Goal: Check status

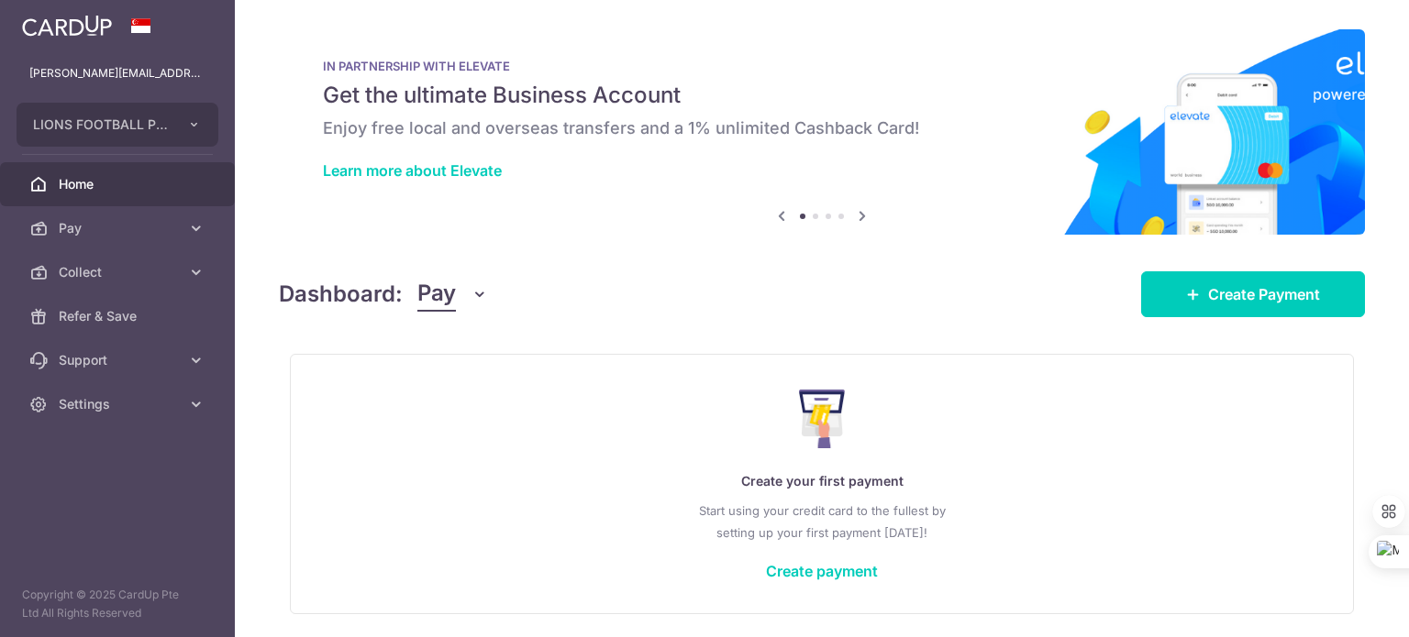
click at [472, 295] on icon "button" at bounding box center [479, 294] width 18 height 18
click at [463, 386] on link "Collect" at bounding box center [513, 390] width 191 height 44
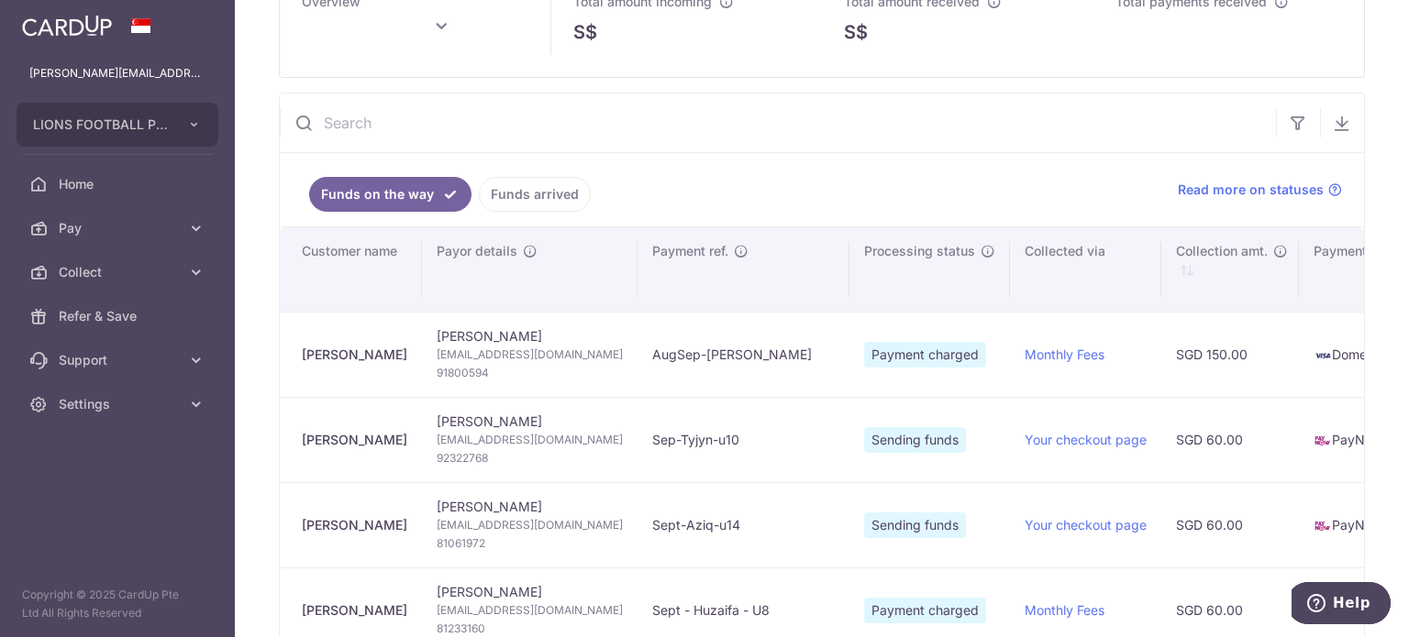
scroll to position [172, 0]
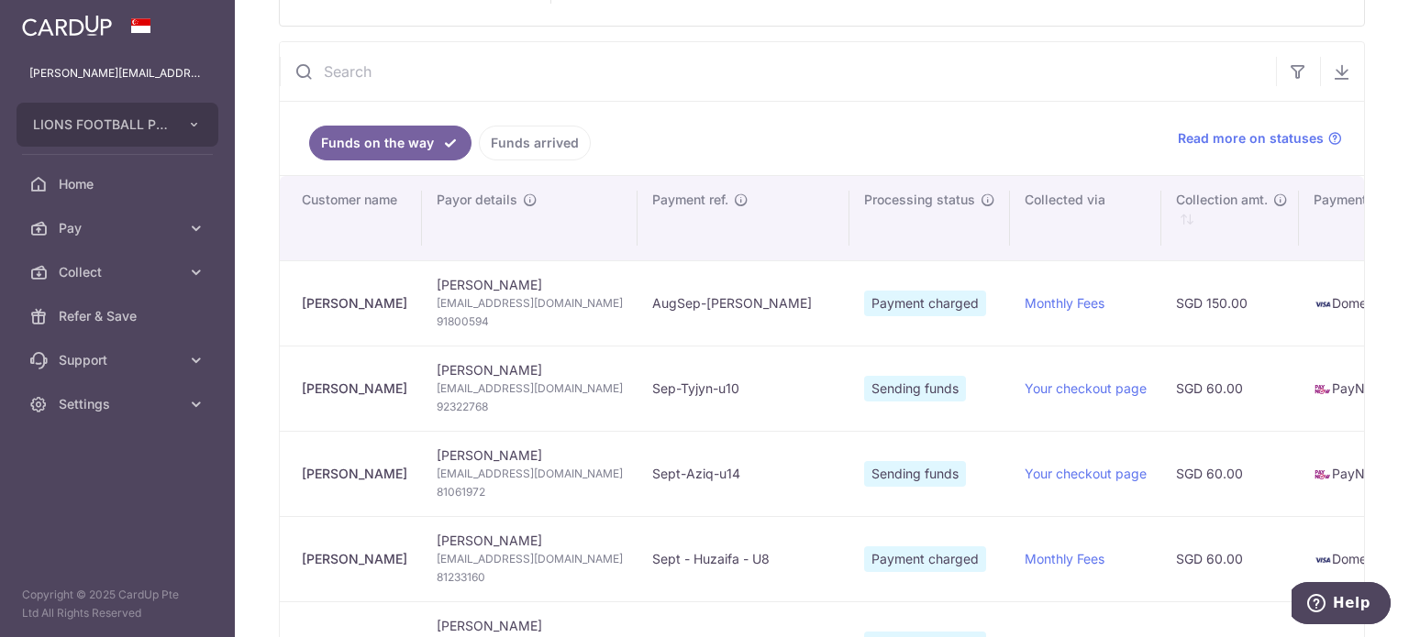
type input "[DATE]"
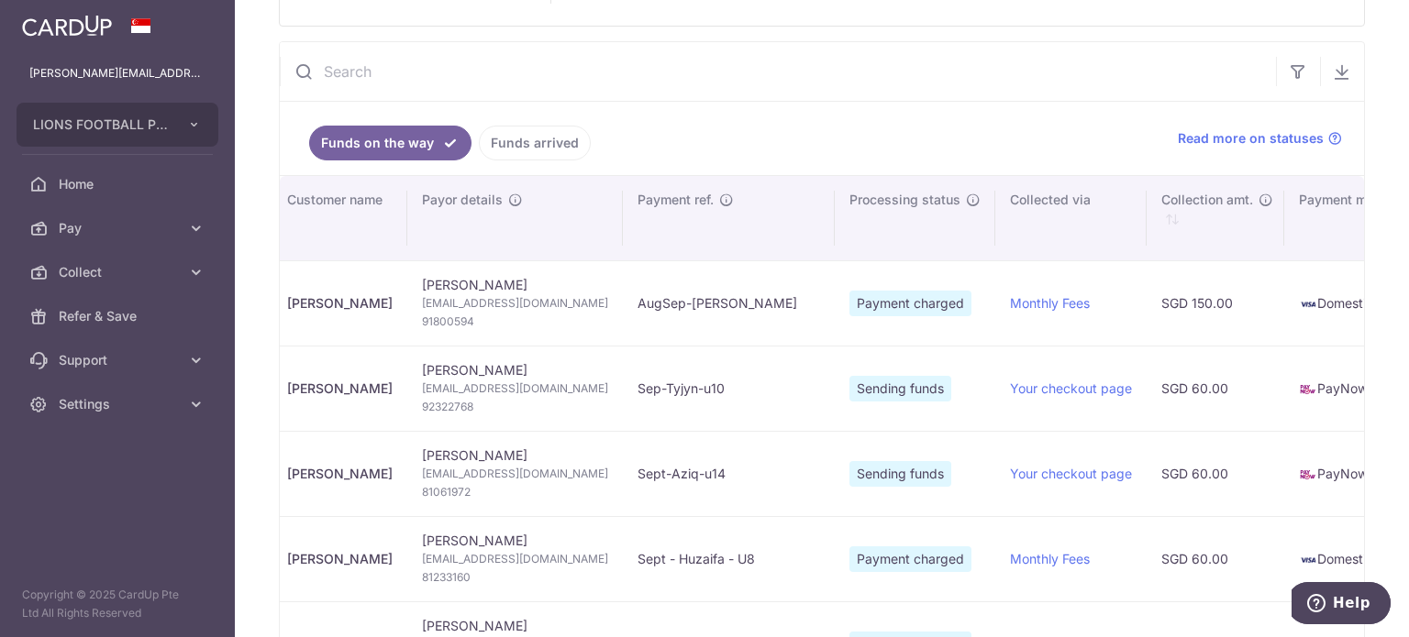
scroll to position [0, 14]
click at [472, 318] on span "91800594" at bounding box center [516, 322] width 186 height 18
copy span "91800594"
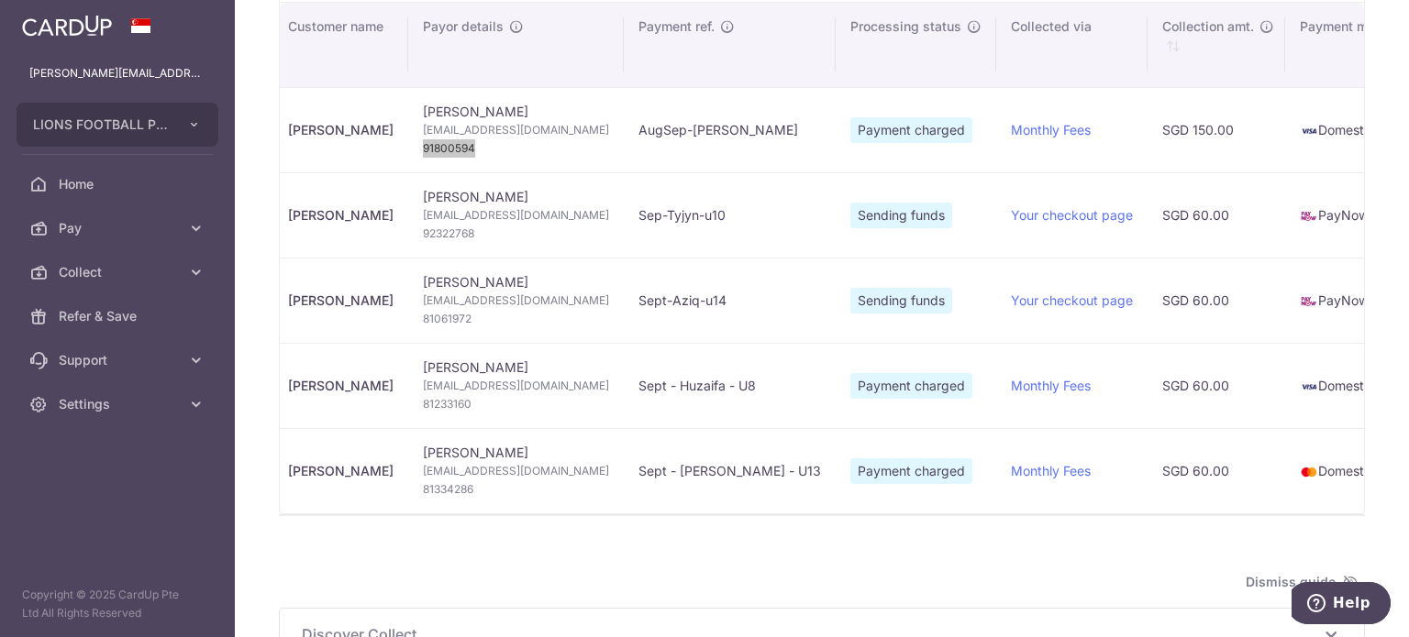
scroll to position [356, 0]
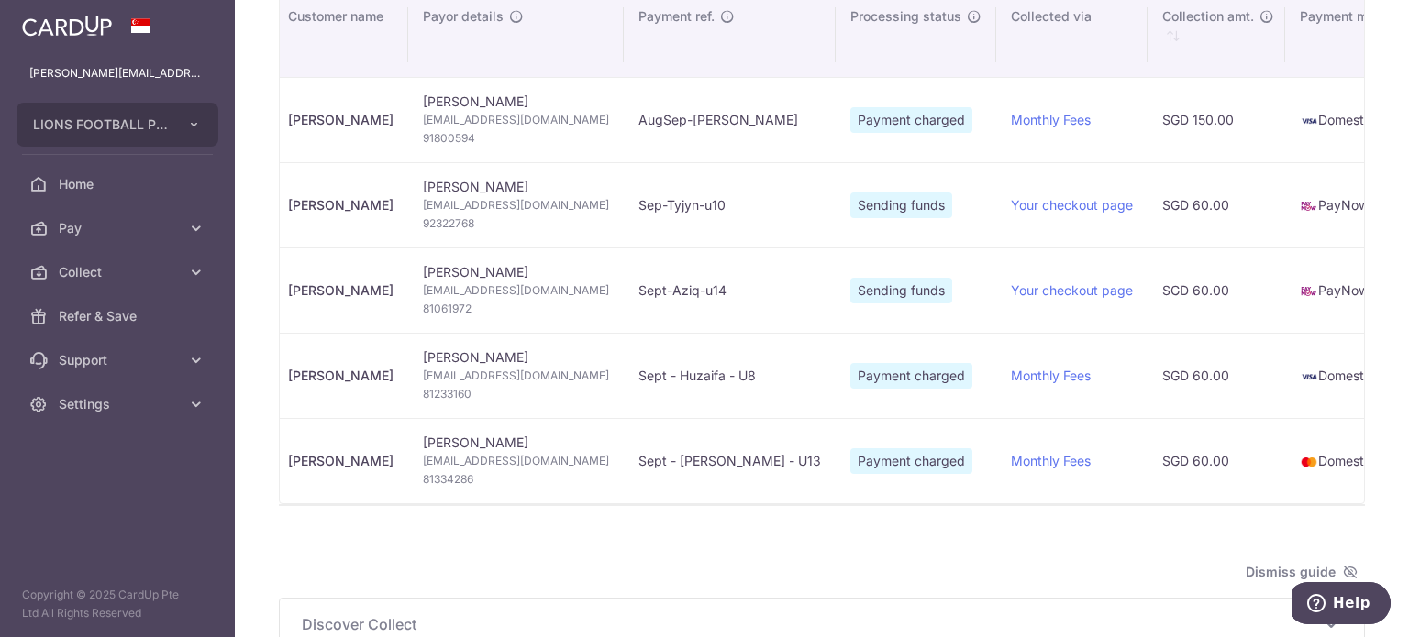
click at [485, 220] on span "92322768" at bounding box center [516, 224] width 186 height 18
click at [486, 227] on span "92322768" at bounding box center [516, 224] width 186 height 18
click at [472, 216] on span "92322768" at bounding box center [516, 224] width 186 height 18
copy span "92322768"
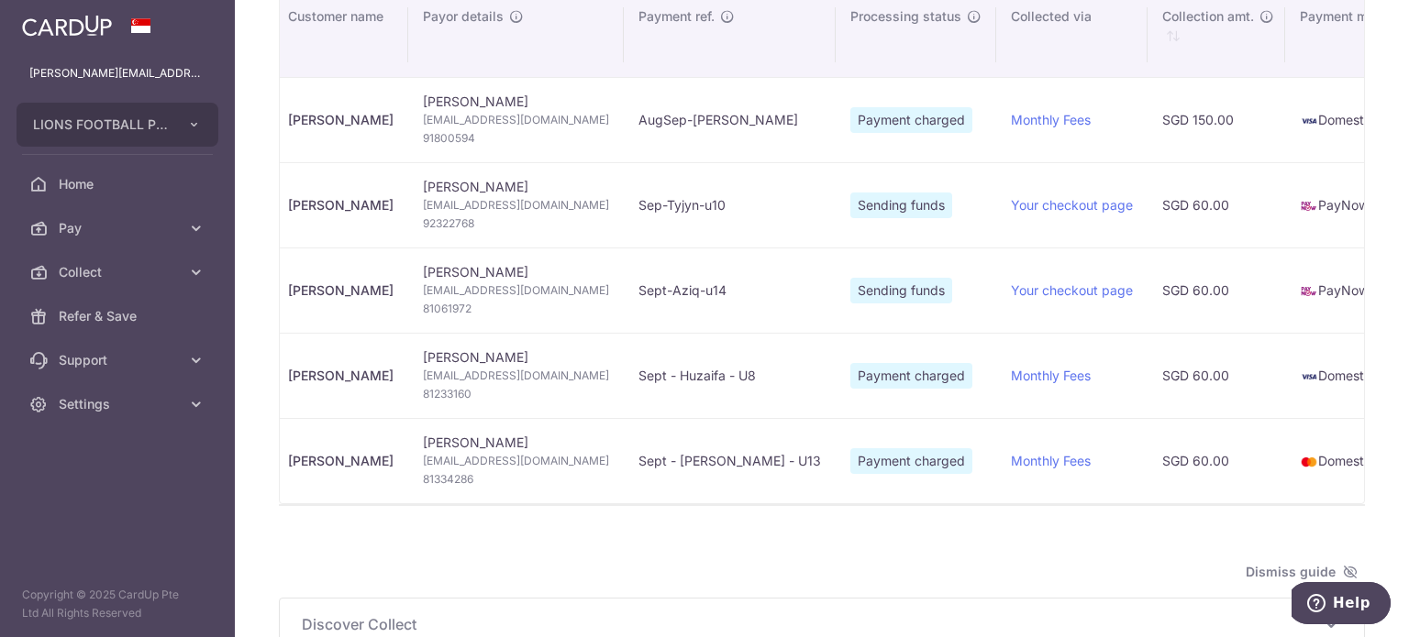
click at [456, 303] on span "81061972" at bounding box center [516, 309] width 186 height 18
copy span "81061972"
click at [469, 218] on span "92322768" at bounding box center [516, 224] width 186 height 18
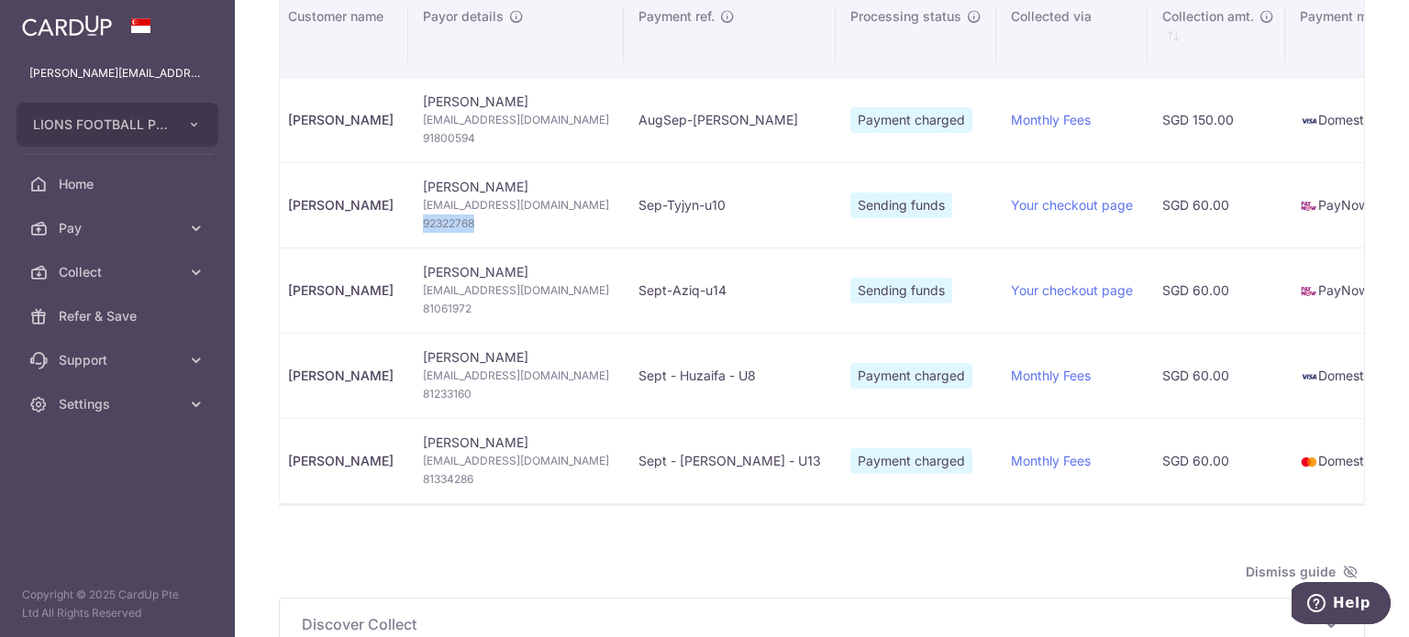
copy span "92322768"
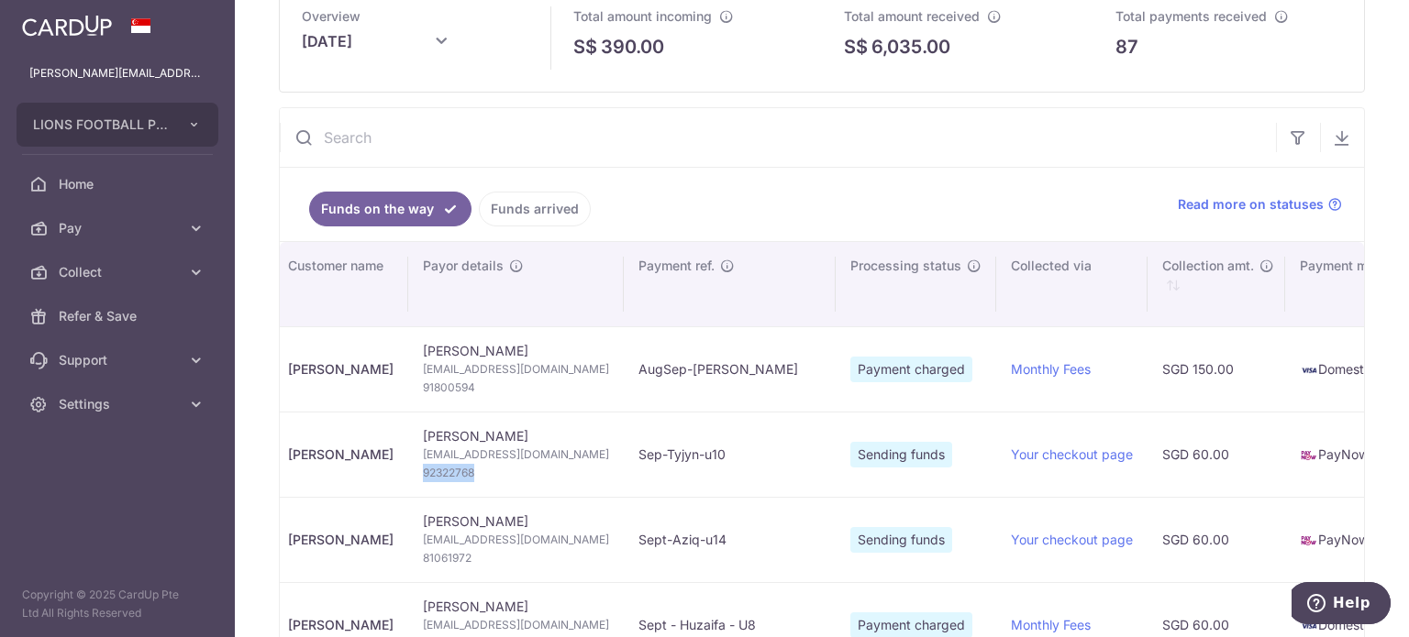
scroll to position [0, 0]
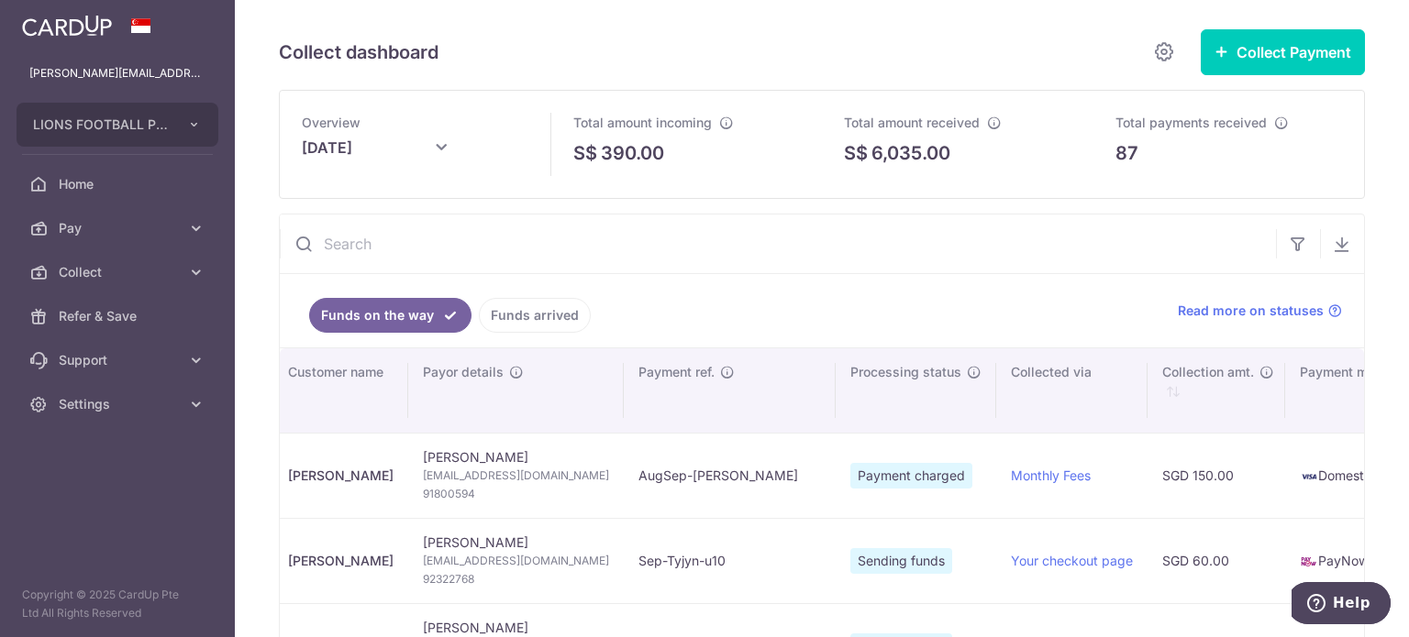
click at [457, 255] on input "text" at bounding box center [778, 244] width 996 height 59
paste input "92322768"
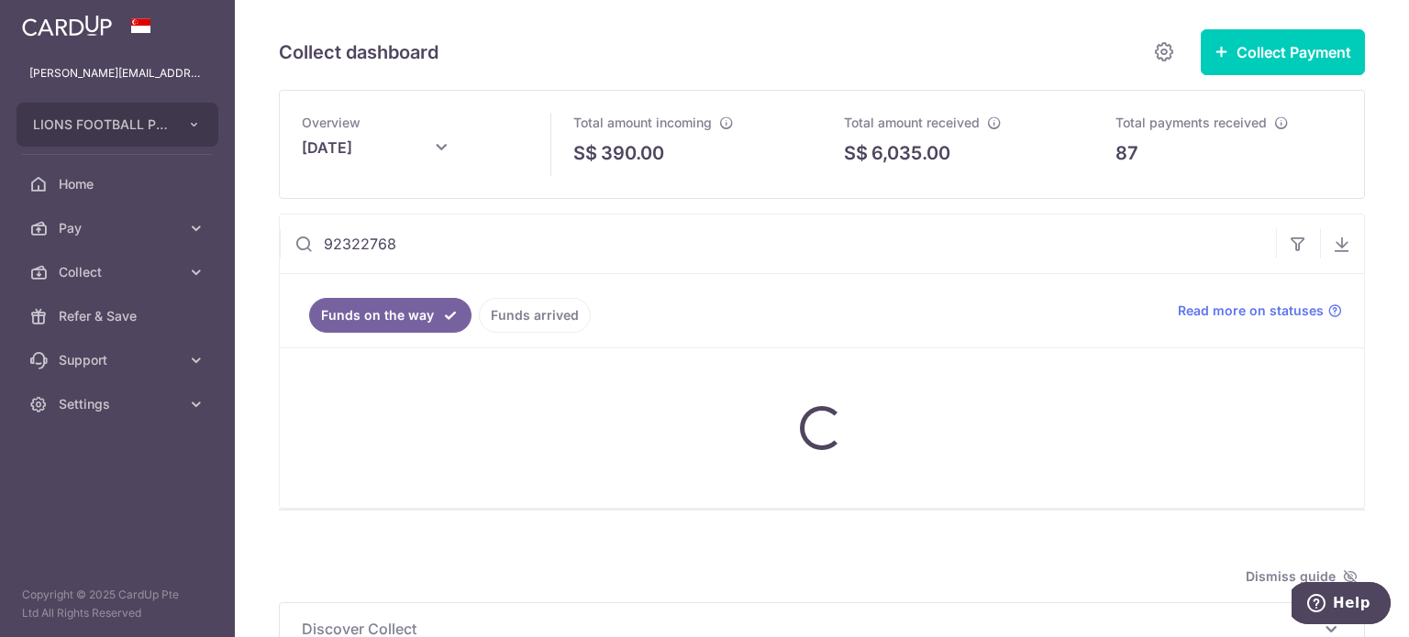
type input "92322768"
click at [499, 306] on link "Funds arrived" at bounding box center [535, 315] width 112 height 35
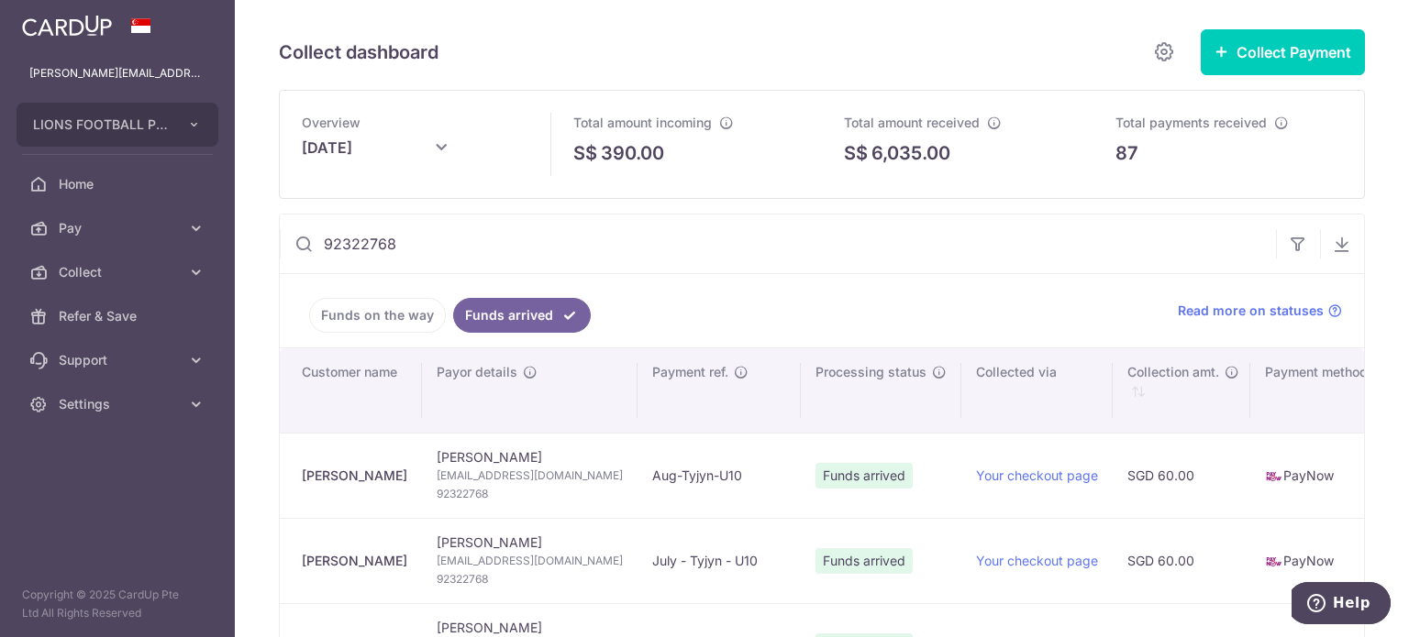
click at [405, 318] on link "Funds on the way" at bounding box center [377, 315] width 137 height 35
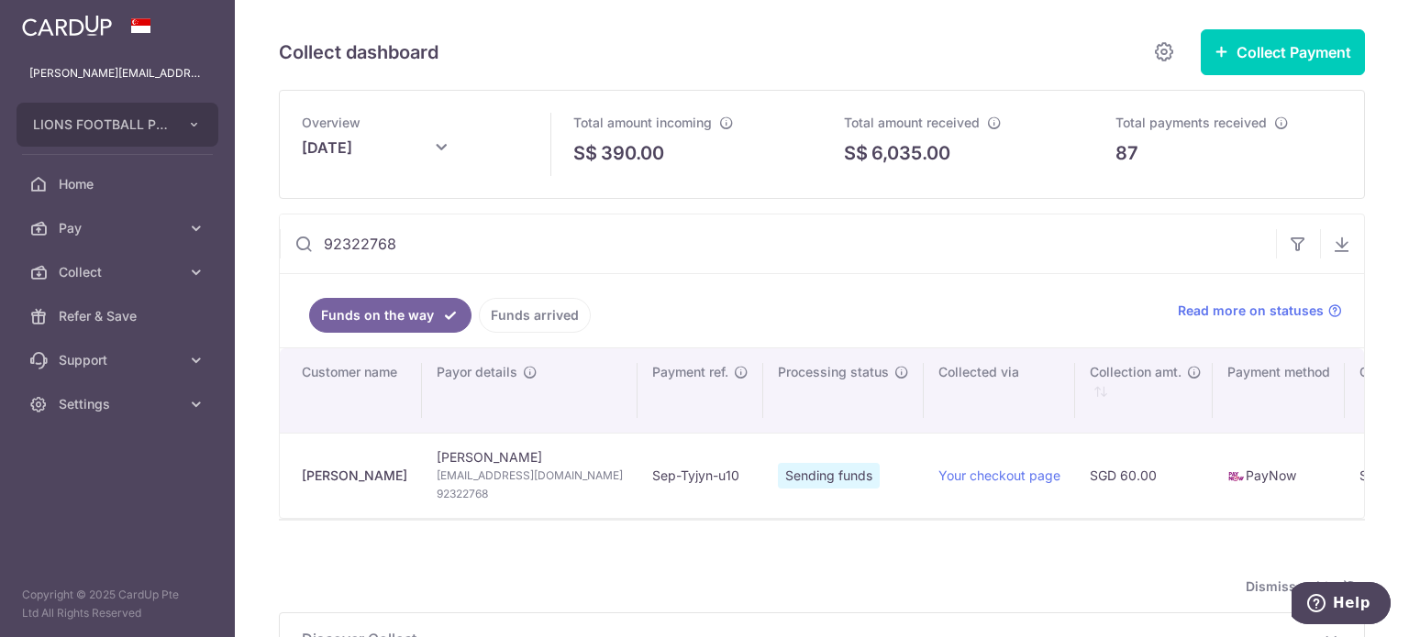
drag, startPoint x: 381, startPoint y: 249, endPoint x: 264, endPoint y: 249, distance: 117.4
click at [264, 249] on div "Collect dashboard Collect Payment Create request to collect payments Custom Pay…" at bounding box center [822, 318] width 1174 height 637
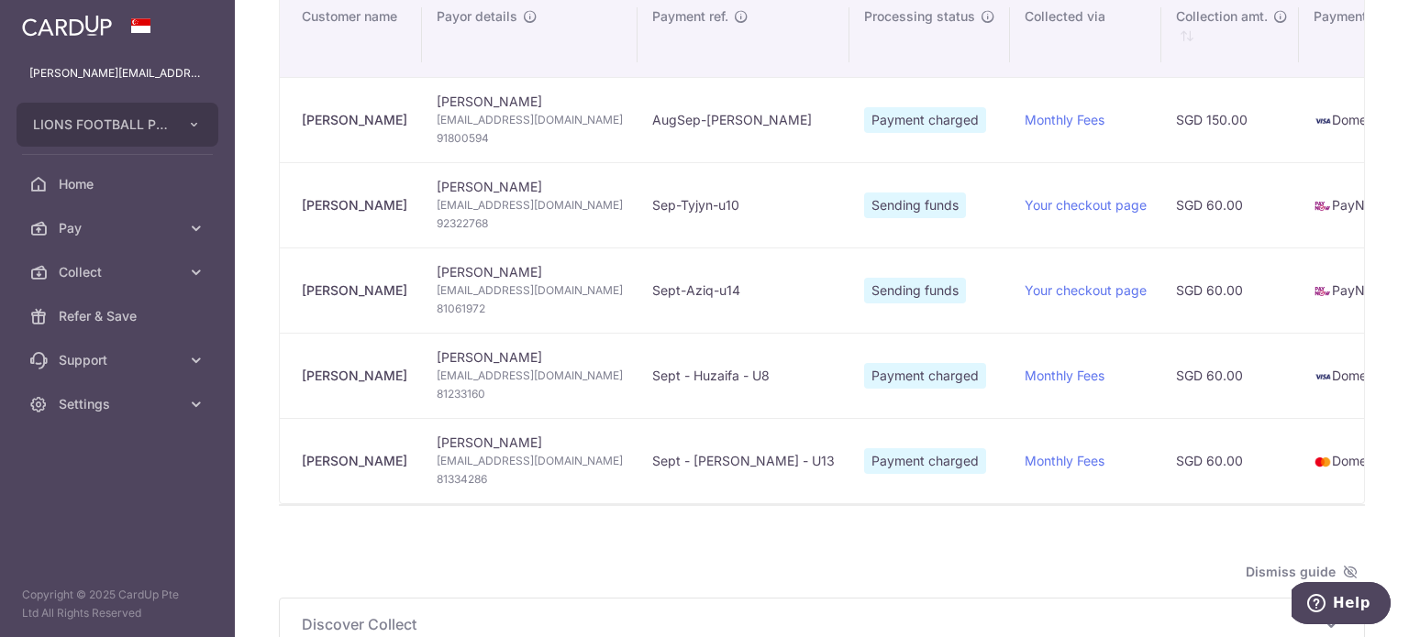
scroll to position [367, 0]
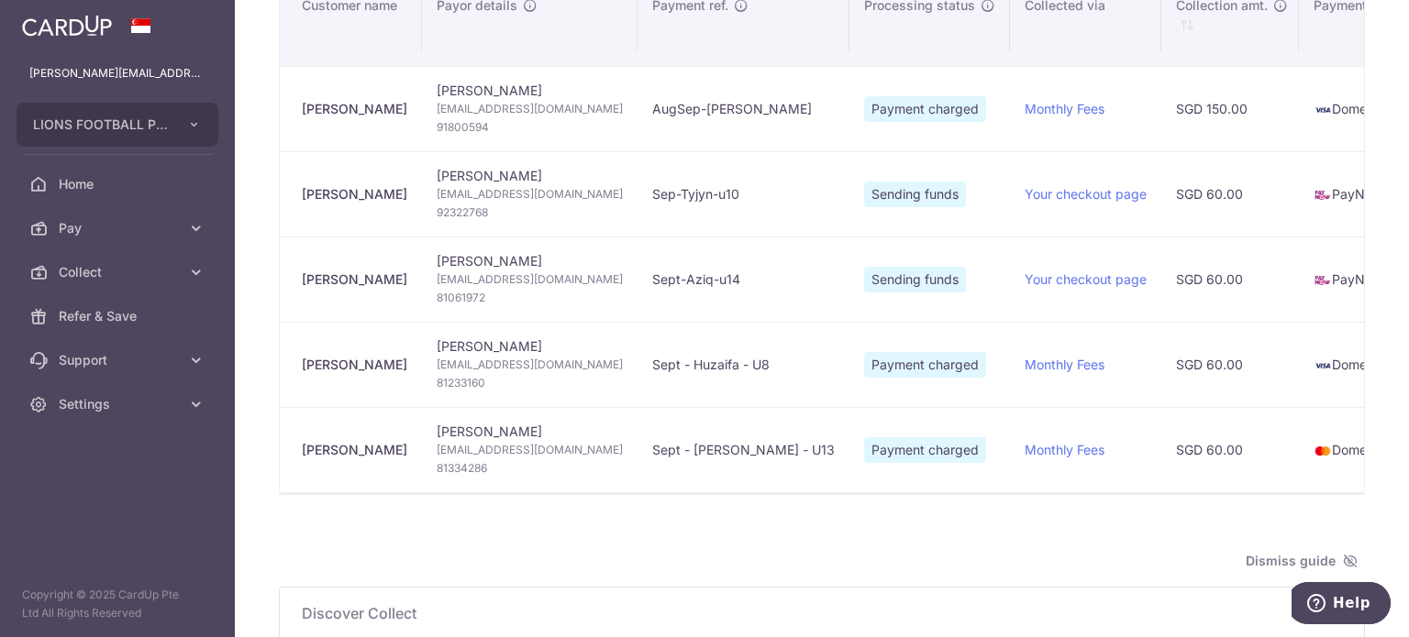
click at [488, 294] on span "81061972" at bounding box center [530, 298] width 186 height 18
copy span "81061972"
click at [551, 298] on span "81061972" at bounding box center [530, 298] width 186 height 18
click at [545, 276] on span "[EMAIL_ADDRESS][DOMAIN_NAME]" at bounding box center [530, 280] width 186 height 18
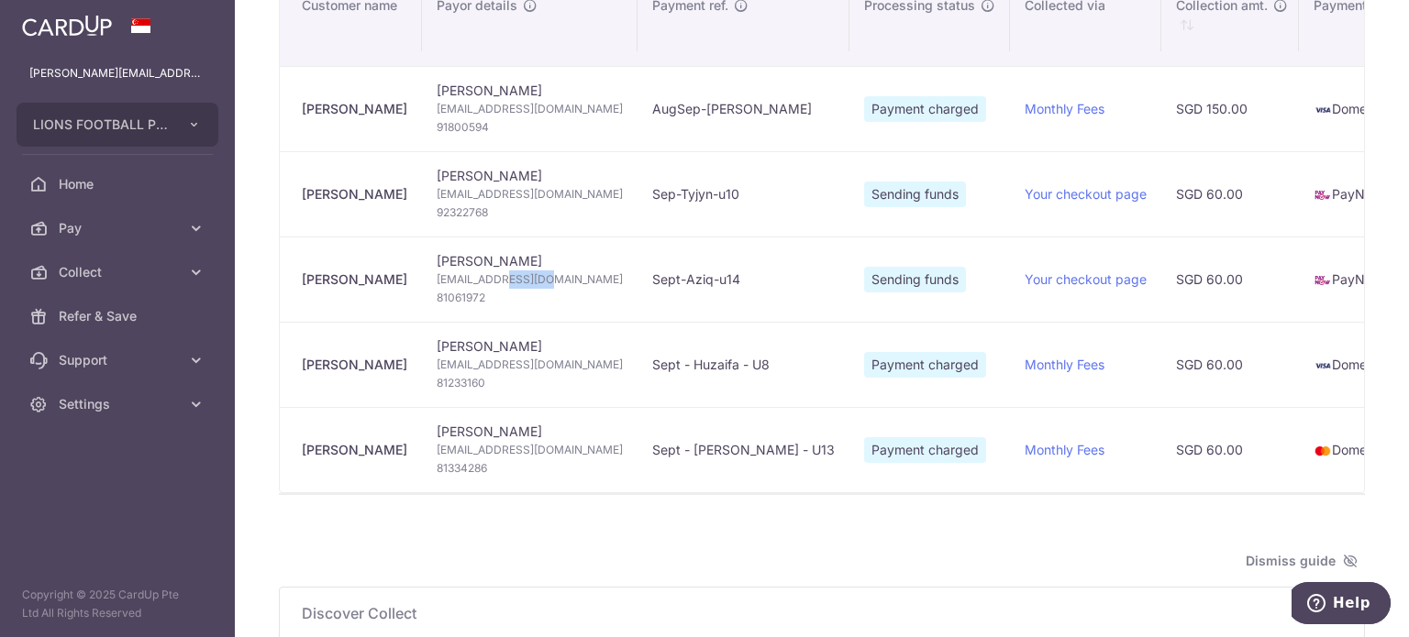
click at [545, 276] on span "[EMAIL_ADDRESS][DOMAIN_NAME]" at bounding box center [530, 280] width 186 height 18
copy td "[EMAIL_ADDRESS][DOMAIN_NAME]"
click at [481, 296] on span "81061972" at bounding box center [530, 298] width 186 height 18
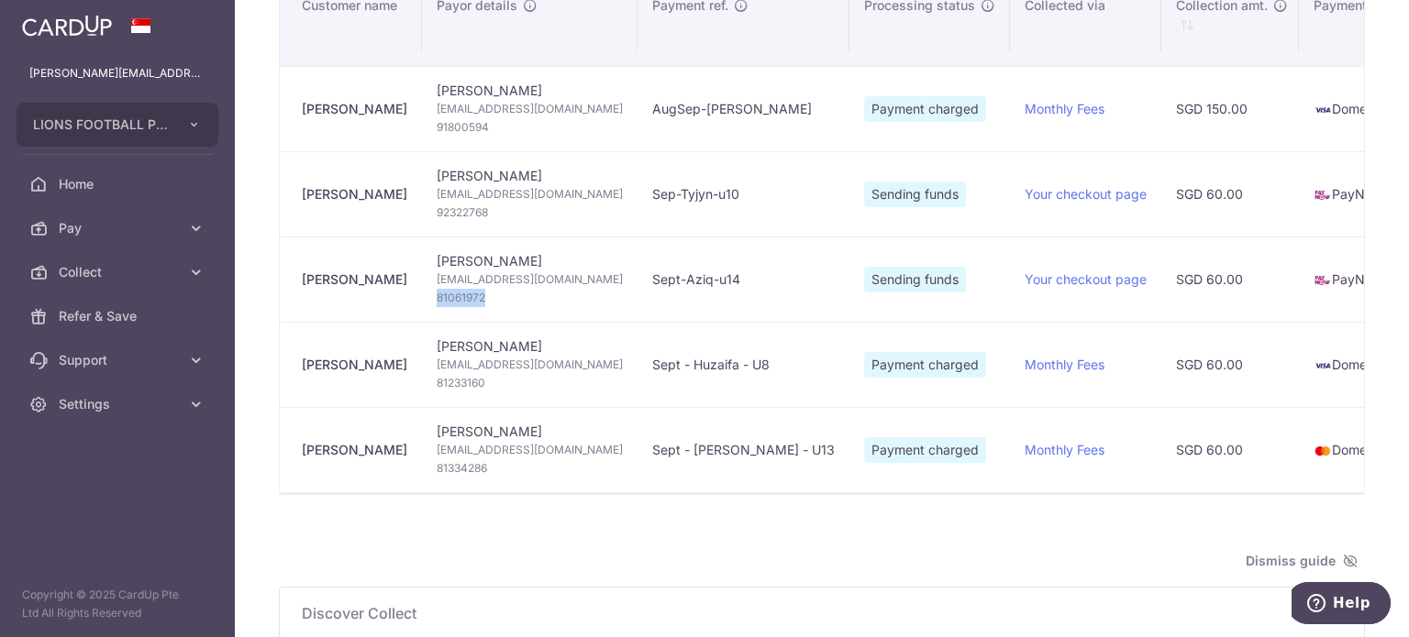
copy span "81061972"
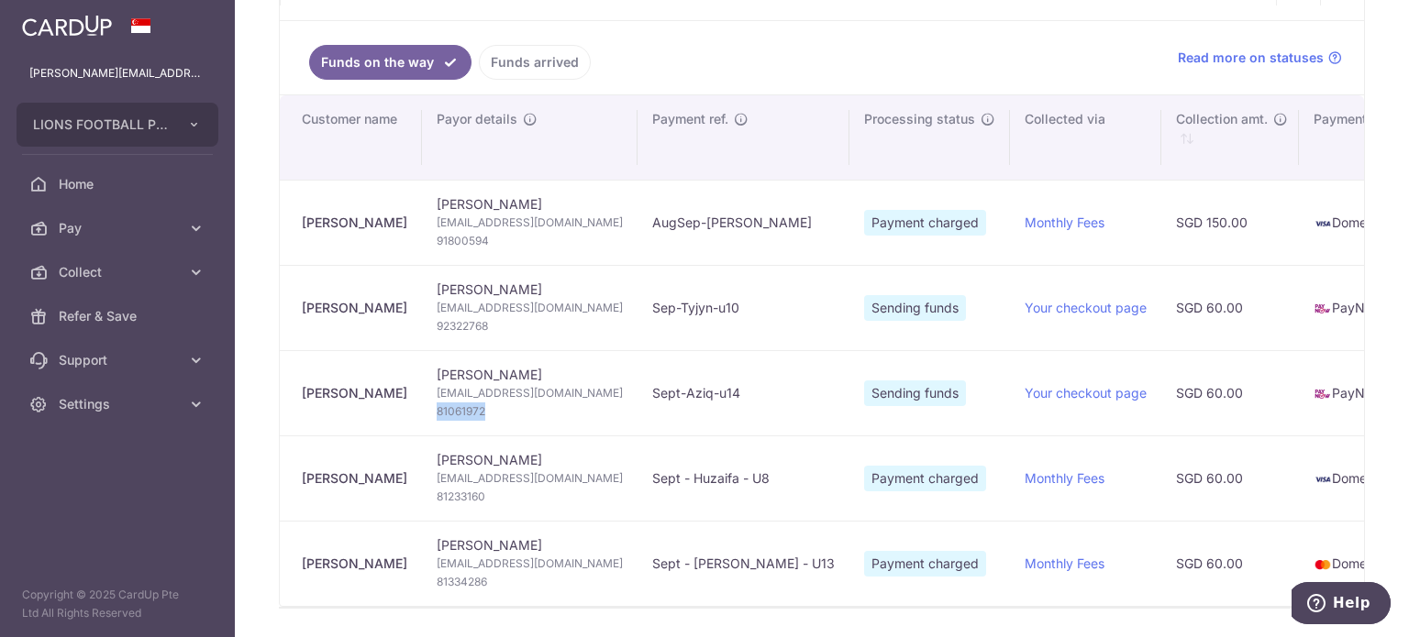
scroll to position [92, 0]
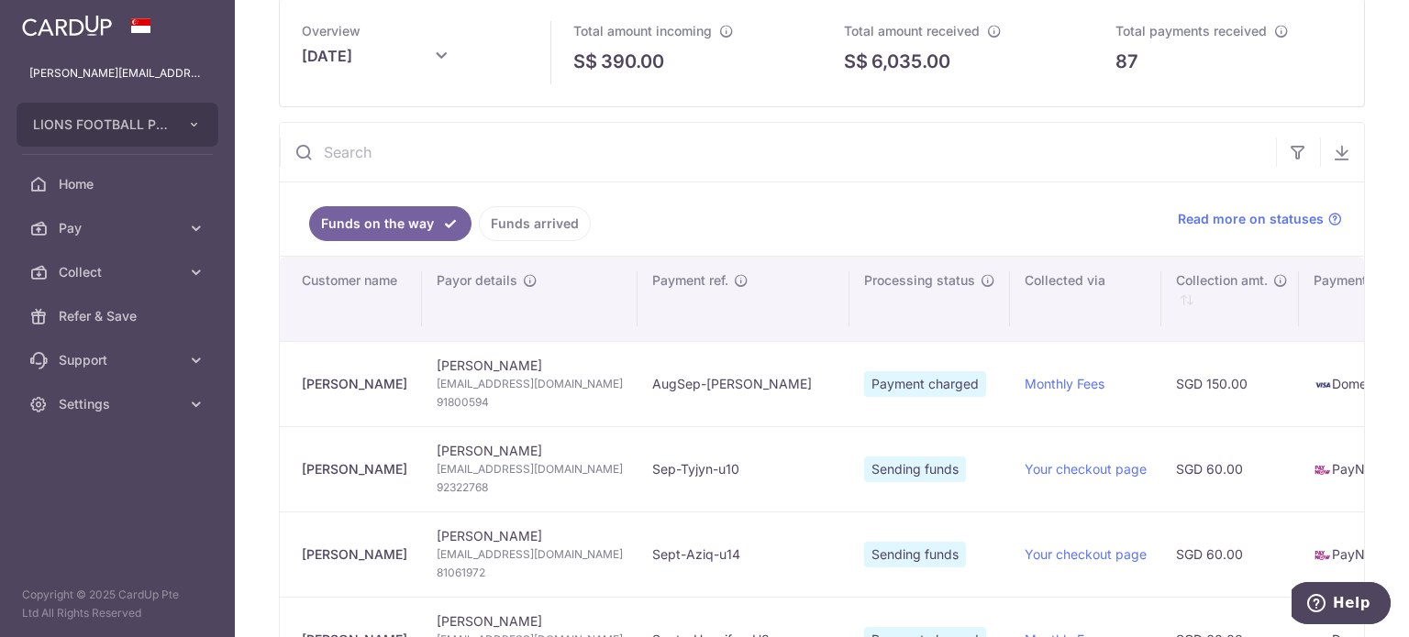
click at [443, 157] on input "text" at bounding box center [778, 152] width 996 height 59
paste input "81061972"
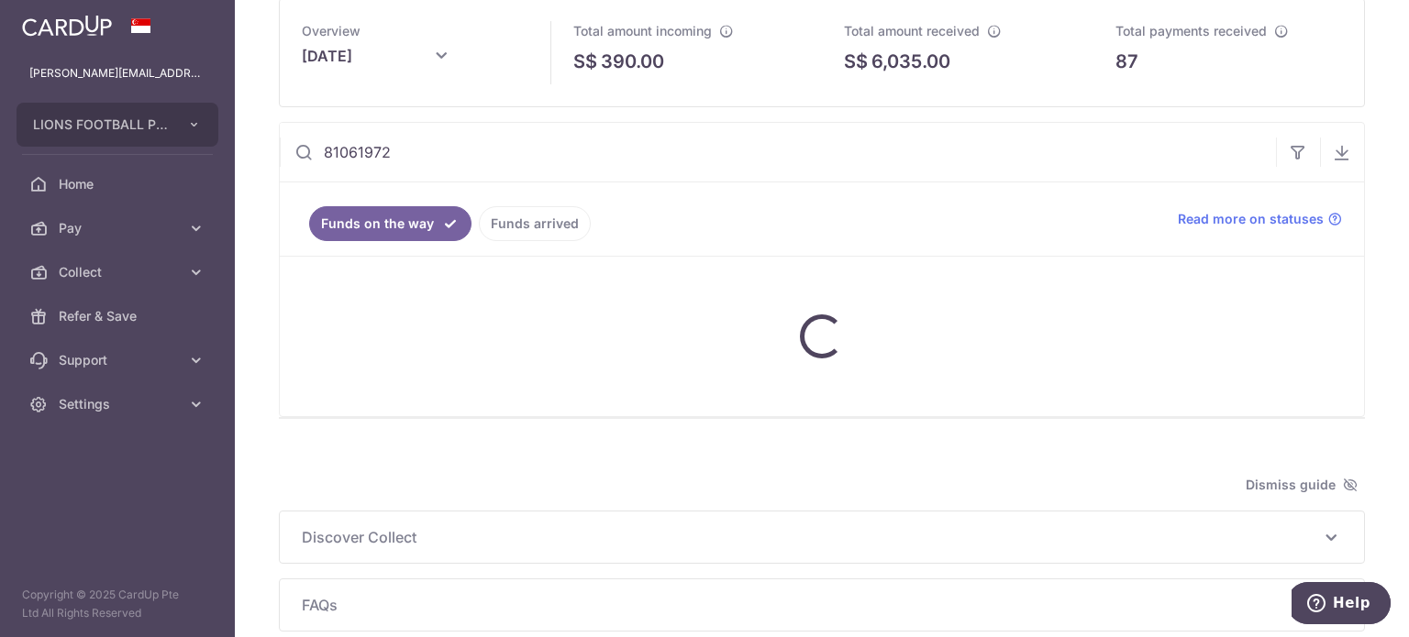
type input "81061972"
click at [517, 216] on link "Funds arrived" at bounding box center [535, 223] width 112 height 35
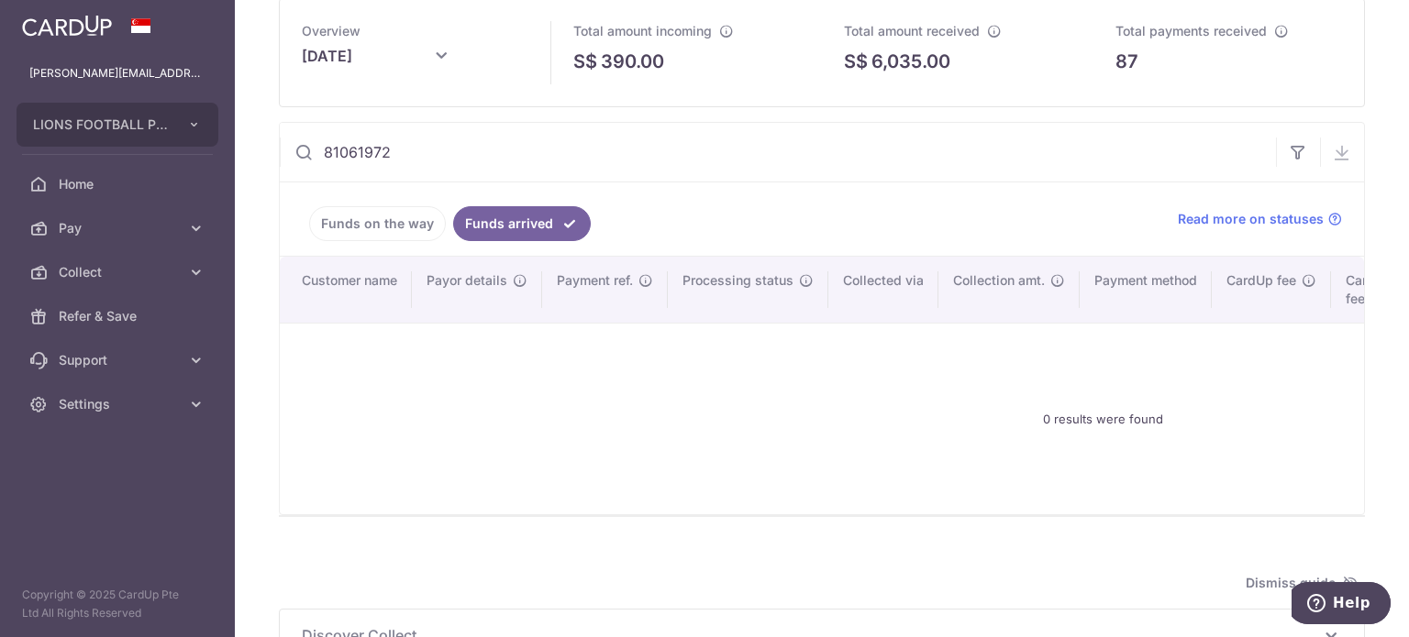
click at [386, 218] on link "Funds on the way" at bounding box center [377, 223] width 137 height 35
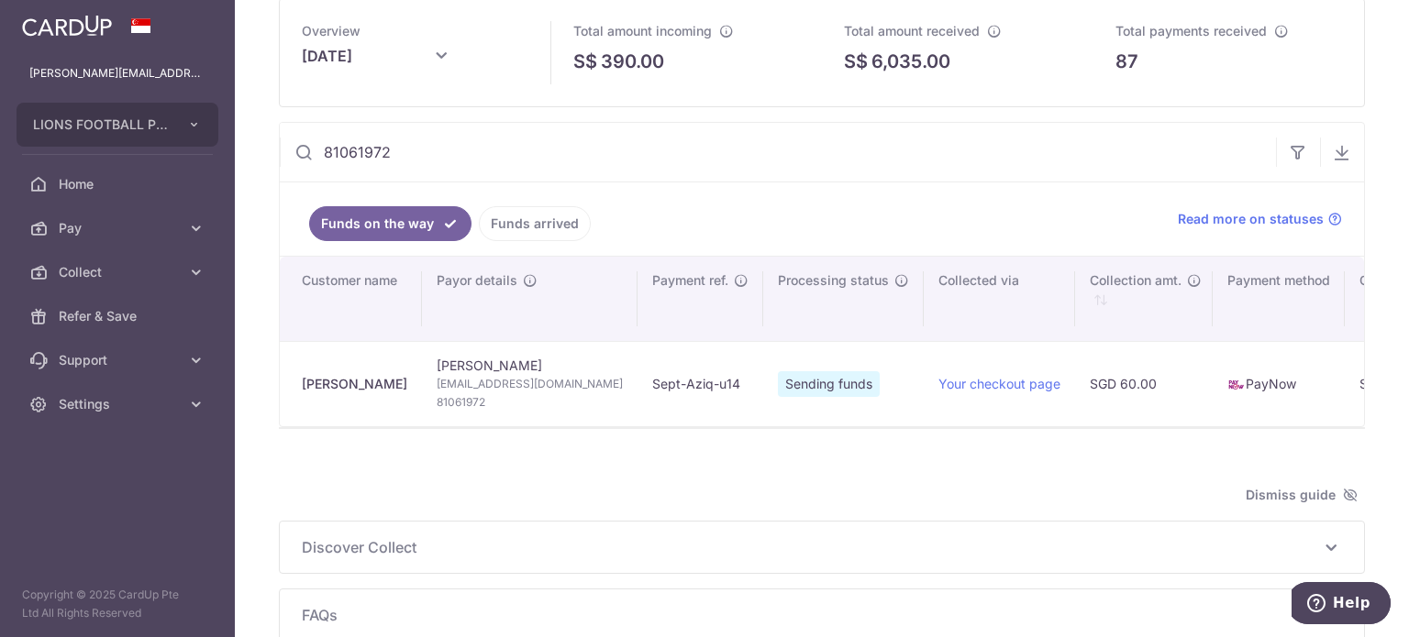
click at [359, 159] on input "81061972" at bounding box center [778, 152] width 996 height 59
click at [339, 222] on link "Funds on the way" at bounding box center [390, 223] width 162 height 35
drag, startPoint x: 420, startPoint y: 160, endPoint x: 253, endPoint y: 153, distance: 167.0
click at [253, 153] on div "Collect dashboard Collect Payment Create request to collect payments Custom Pay…" at bounding box center [822, 318] width 1174 height 637
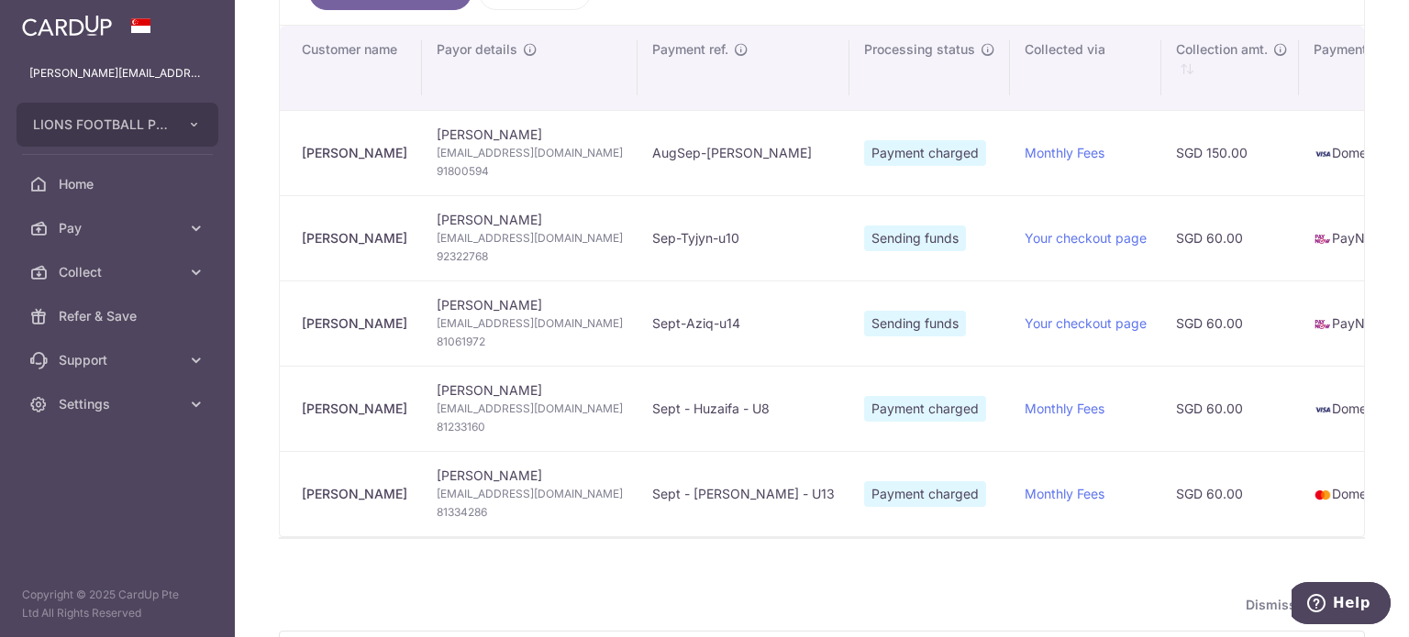
scroll to position [367, 0]
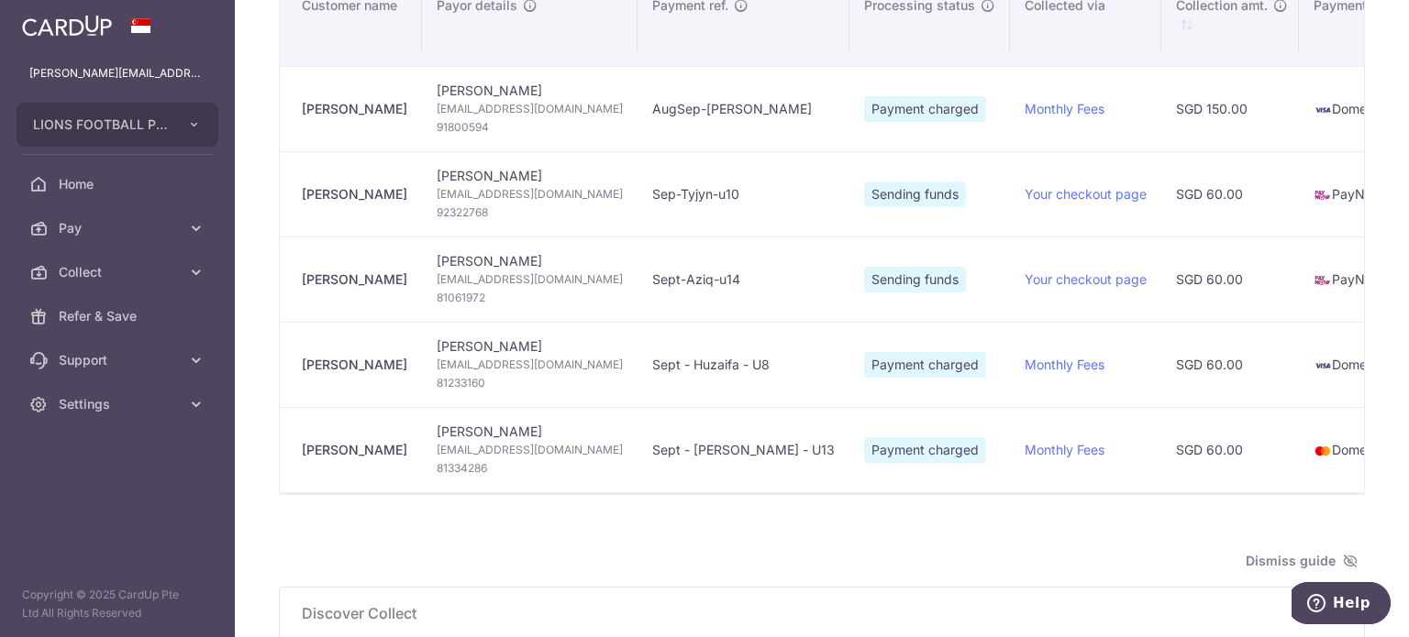
click at [484, 381] on span "81233160" at bounding box center [530, 383] width 186 height 18
copy span "81233160"
click at [492, 467] on span "81334286" at bounding box center [530, 468] width 186 height 18
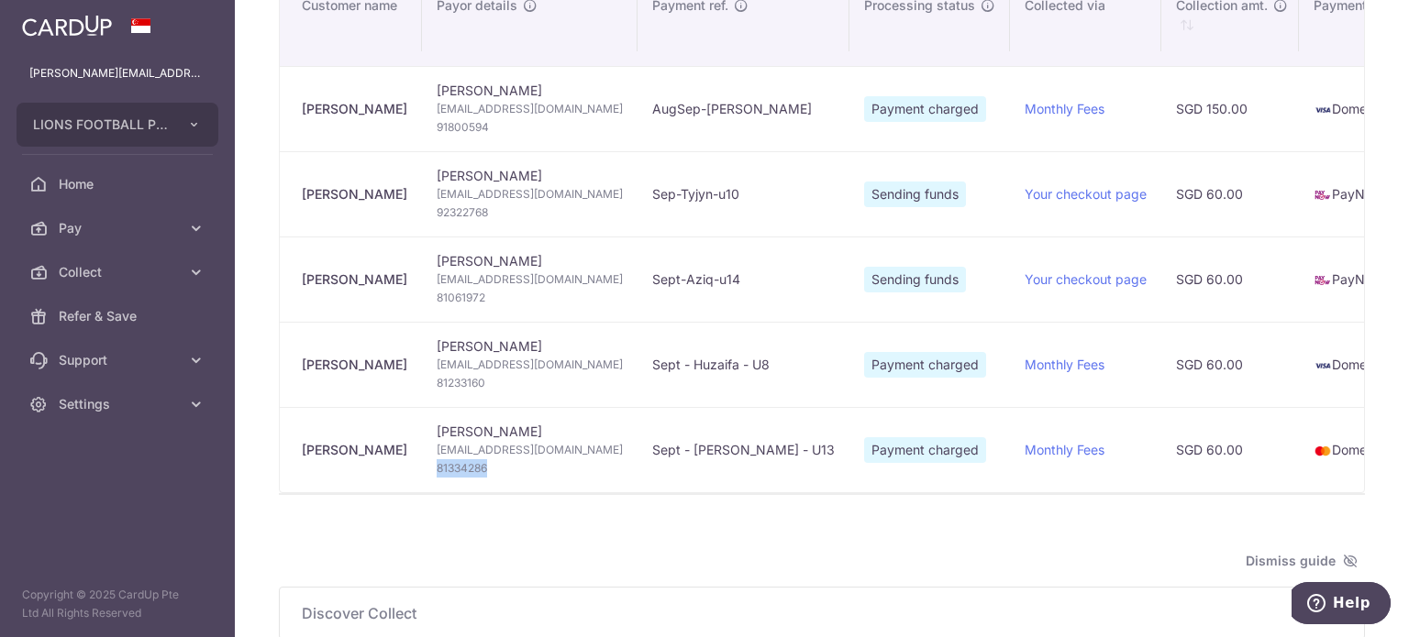
copy span "81334286"
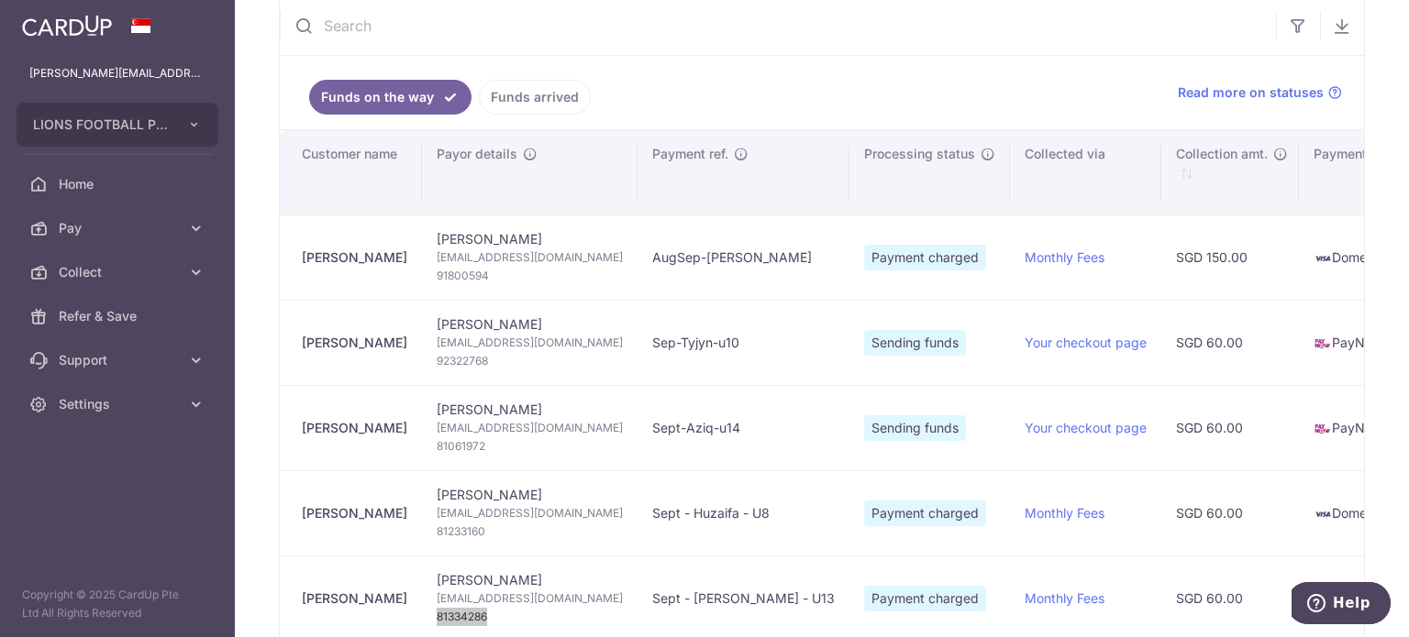
scroll to position [0, 0]
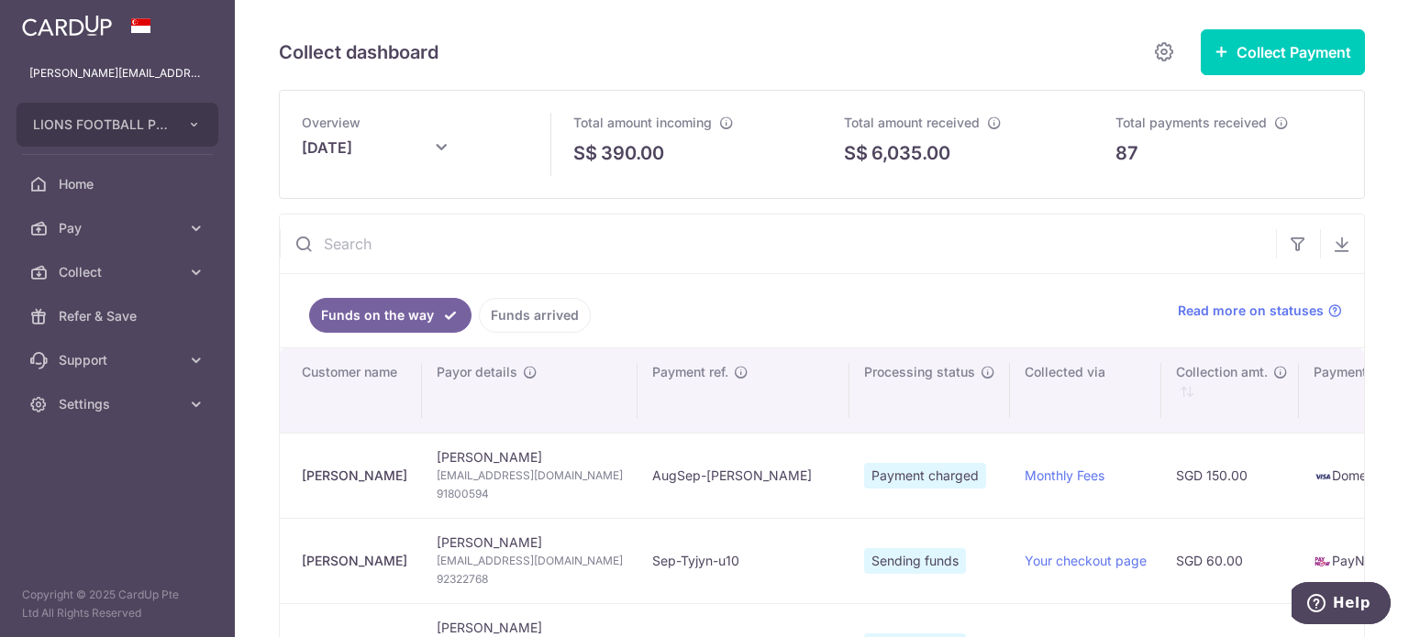
click at [455, 256] on input "text" at bounding box center [778, 244] width 996 height 59
paste input "81334286"
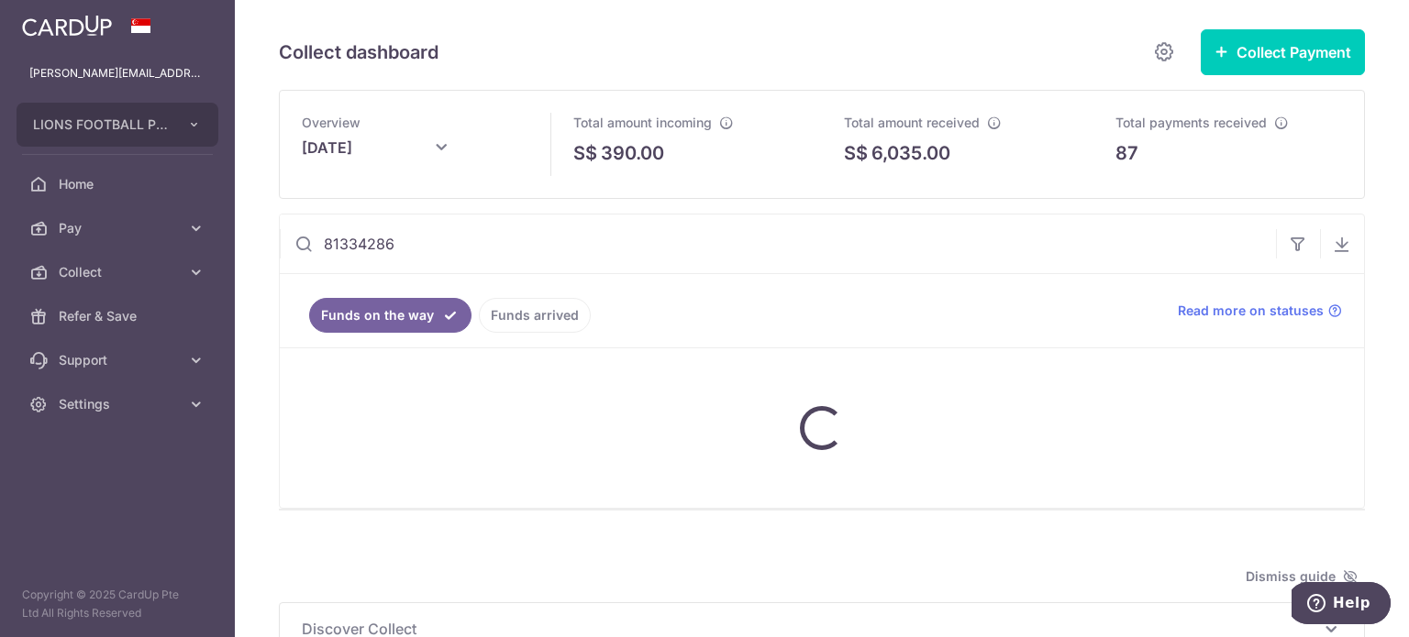
type input "81334286"
click at [526, 308] on link "Funds arrived" at bounding box center [535, 315] width 112 height 35
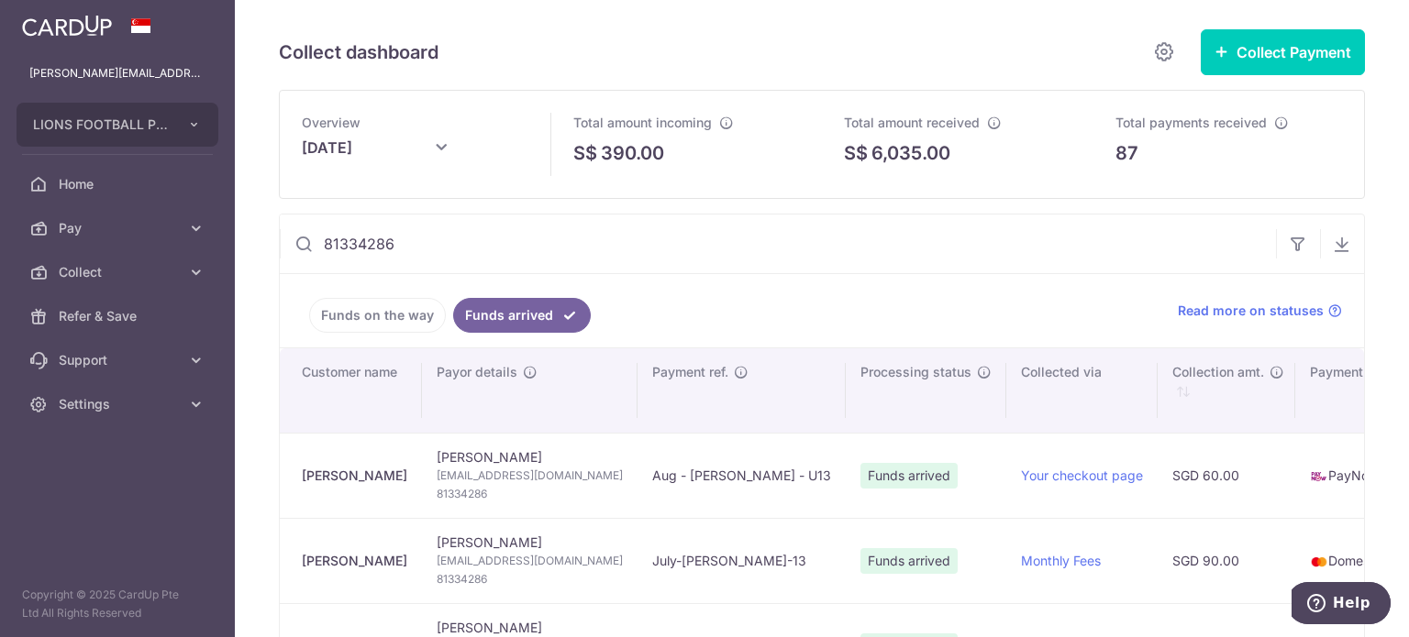
click at [747, 284] on ul "Funds on the way Funds arrived" at bounding box center [718, 310] width 876 height 73
drag, startPoint x: 558, startPoint y: 238, endPoint x: 225, endPoint y: 231, distance: 333.0
click at [225, 231] on main "[PERSON_NAME][EMAIL_ADDRESS][DOMAIN_NAME] LIONS FOOTBALL PTE. LTD. Add new comp…" at bounding box center [704, 318] width 1409 height 637
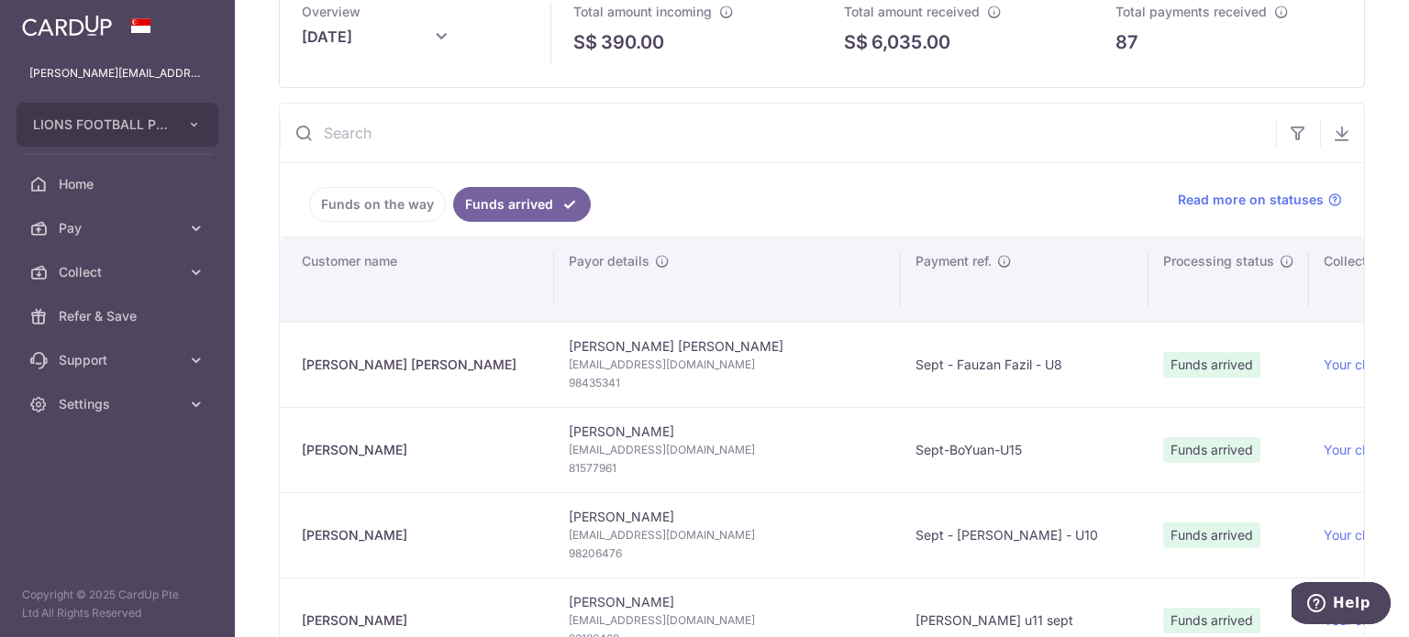
scroll to position [92, 0]
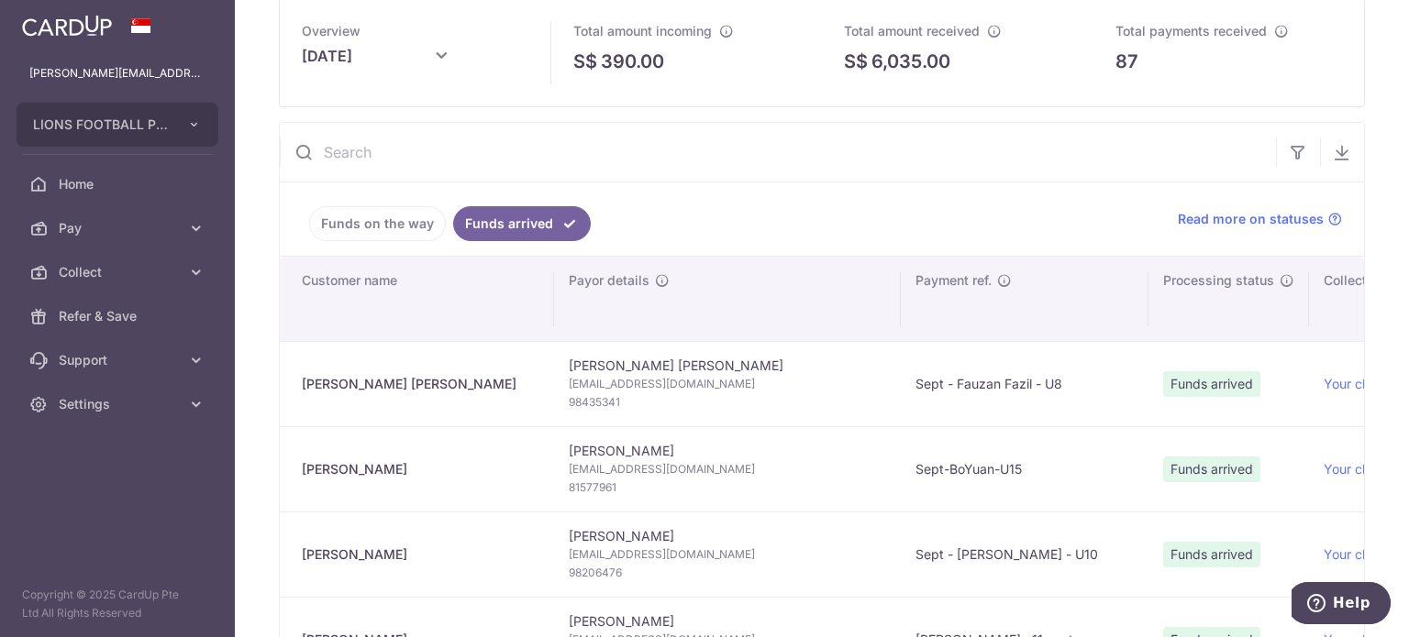
click at [550, 159] on input "text" at bounding box center [778, 152] width 996 height 59
paste input "81334286"
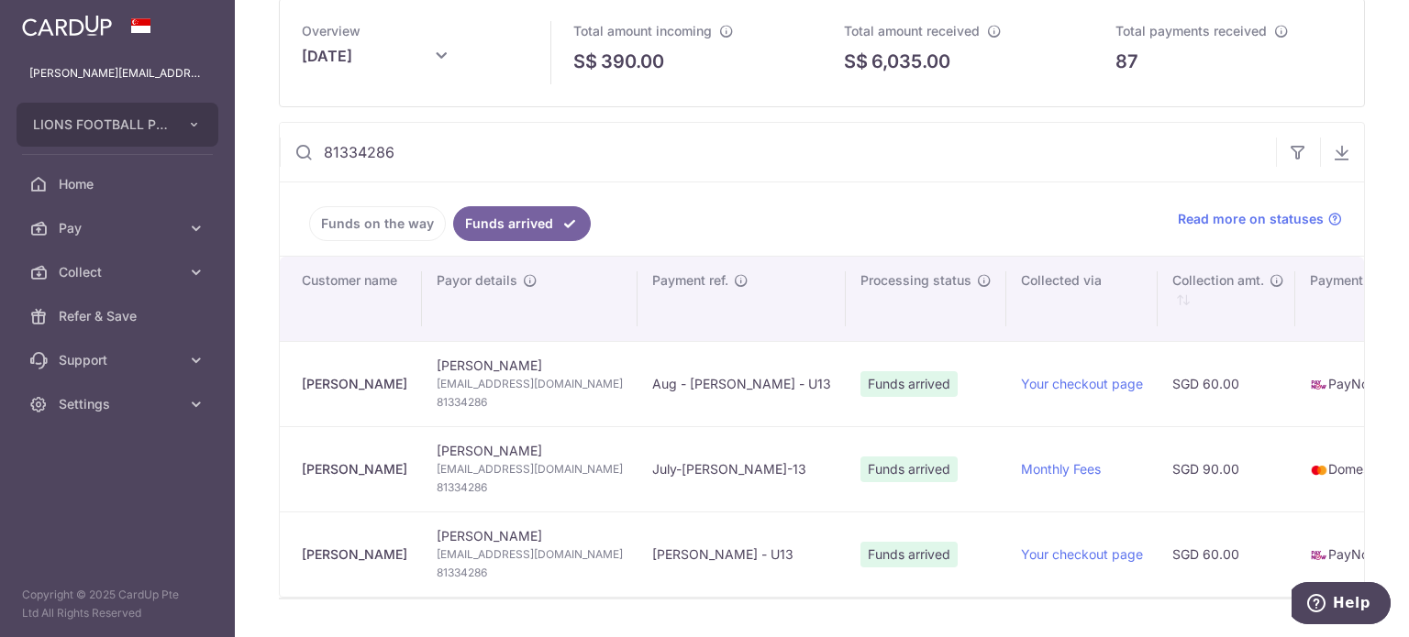
drag, startPoint x: 373, startPoint y: 154, endPoint x: 287, endPoint y: 153, distance: 86.2
click at [287, 153] on input "81334286" at bounding box center [778, 152] width 996 height 59
paste input "94898904"
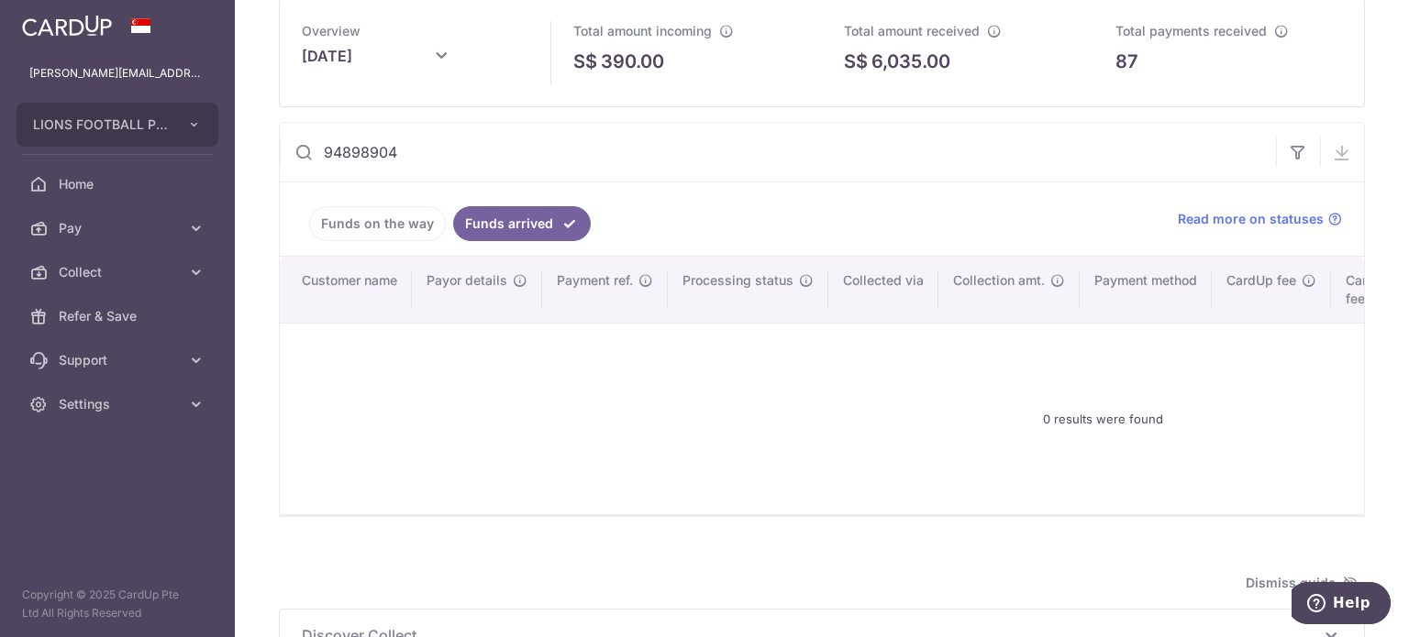
click at [418, 220] on link "Funds on the way" at bounding box center [377, 223] width 137 height 35
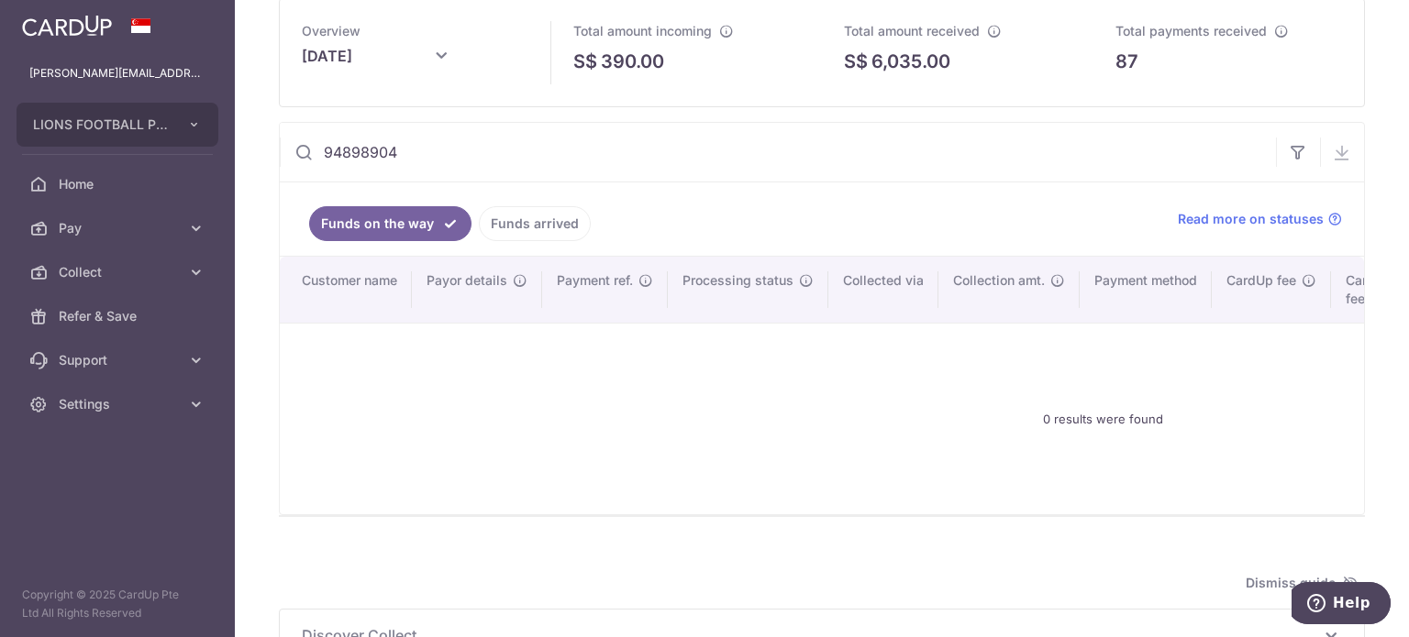
click at [521, 219] on link "Funds arrived" at bounding box center [535, 223] width 112 height 35
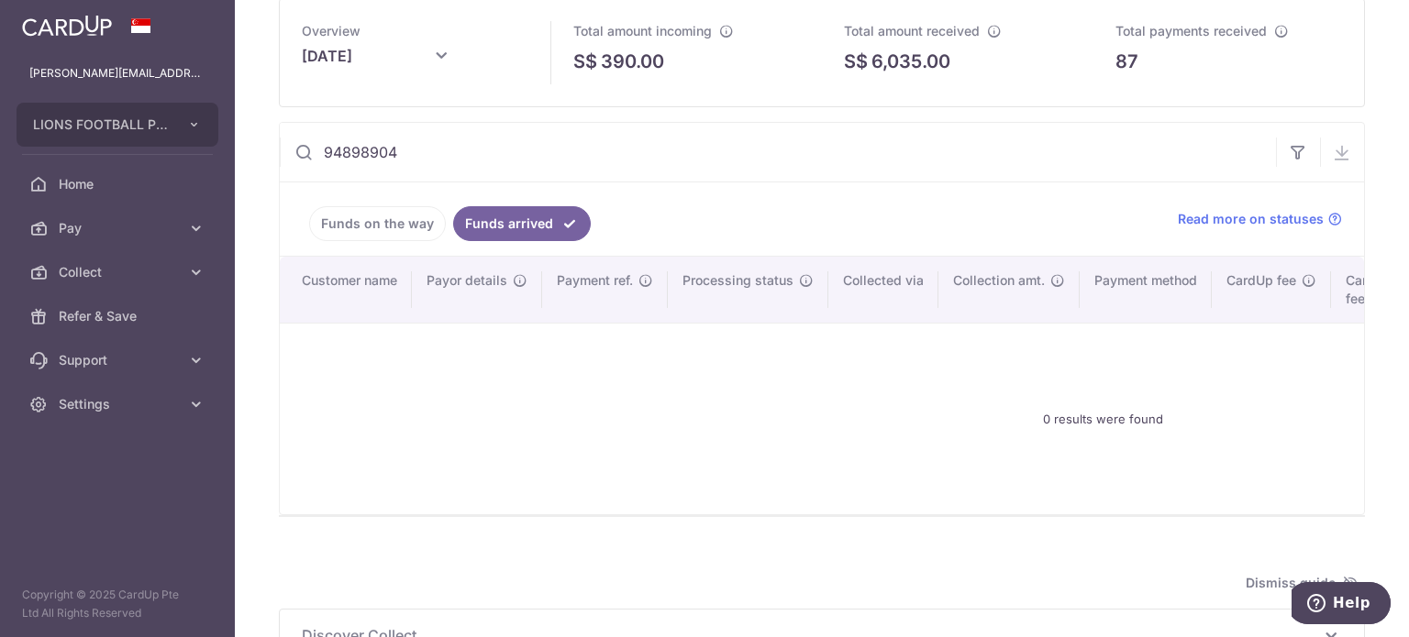
drag, startPoint x: 395, startPoint y: 149, endPoint x: 249, endPoint y: 143, distance: 146.8
click at [249, 143] on div "Collect dashboard Collect Payment Create request to collect payments Custom Pay…" at bounding box center [822, 318] width 1174 height 637
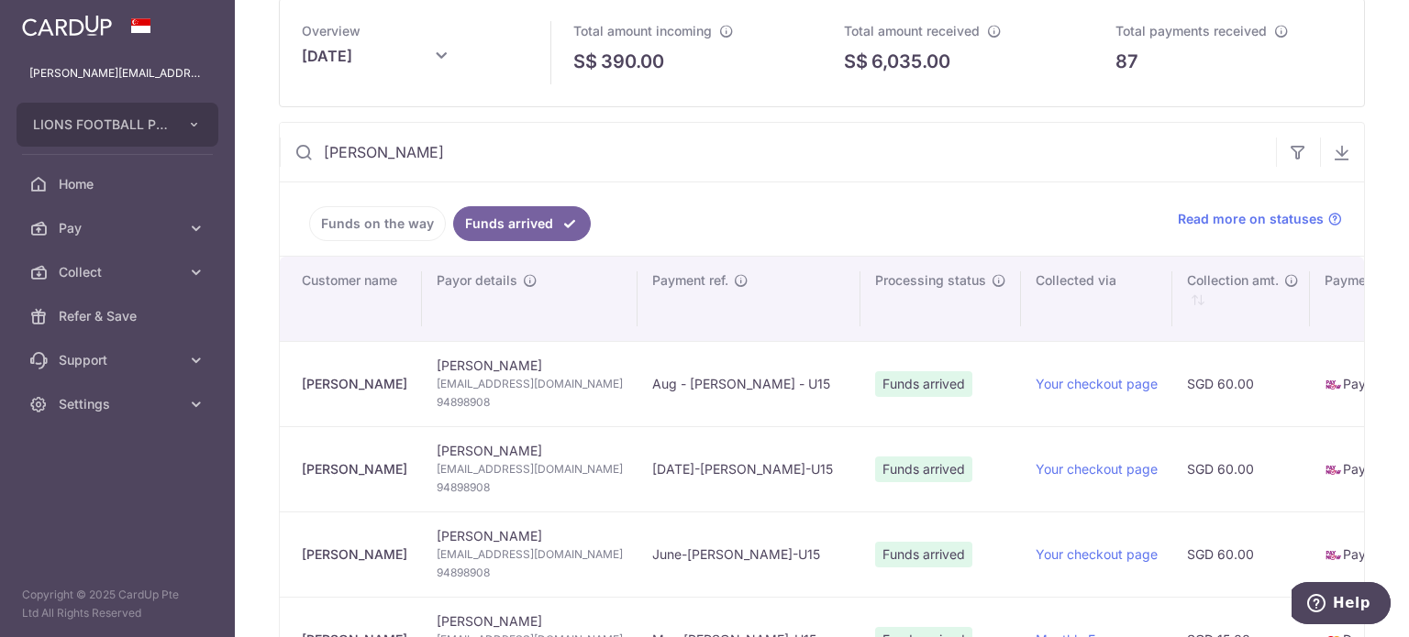
click at [452, 401] on span "94898908" at bounding box center [530, 402] width 186 height 18
copy span "94898908"
click at [569, 416] on td "[PERSON_NAME] [EMAIL_ADDRESS][DOMAIN_NAME] 94898908" at bounding box center [530, 383] width 216 height 85
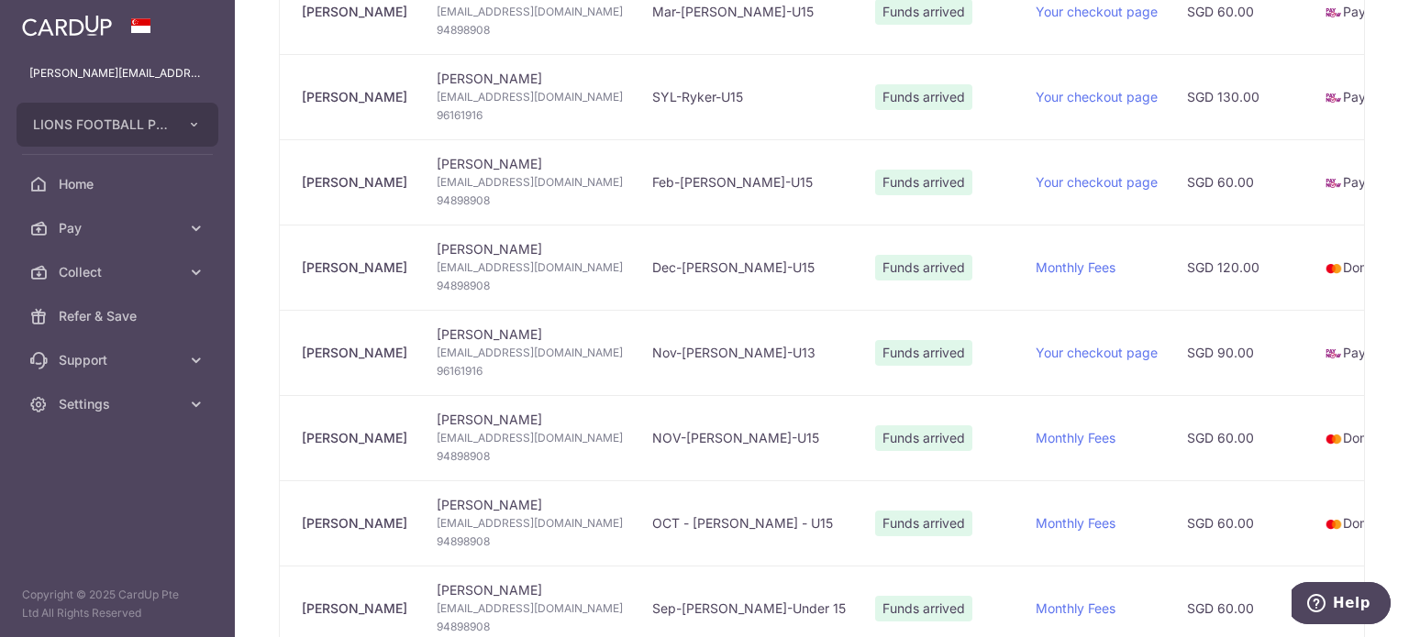
scroll to position [1009, 0]
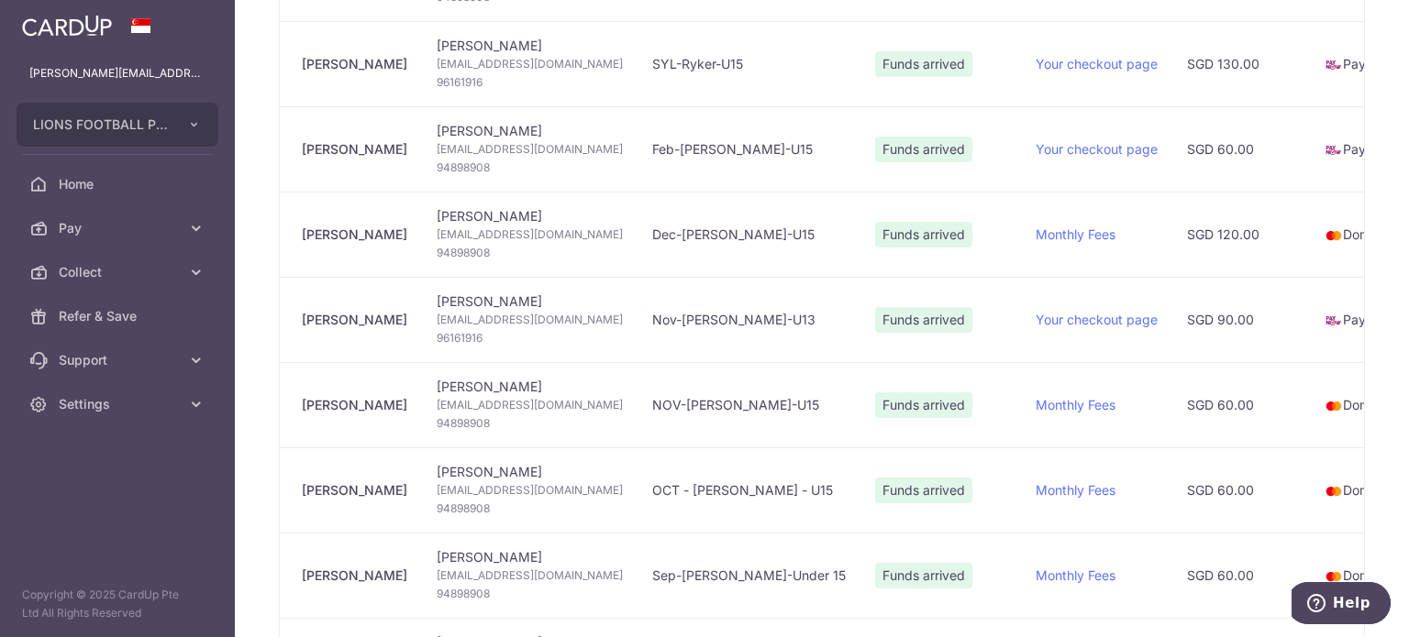
click at [456, 337] on span "96161916" at bounding box center [530, 338] width 186 height 18
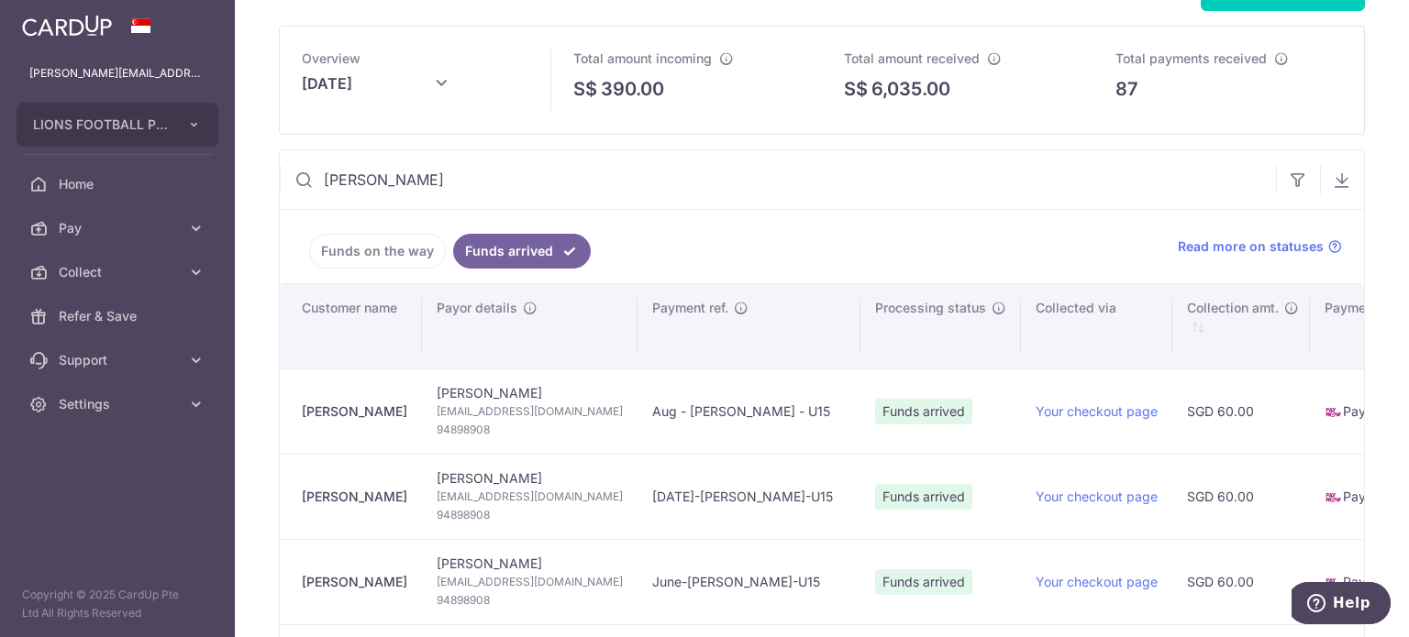
scroll to position [0, 0]
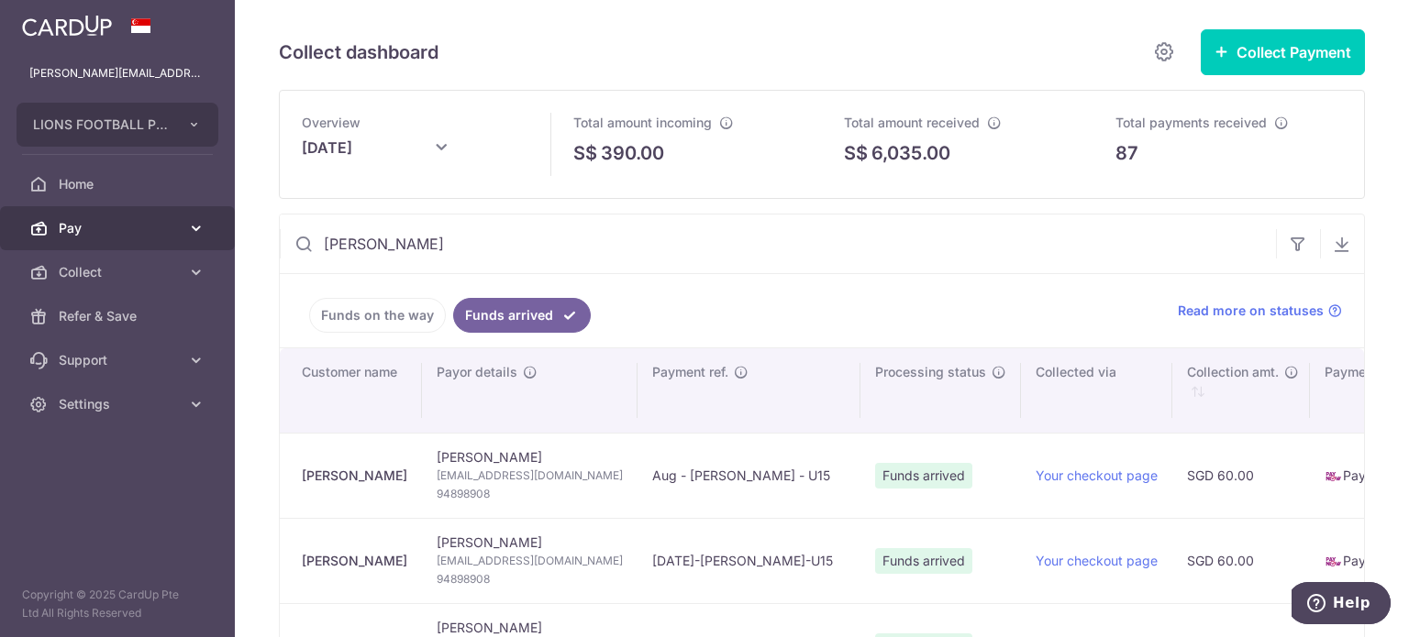
drag, startPoint x: 422, startPoint y: 246, endPoint x: 206, endPoint y: 237, distance: 215.7
click at [206, 237] on main "[PERSON_NAME][EMAIL_ADDRESS][DOMAIN_NAME] LIONS FOOTBALL PTE. LTD. Add new comp…" at bounding box center [704, 318] width 1409 height 637
paste input "96161916"
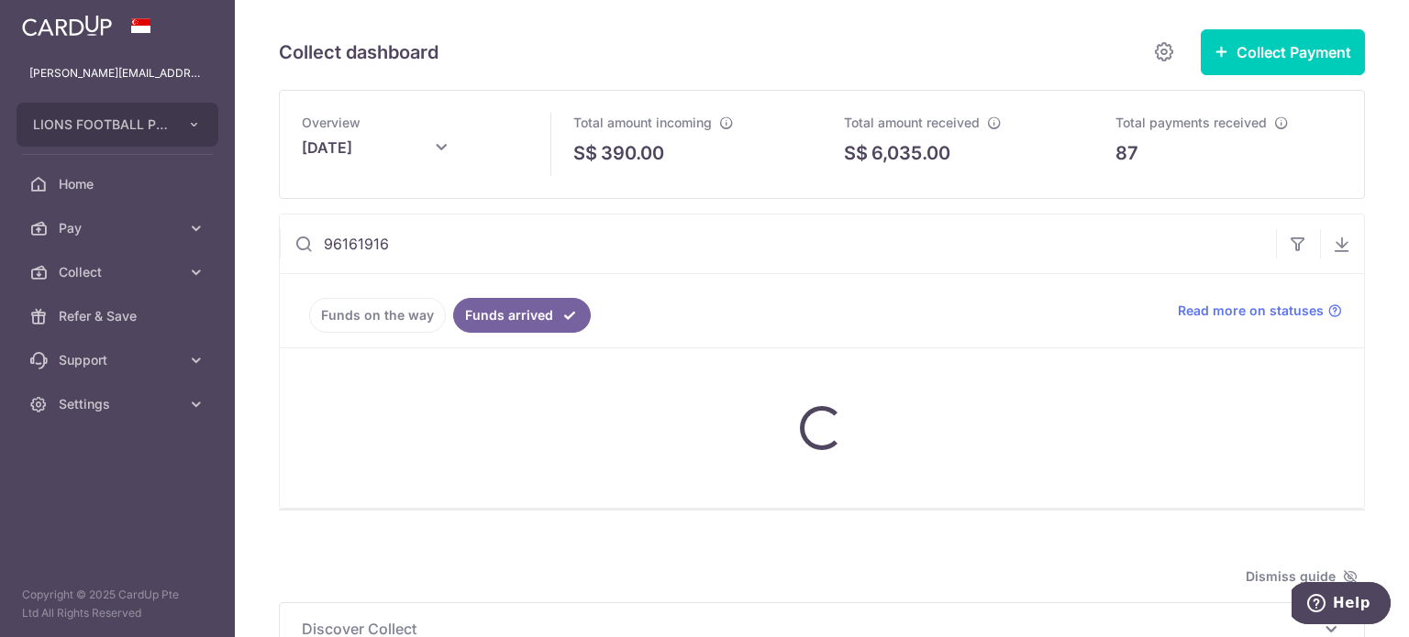
type input "96161916"
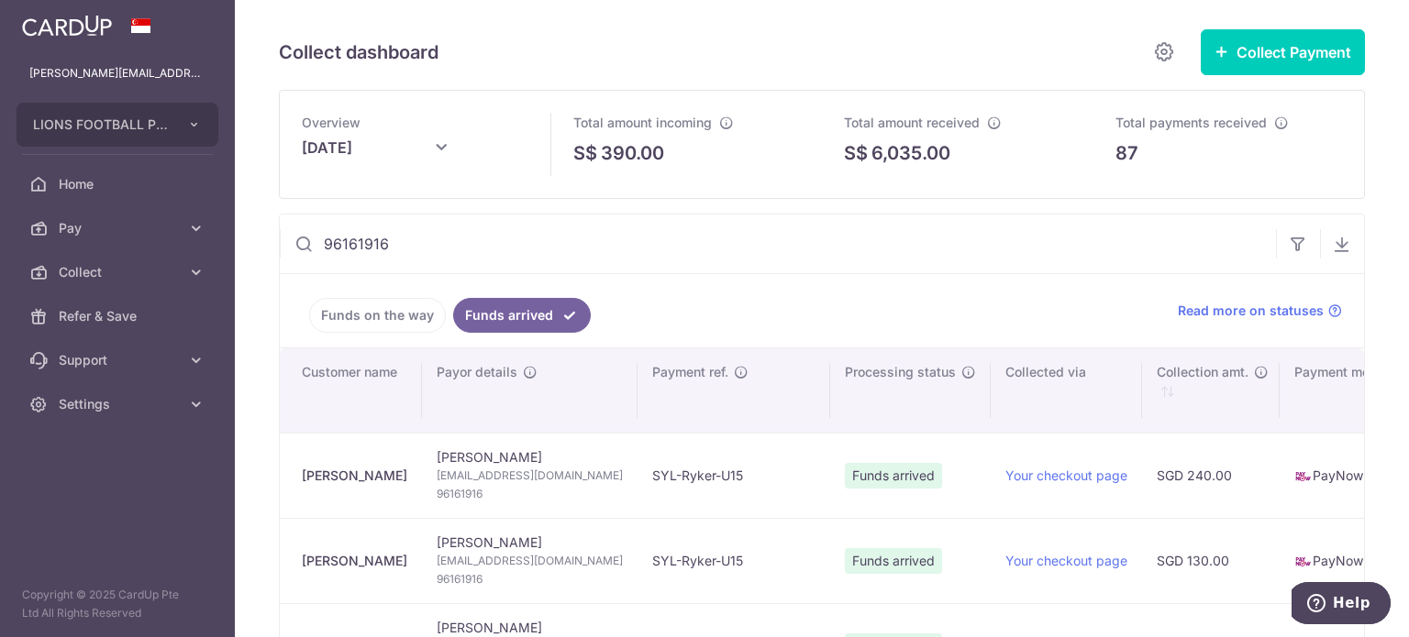
click at [444, 492] on span "96161916" at bounding box center [530, 494] width 186 height 18
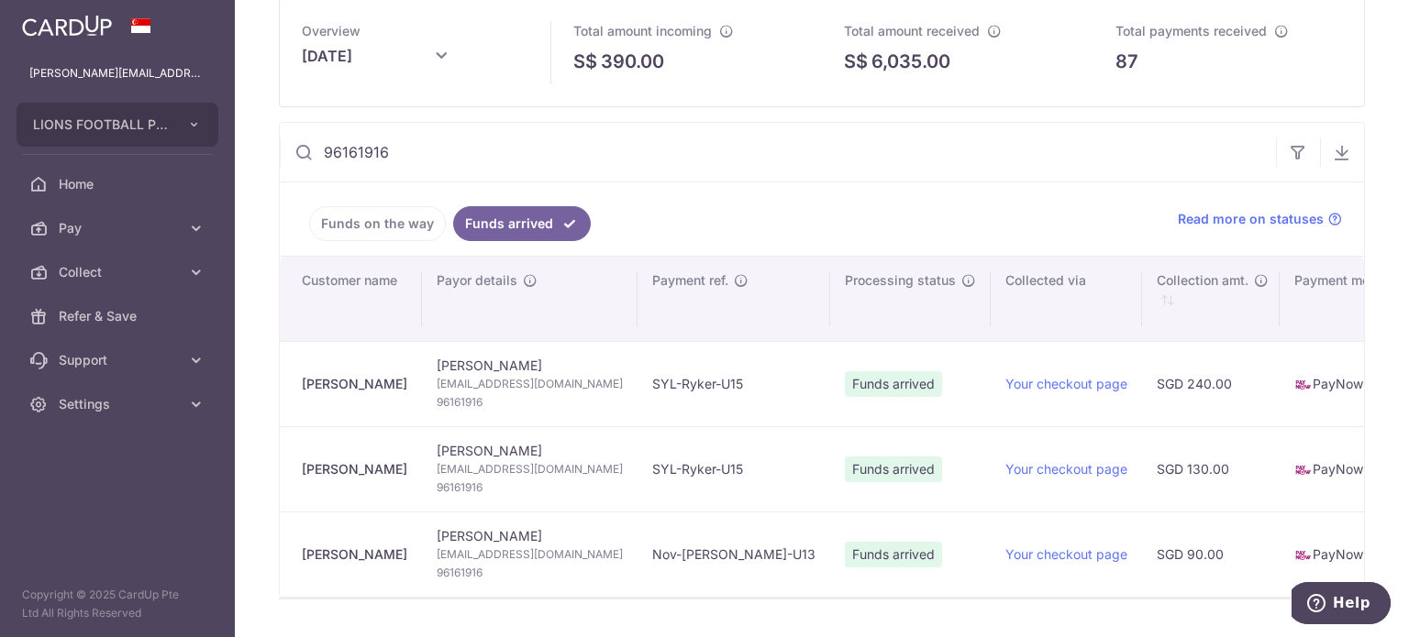
drag, startPoint x: 436, startPoint y: 147, endPoint x: 322, endPoint y: 145, distance: 113.7
click at [322, 145] on input "96161916" at bounding box center [778, 152] width 996 height 59
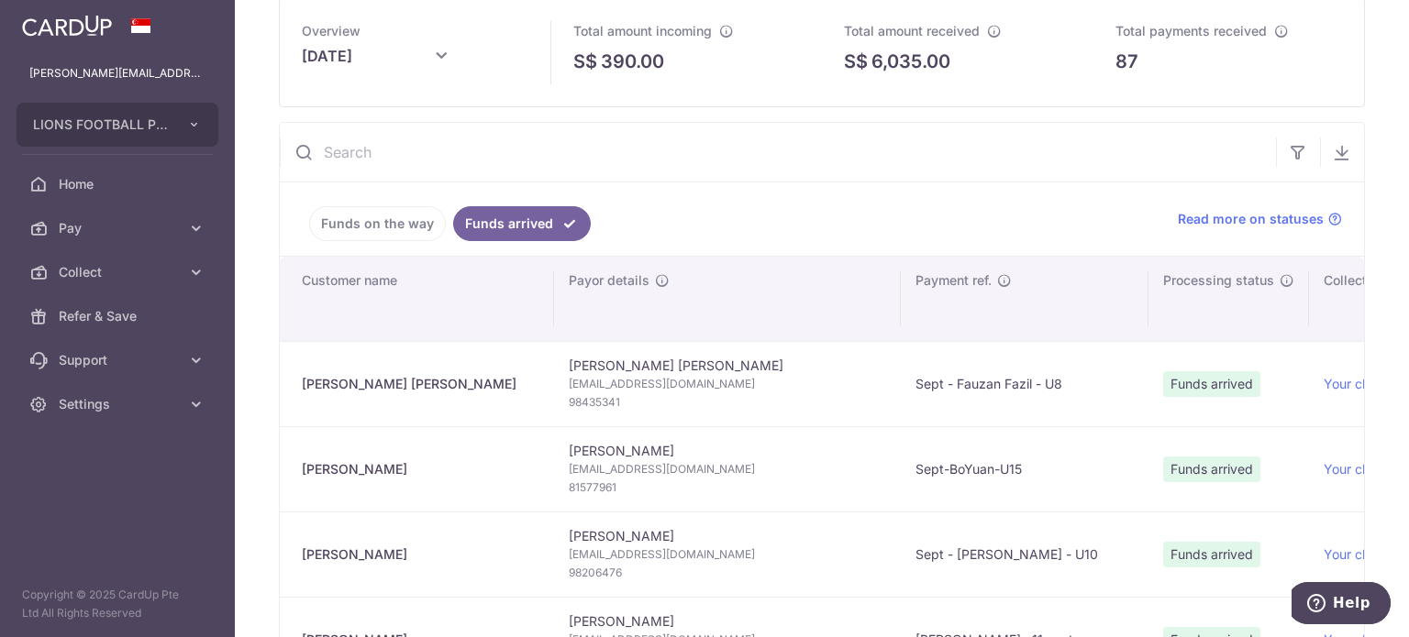
click at [396, 159] on input "text" at bounding box center [778, 152] width 996 height 59
paste input "98221443"
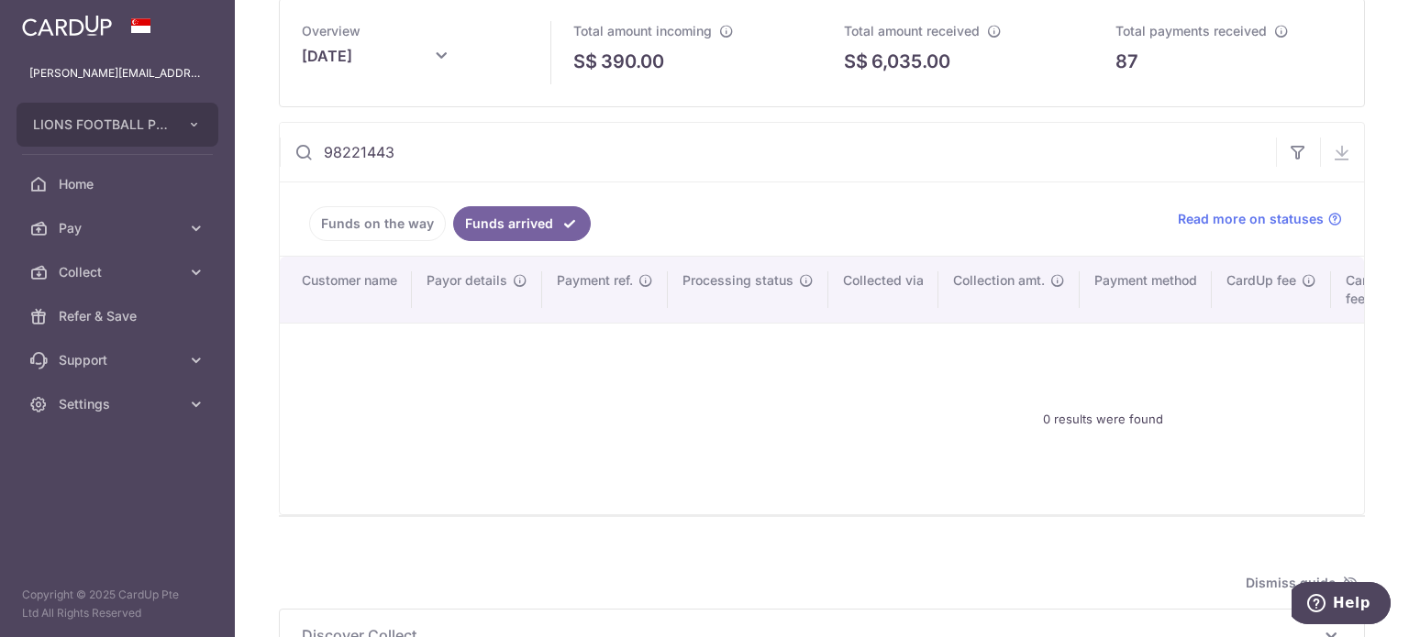
drag, startPoint x: 367, startPoint y: 155, endPoint x: 262, endPoint y: 155, distance: 104.5
click at [262, 155] on div "Collect dashboard Collect Payment Create request to collect payments Custom Pay…" at bounding box center [822, 318] width 1174 height 637
drag, startPoint x: 421, startPoint y: 148, endPoint x: 252, endPoint y: 146, distance: 168.7
click at [252, 146] on div "Collect dashboard Collect Payment Create request to collect payments Custom Pay…" at bounding box center [822, 318] width 1174 height 637
paste input "0043834"
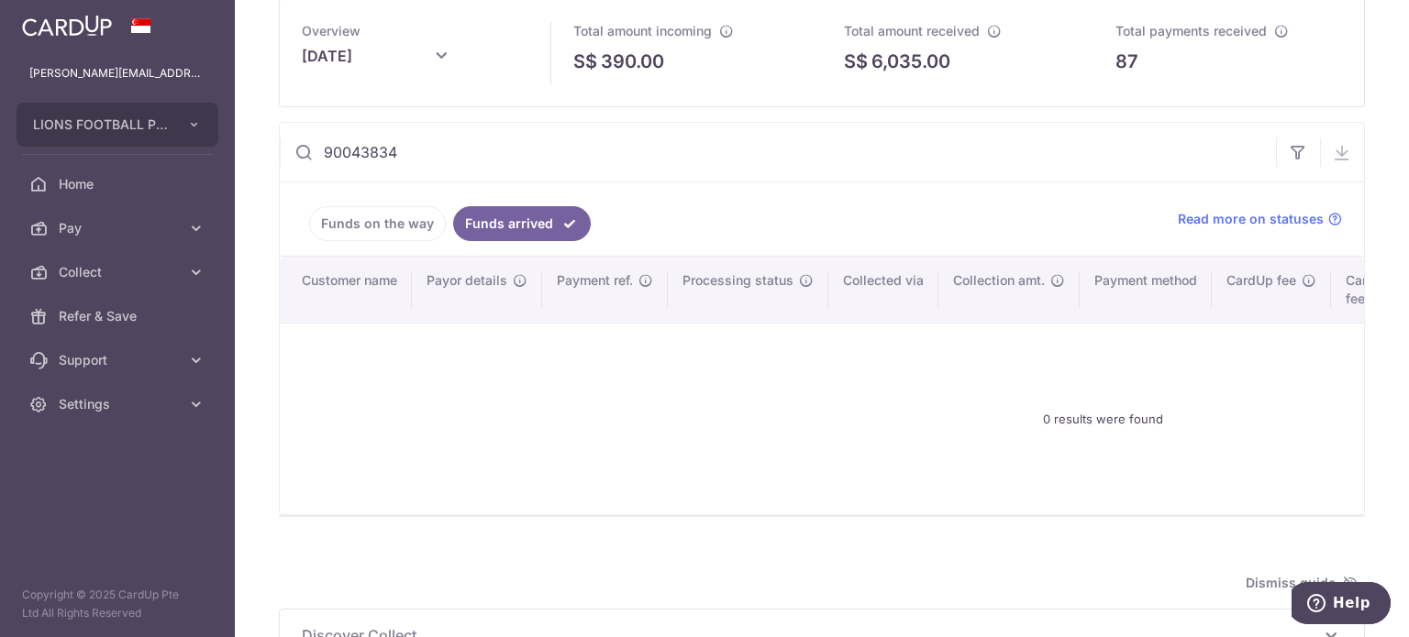
click at [348, 227] on link "Funds on the way" at bounding box center [377, 223] width 137 height 35
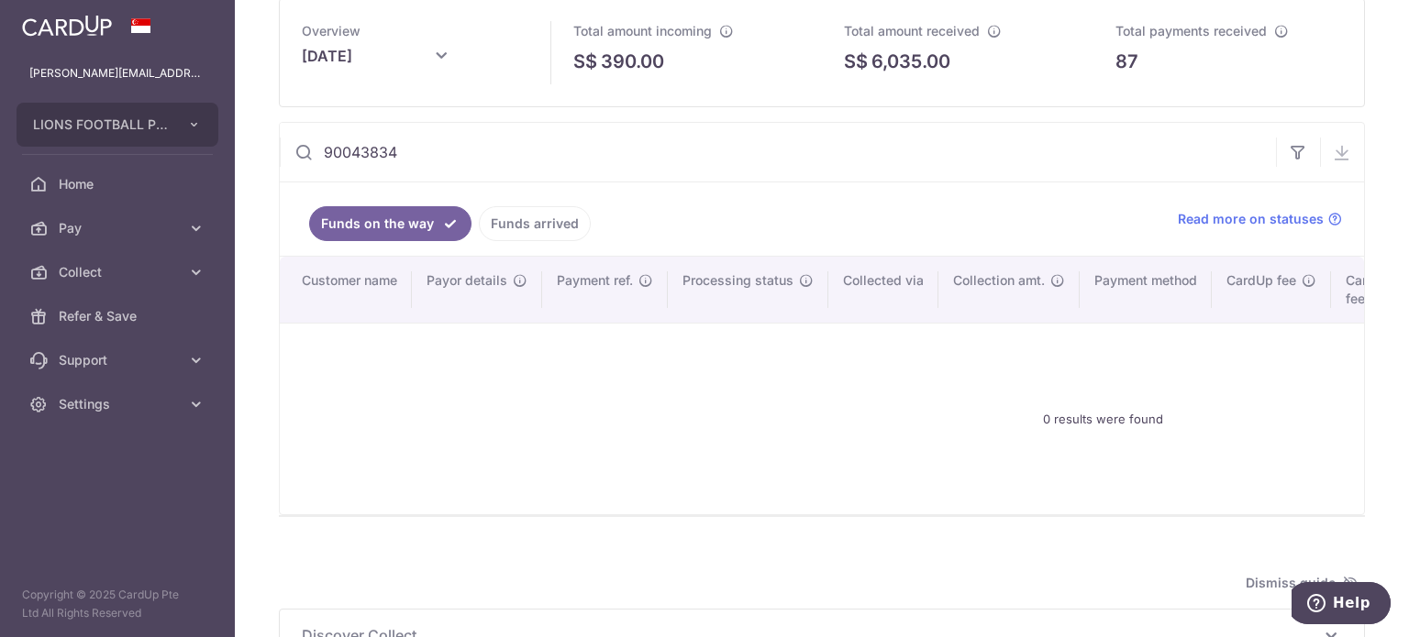
drag, startPoint x: 415, startPoint y: 156, endPoint x: 271, endPoint y: 141, distance: 145.6
click at [271, 141] on div "Collect dashboard Collect Payment Create request to collect payments Custom Pay…" at bounding box center [822, 318] width 1174 height 637
paste input "83883107"
drag, startPoint x: 432, startPoint y: 157, endPoint x: 282, endPoint y: 153, distance: 149.5
click at [282, 153] on input "83883107" at bounding box center [778, 152] width 996 height 59
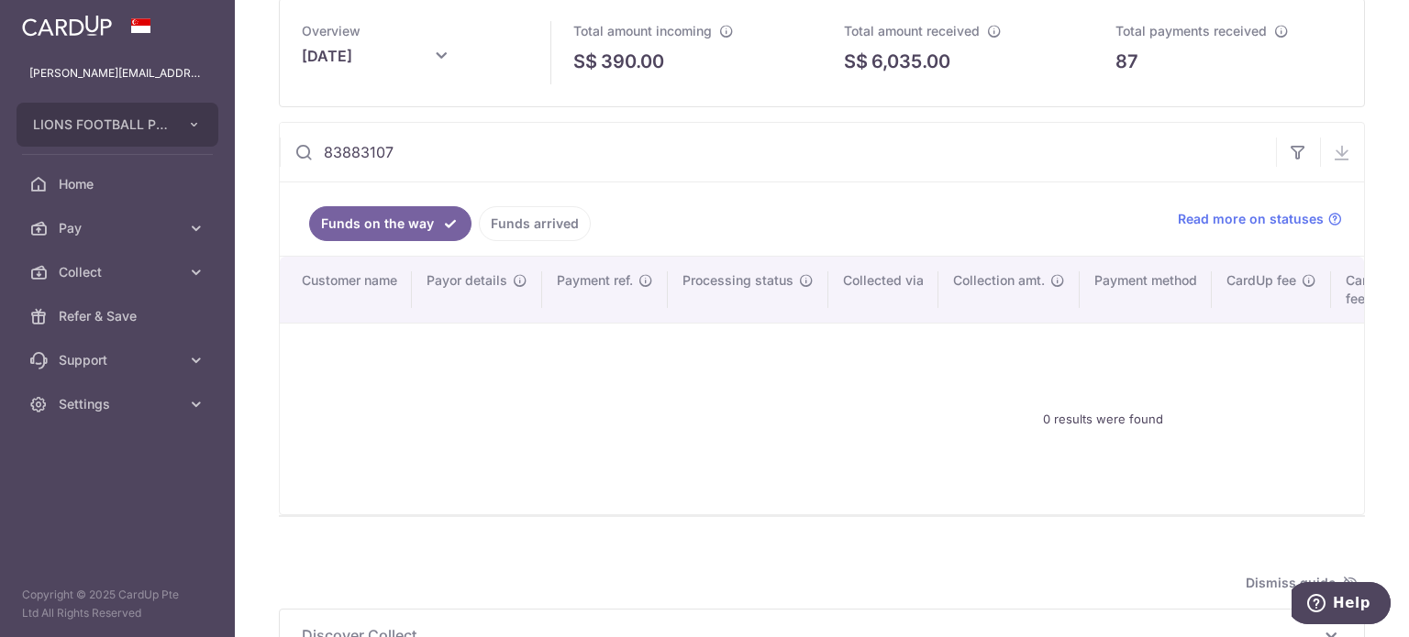
paste input "90402955"
click at [545, 216] on link "Funds arrived" at bounding box center [535, 223] width 112 height 35
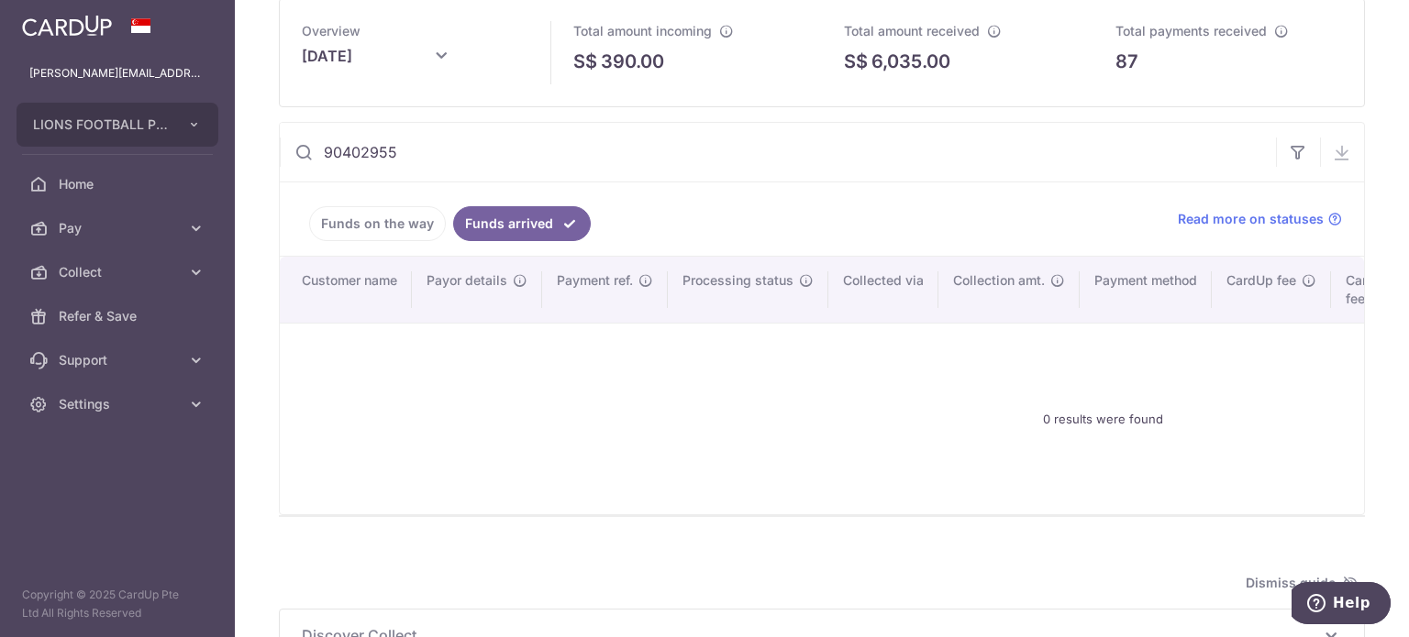
drag, startPoint x: 415, startPoint y: 157, endPoint x: 241, endPoint y: 149, distance: 173.5
click at [241, 149] on div "Collect dashboard Collect Payment Create request to collect payments Custom Pay…" at bounding box center [822, 318] width 1174 height 637
paste input "8509792"
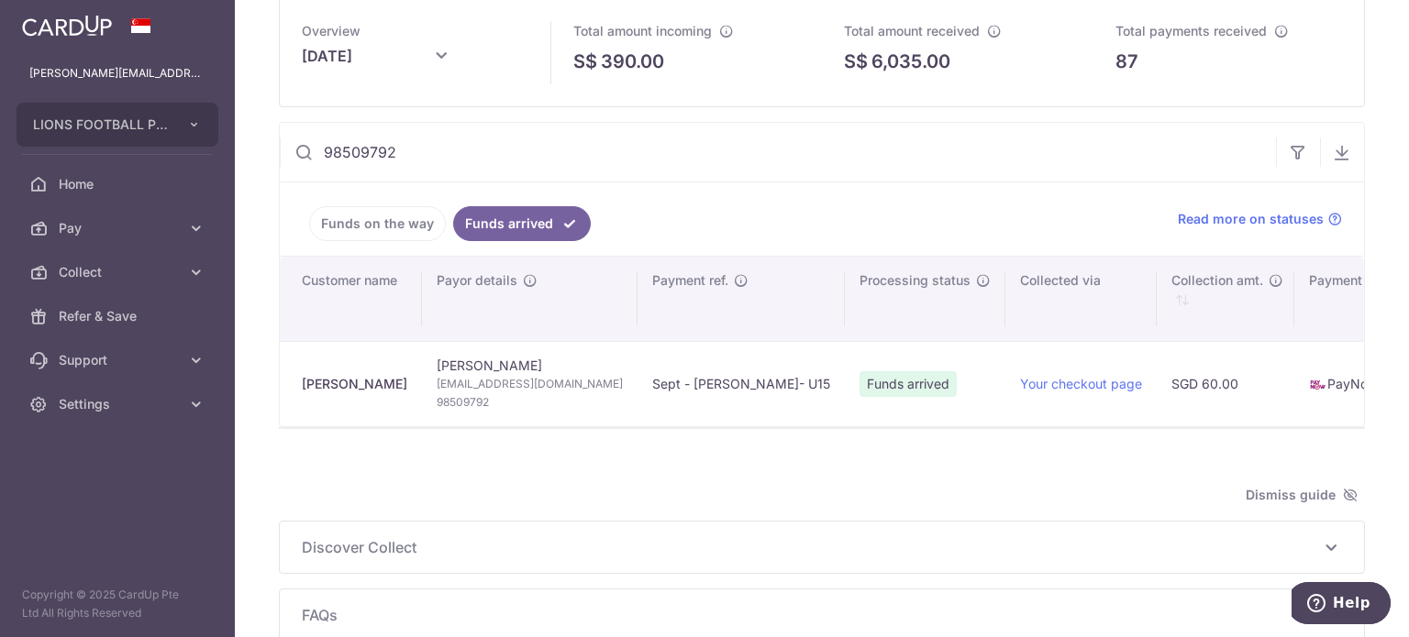
drag, startPoint x: 465, startPoint y: 165, endPoint x: 264, endPoint y: 157, distance: 201.0
click at [264, 157] on div "Collect dashboard Collect Payment Create request to collect payments Custom Pay…" at bounding box center [822, 318] width 1174 height 637
paste input "0489339"
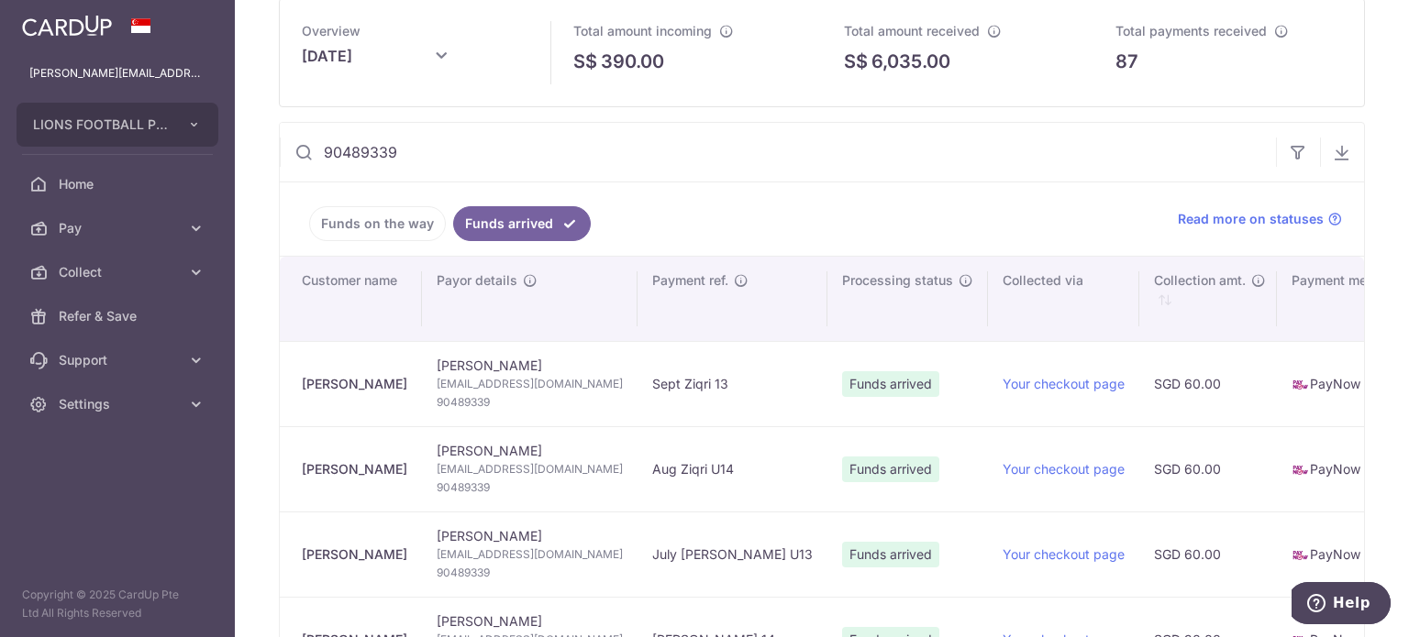
drag, startPoint x: 426, startPoint y: 155, endPoint x: 264, endPoint y: 153, distance: 161.4
click at [264, 153] on div "Collect dashboard Collect Payment Create request to collect payments Custom Pay…" at bounding box center [822, 318] width 1174 height 637
paste input "172254"
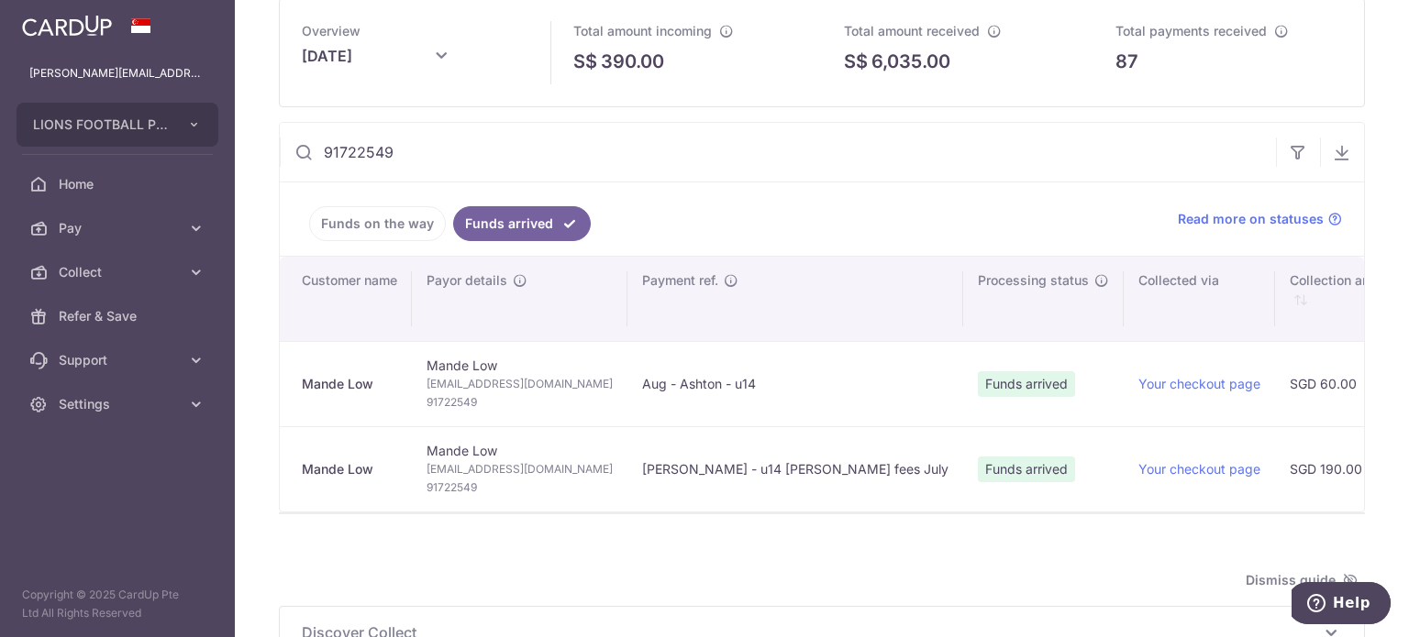
drag, startPoint x: 415, startPoint y: 149, endPoint x: 222, endPoint y: 149, distance: 193.5
click at [222, 149] on main "[PERSON_NAME][EMAIL_ADDRESS][DOMAIN_NAME] LIONS FOOTBALL PTE. LTD. Add new comp…" at bounding box center [704, 318] width 1409 height 637
paste input "81830002"
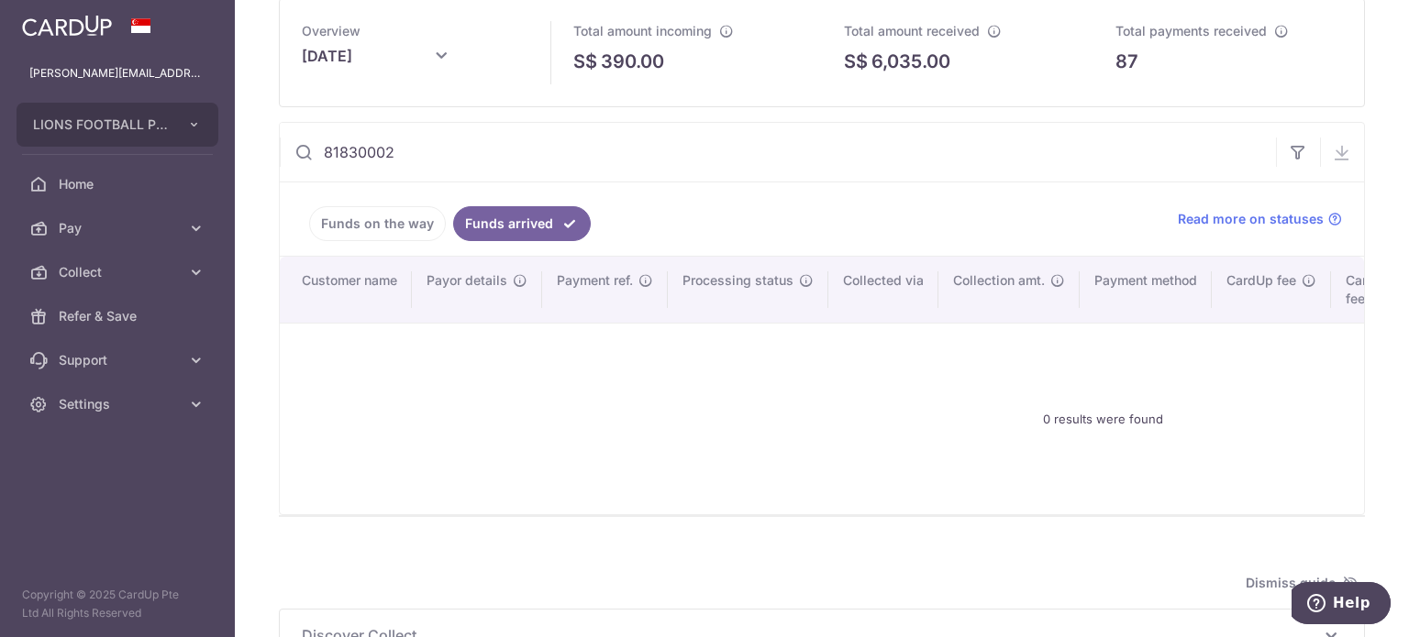
drag, startPoint x: 443, startPoint y: 153, endPoint x: 304, endPoint y: 138, distance: 140.2
click at [304, 138] on input "81830002" at bounding box center [778, 152] width 996 height 59
paste input "93882251"
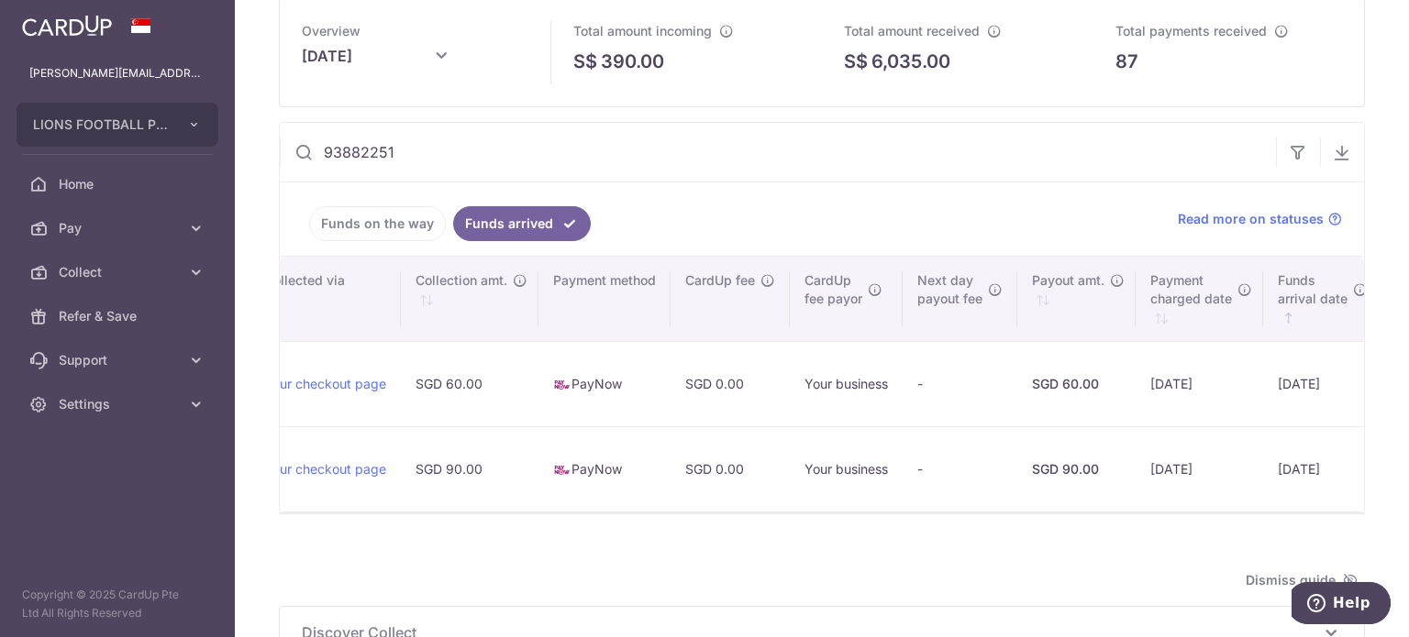
scroll to position [0, 783]
drag, startPoint x: 394, startPoint y: 147, endPoint x: 235, endPoint y: 143, distance: 159.6
click at [235, 143] on div "Collect dashboard Collect Payment Create request to collect payments Custom Pay…" at bounding box center [822, 318] width 1174 height 637
paste input "668581"
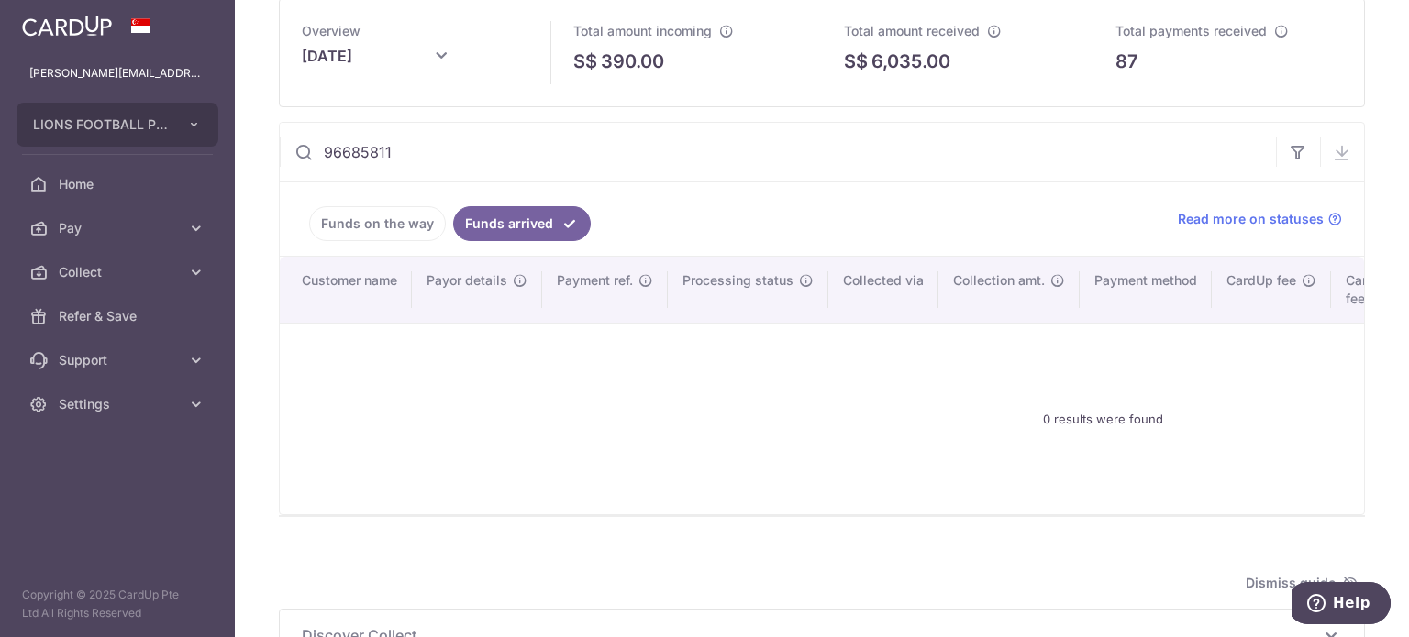
click at [392, 212] on link "Funds on the way" at bounding box center [377, 223] width 137 height 35
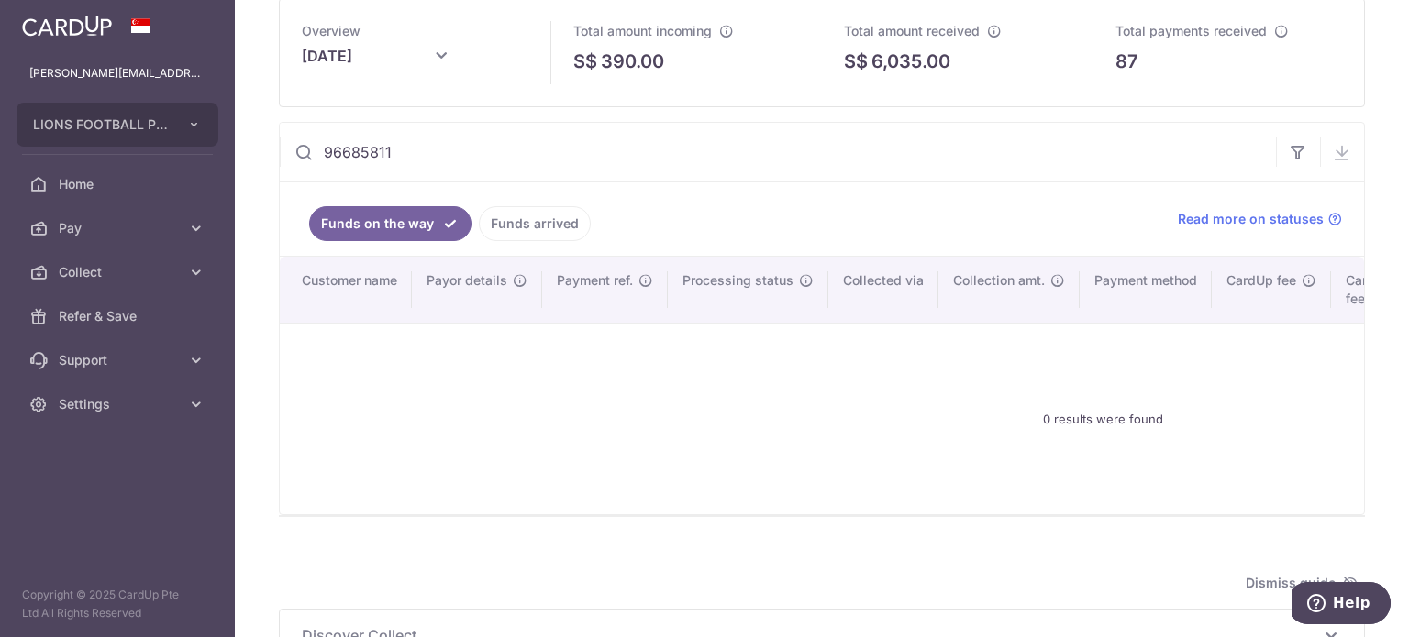
drag, startPoint x: 434, startPoint y: 155, endPoint x: 291, endPoint y: 149, distance: 143.2
click at [291, 149] on input "96685811" at bounding box center [778, 152] width 996 height 59
paste input "1835922"
click at [510, 219] on link "Funds arrived" at bounding box center [535, 223] width 112 height 35
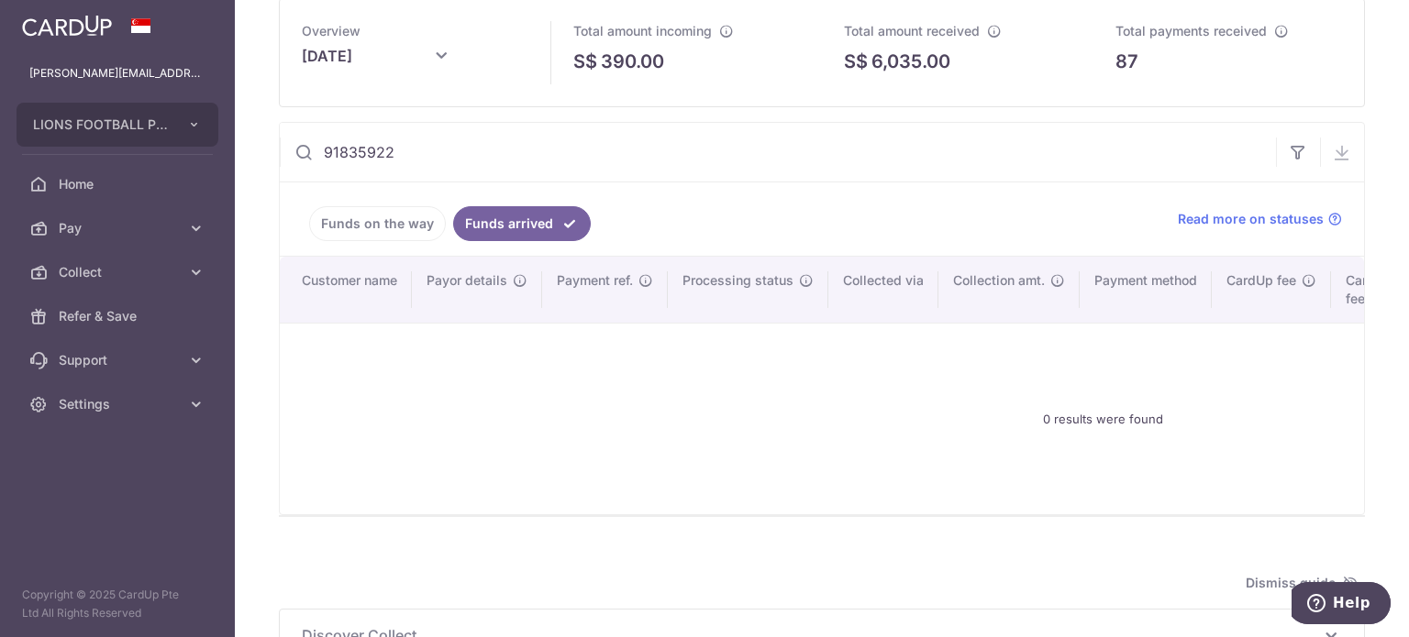
drag, startPoint x: 370, startPoint y: 146, endPoint x: 228, endPoint y: 146, distance: 141.2
click at [228, 146] on main "[PERSON_NAME][EMAIL_ADDRESS][DOMAIN_NAME] LIONS FOOTBALL PTE. LTD. Add new comp…" at bounding box center [704, 318] width 1409 height 637
paste input "[PERSON_NAME]"
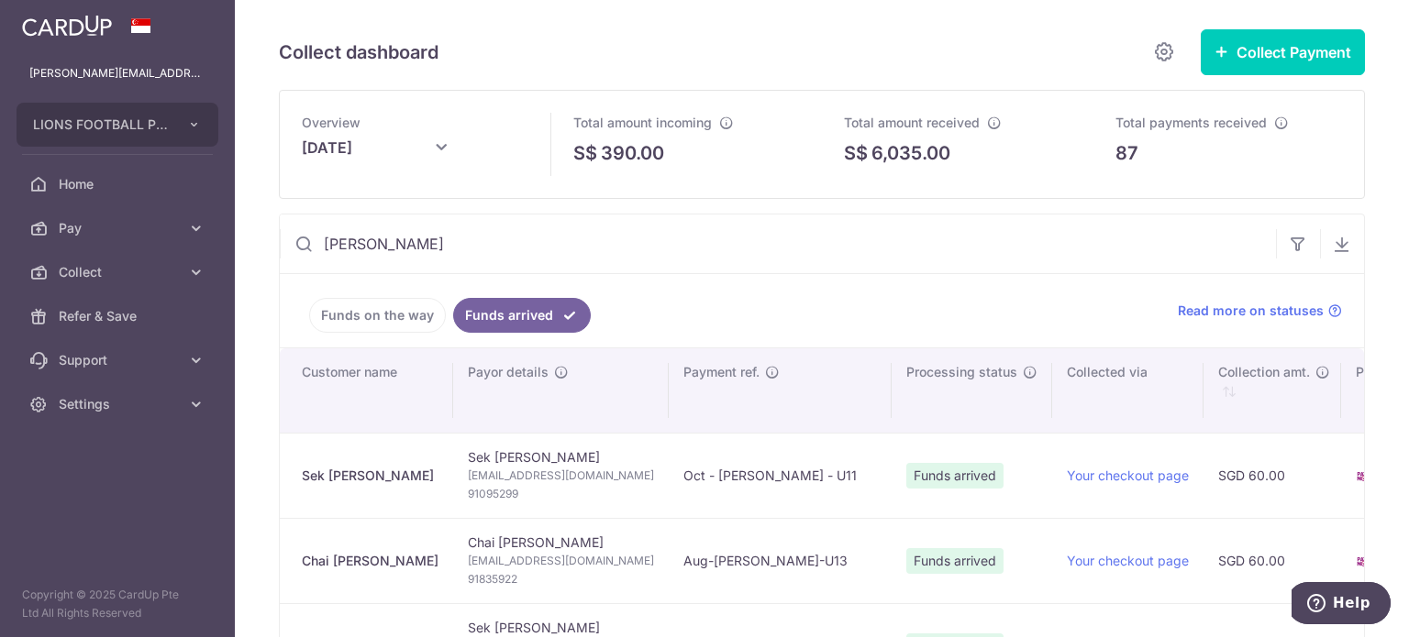
scroll to position [0, 0]
click at [552, 252] on input "[PERSON_NAME]" at bounding box center [778, 244] width 996 height 59
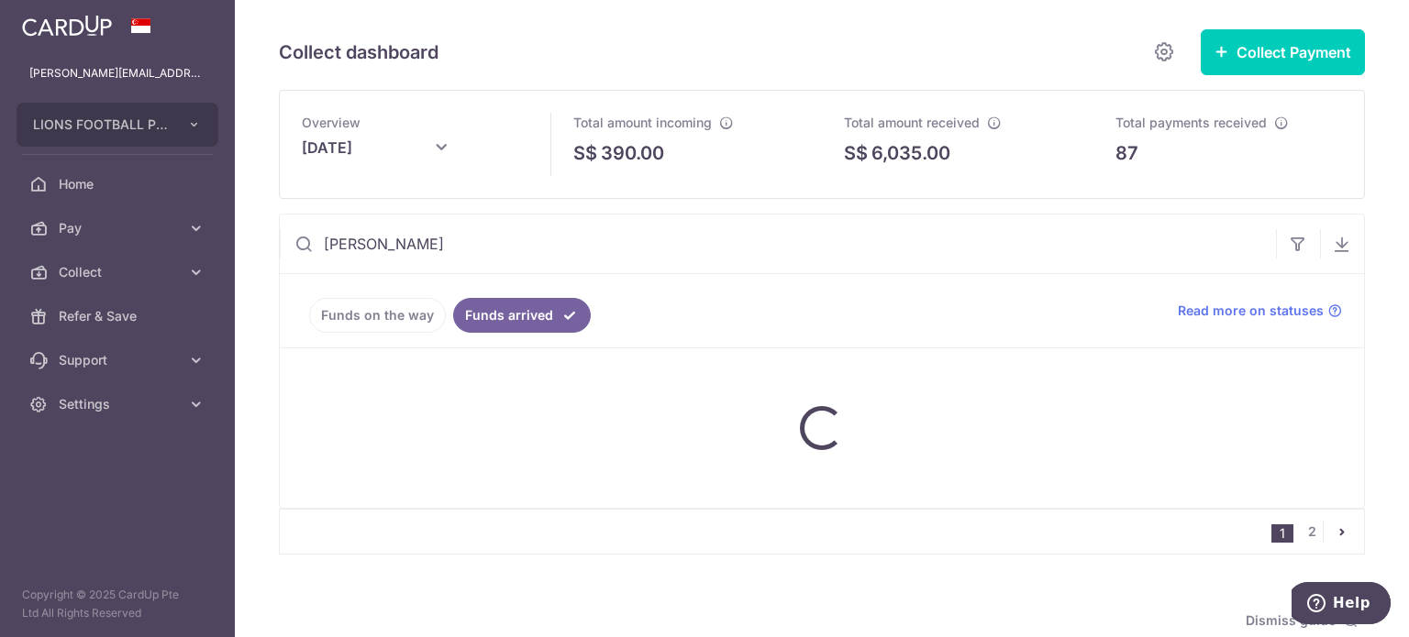
type input "J"
click at [552, 252] on input "text" at bounding box center [778, 244] width 996 height 59
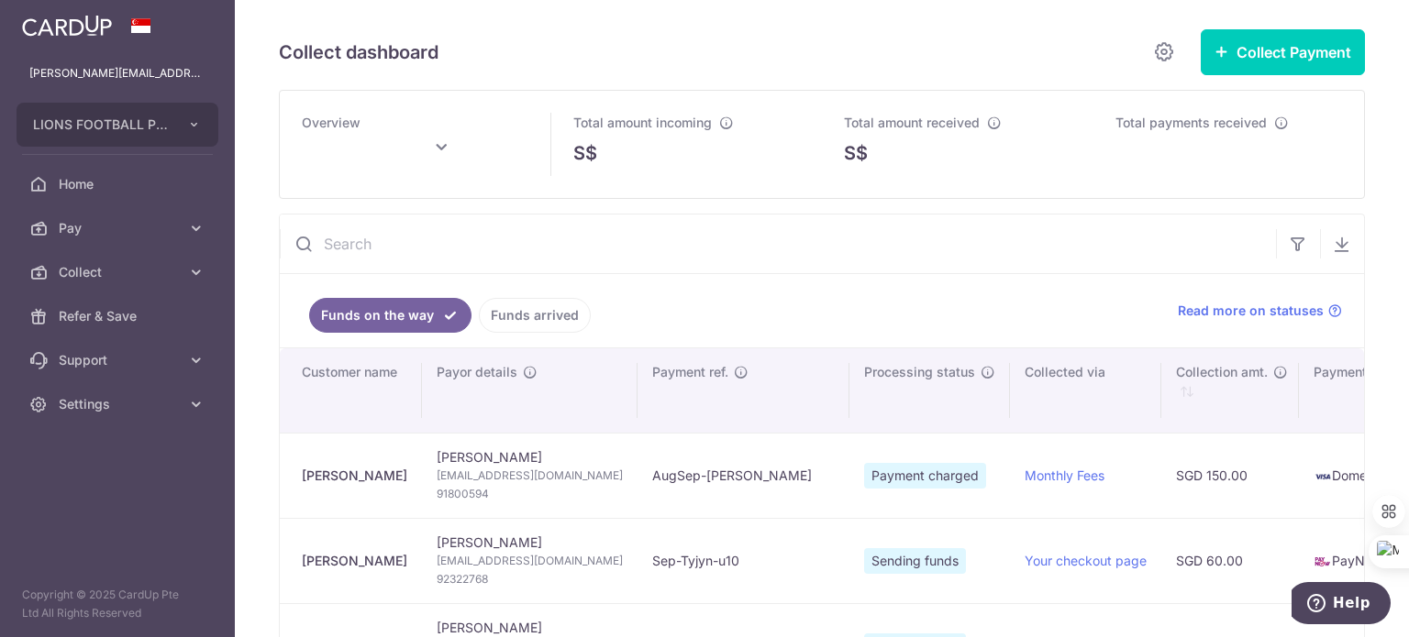
type input "[DATE]"
click at [541, 322] on link "Funds arrived" at bounding box center [535, 315] width 112 height 35
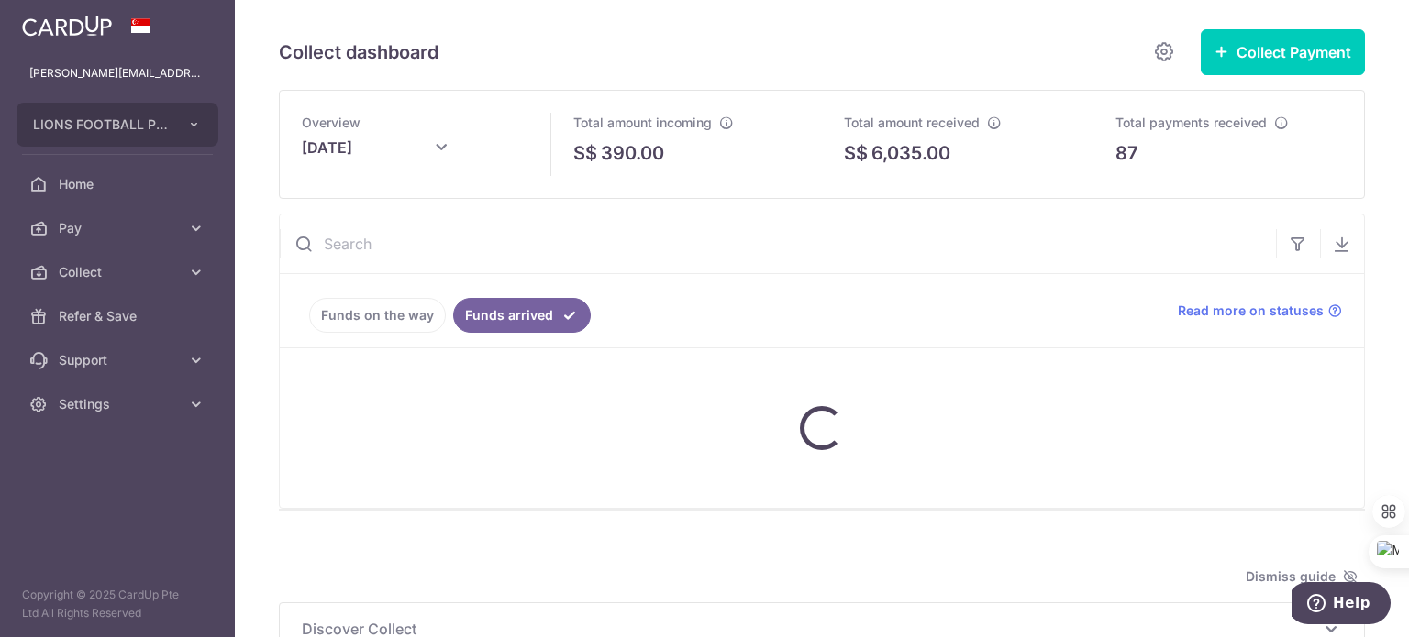
click at [459, 258] on input "text" at bounding box center [778, 244] width 996 height 59
paste input "91835922"
click at [459, 258] on input "91835922" at bounding box center [778, 244] width 996 height 59
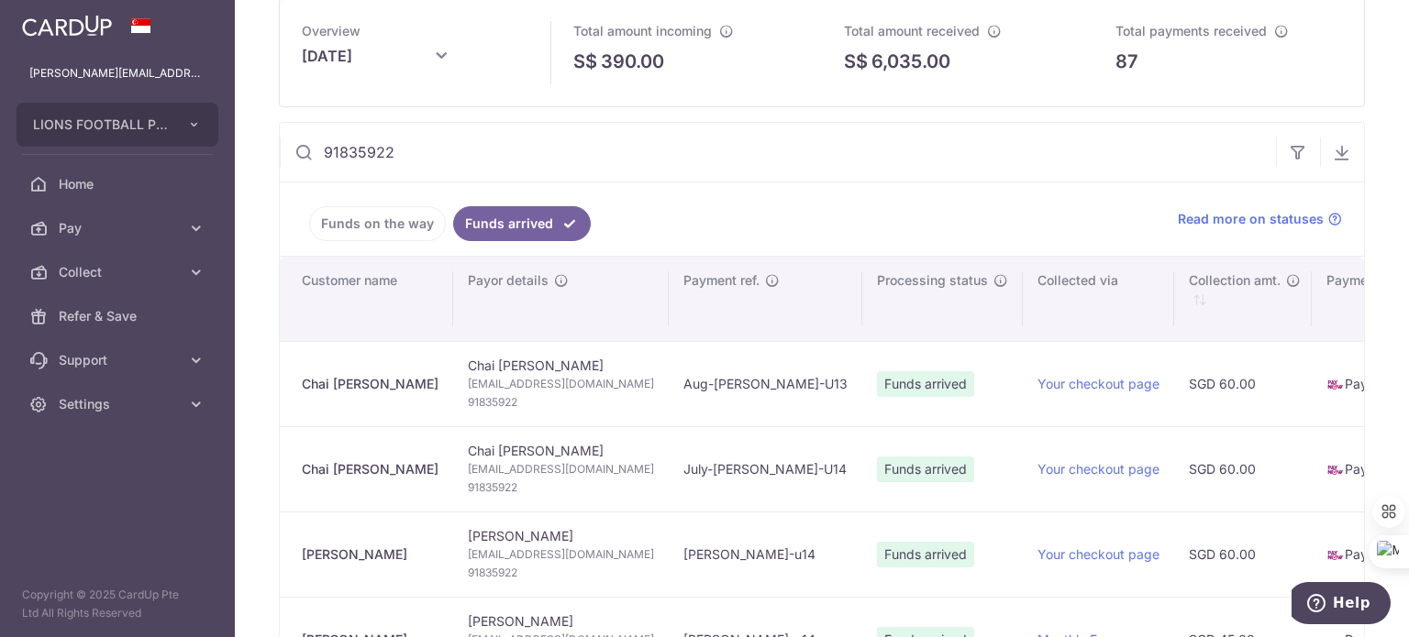
scroll to position [183, 0]
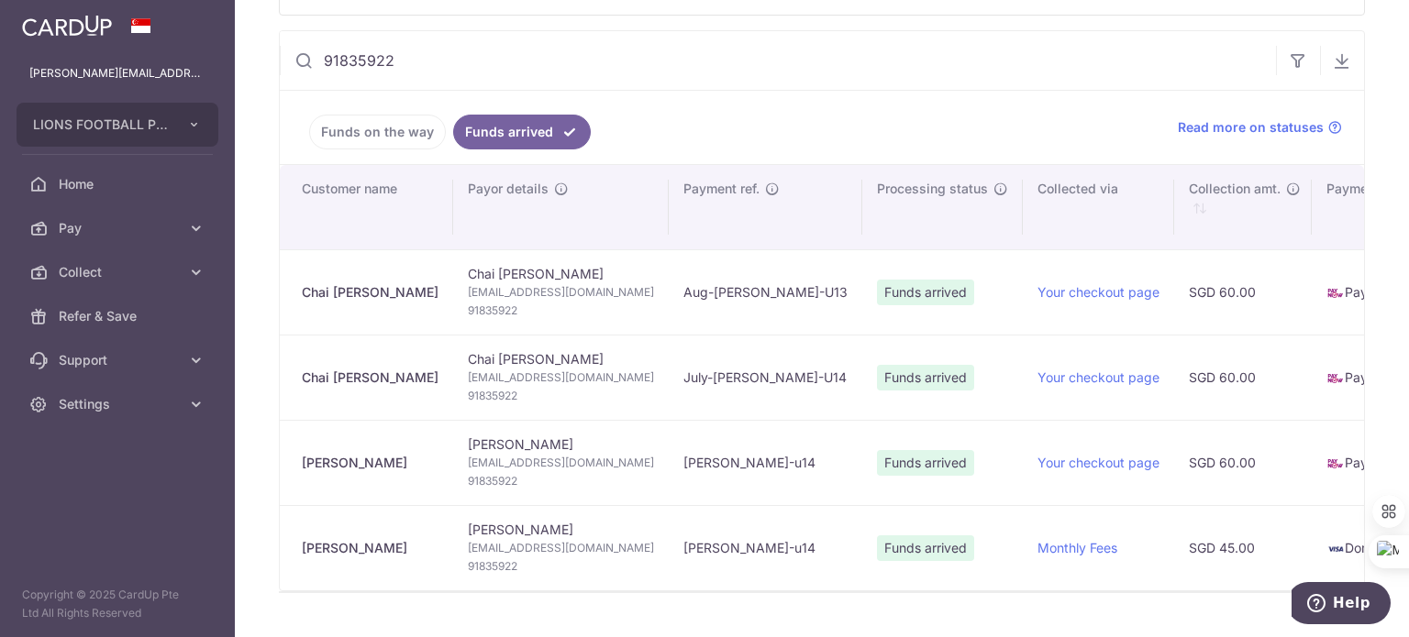
drag, startPoint x: 419, startPoint y: 47, endPoint x: 201, endPoint y: 46, distance: 218.3
click at [201, 46] on main "[PERSON_NAME][EMAIL_ADDRESS][DOMAIN_NAME] LIONS FOOTBALL PTE. LTD. Add new comp…" at bounding box center [704, 318] width 1409 height 637
paste input "2391971"
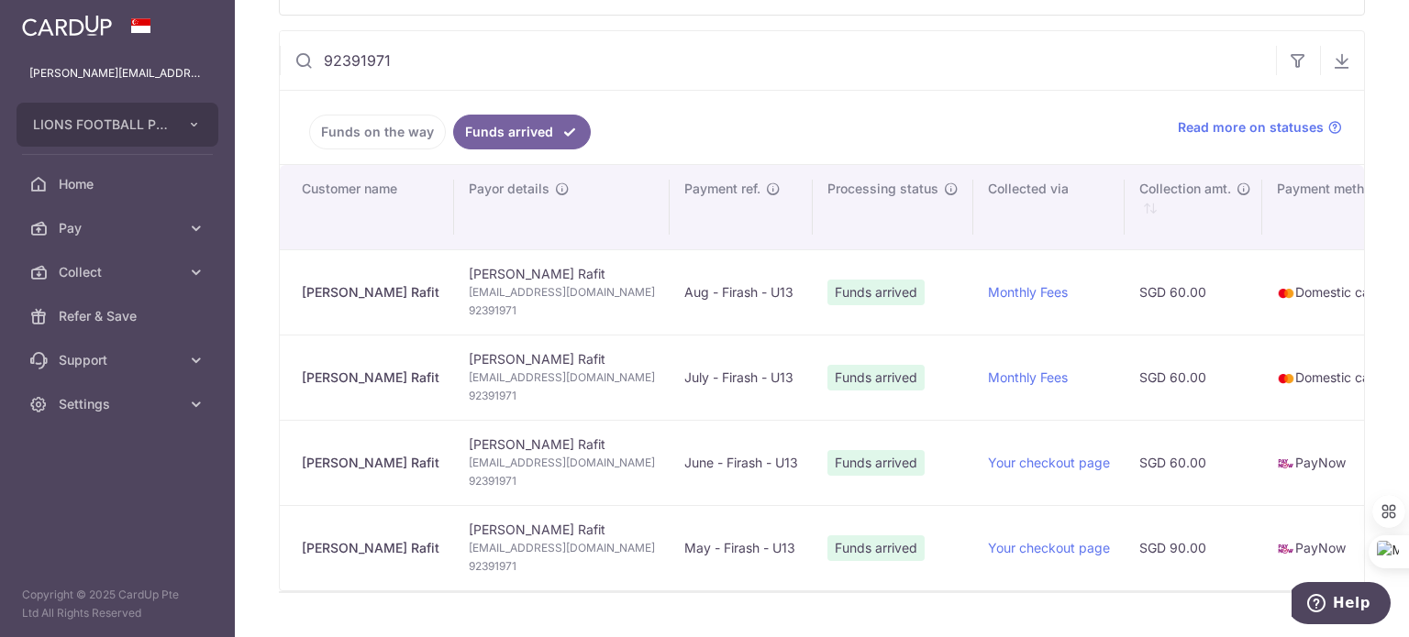
drag, startPoint x: 415, startPoint y: 61, endPoint x: 227, endPoint y: 47, distance: 187.7
click at [227, 47] on main "[PERSON_NAME][EMAIL_ADDRESS][DOMAIN_NAME] LIONS FOOTBALL PTE. LTD. Add new comp…" at bounding box center [704, 318] width 1409 height 637
paste input "8183504"
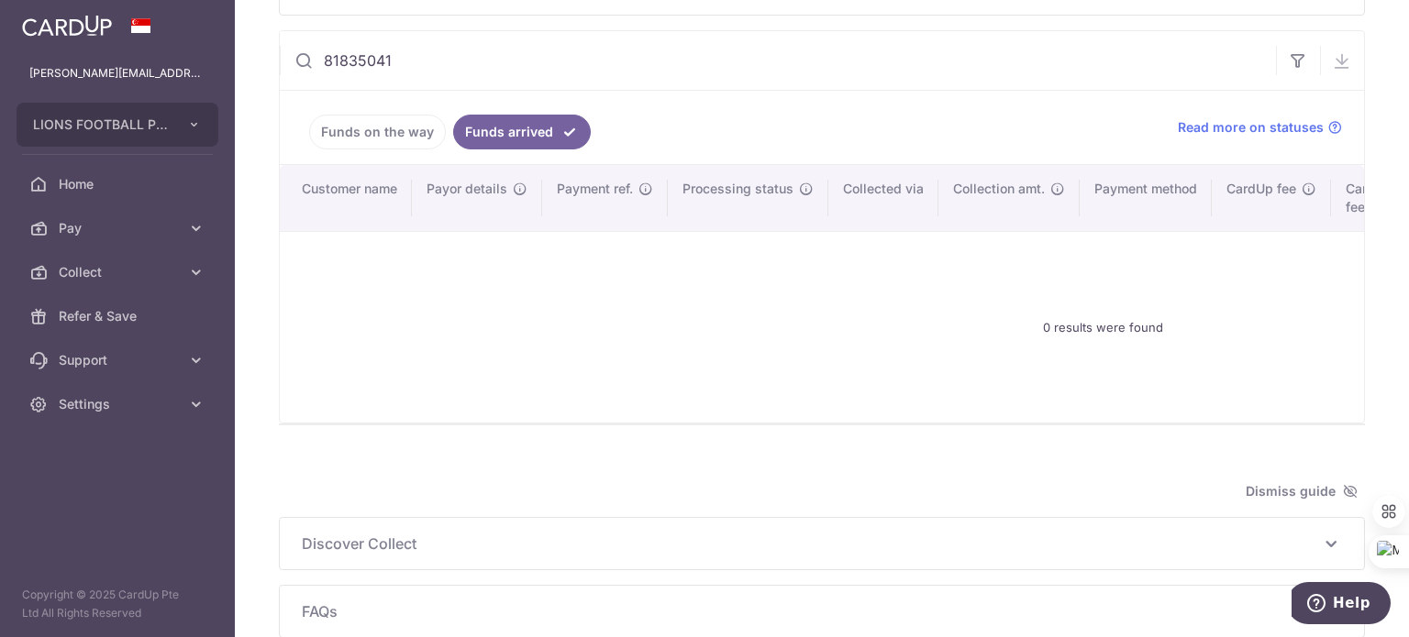
click at [340, 131] on link "Funds on the way" at bounding box center [377, 132] width 137 height 35
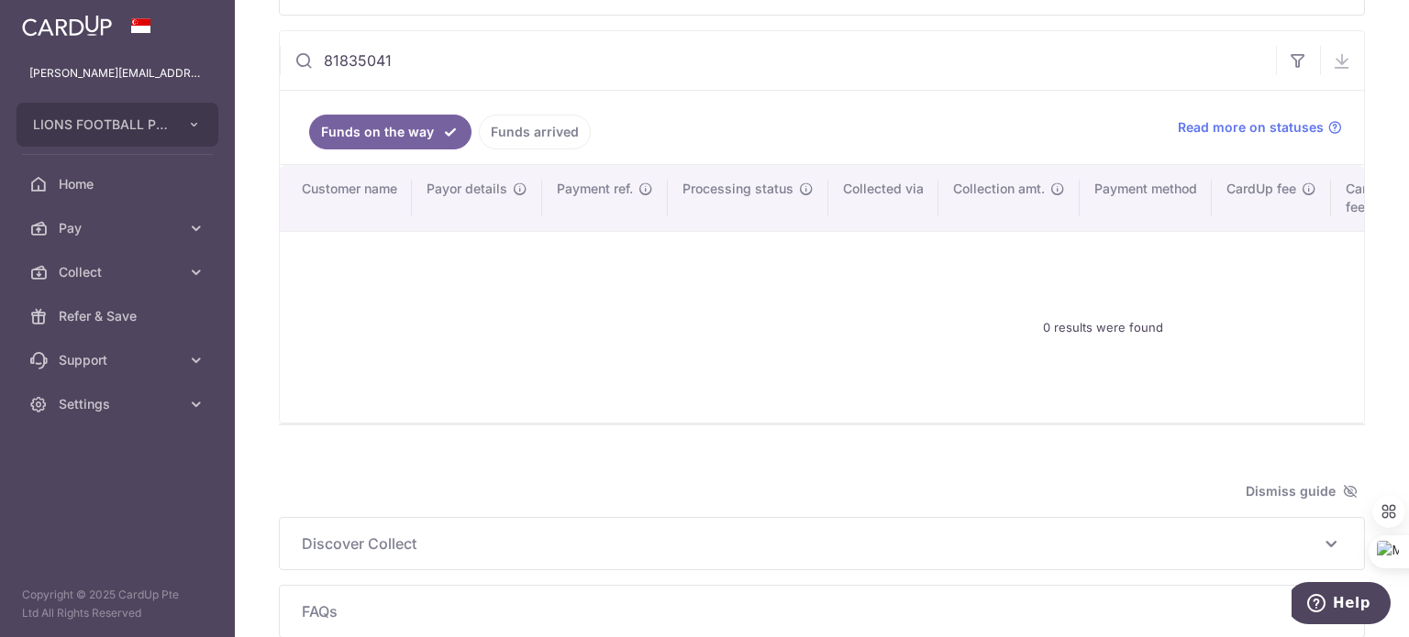
click at [505, 136] on link "Funds arrived" at bounding box center [535, 132] width 112 height 35
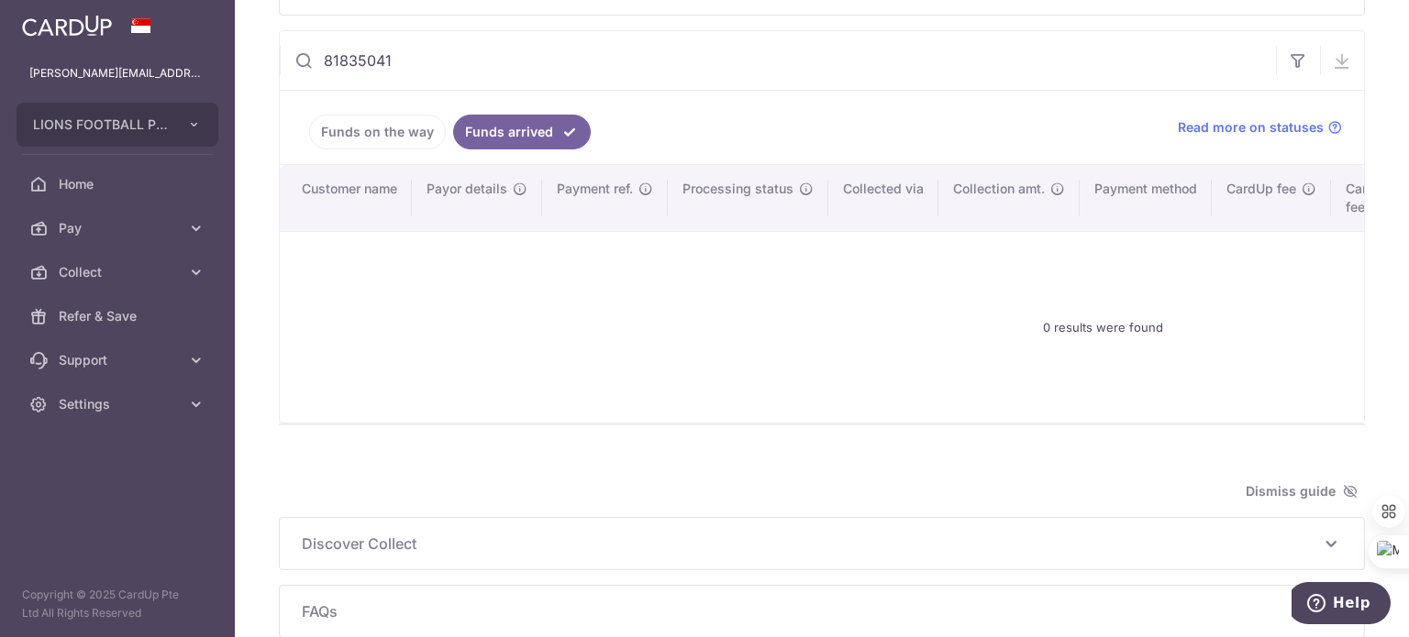
drag, startPoint x: 392, startPoint y: 61, endPoint x: 268, endPoint y: 61, distance: 123.8
click at [268, 61] on div "Collect dashboard Collect Payment Create request to collect payments Custom Pay…" at bounding box center [822, 318] width 1174 height 637
paste input "91816117"
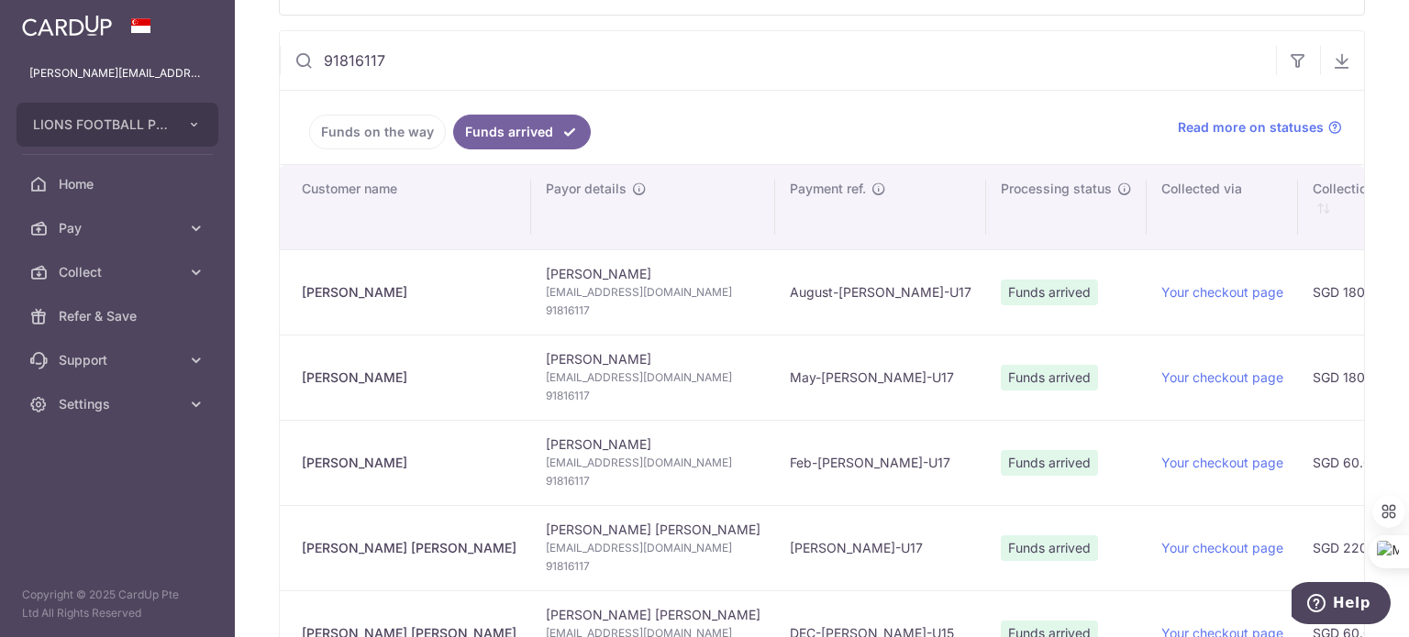
drag, startPoint x: 457, startPoint y: 69, endPoint x: 241, endPoint y: 54, distance: 216.0
click at [241, 54] on div "Collect dashboard Collect Payment Create request to collect payments Custom Pay…" at bounding box center [822, 318] width 1174 height 637
paste input "82233094"
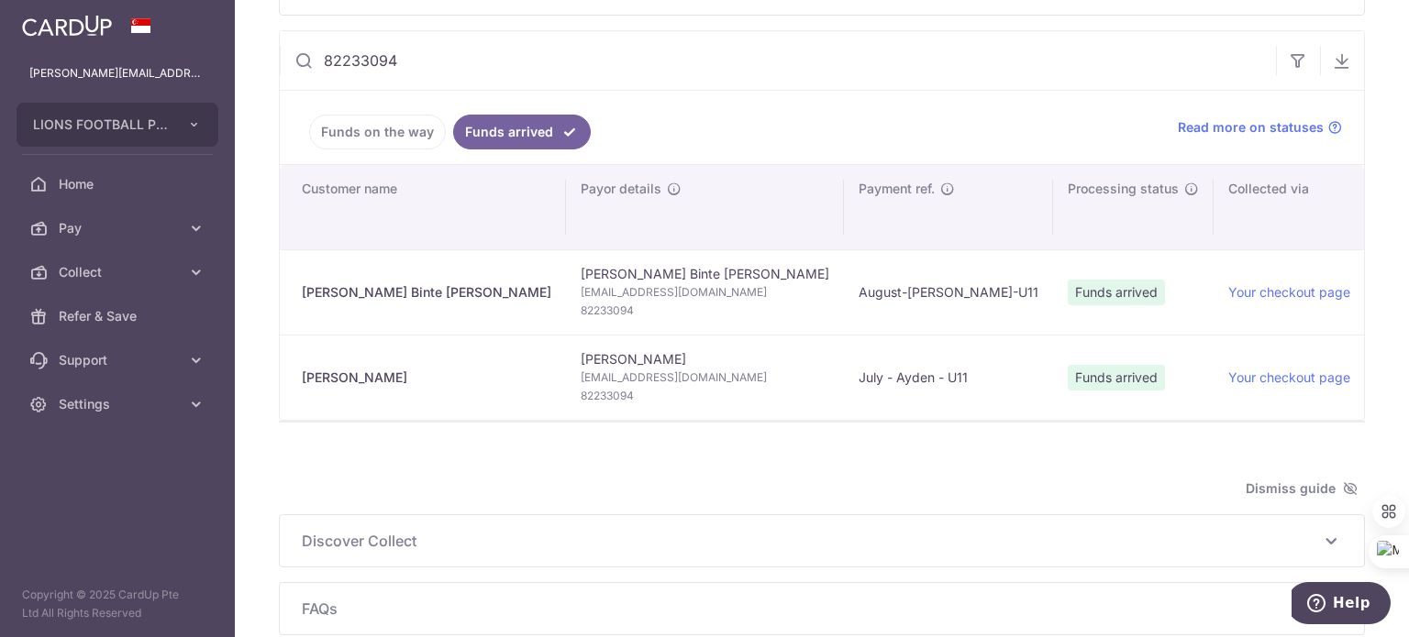
drag, startPoint x: 426, startPoint y: 67, endPoint x: 293, endPoint y: 61, distance: 133.1
click at [293, 61] on input "82233094" at bounding box center [778, 60] width 996 height 59
paste input "6948907"
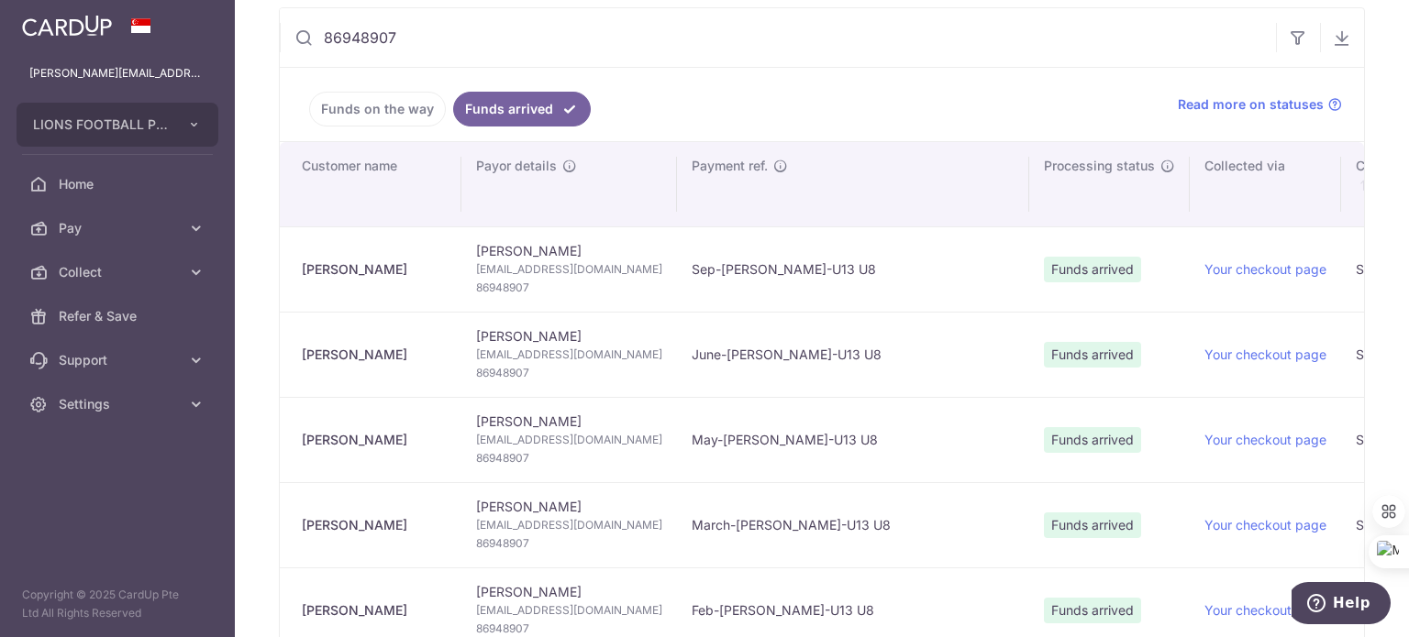
scroll to position [0, 0]
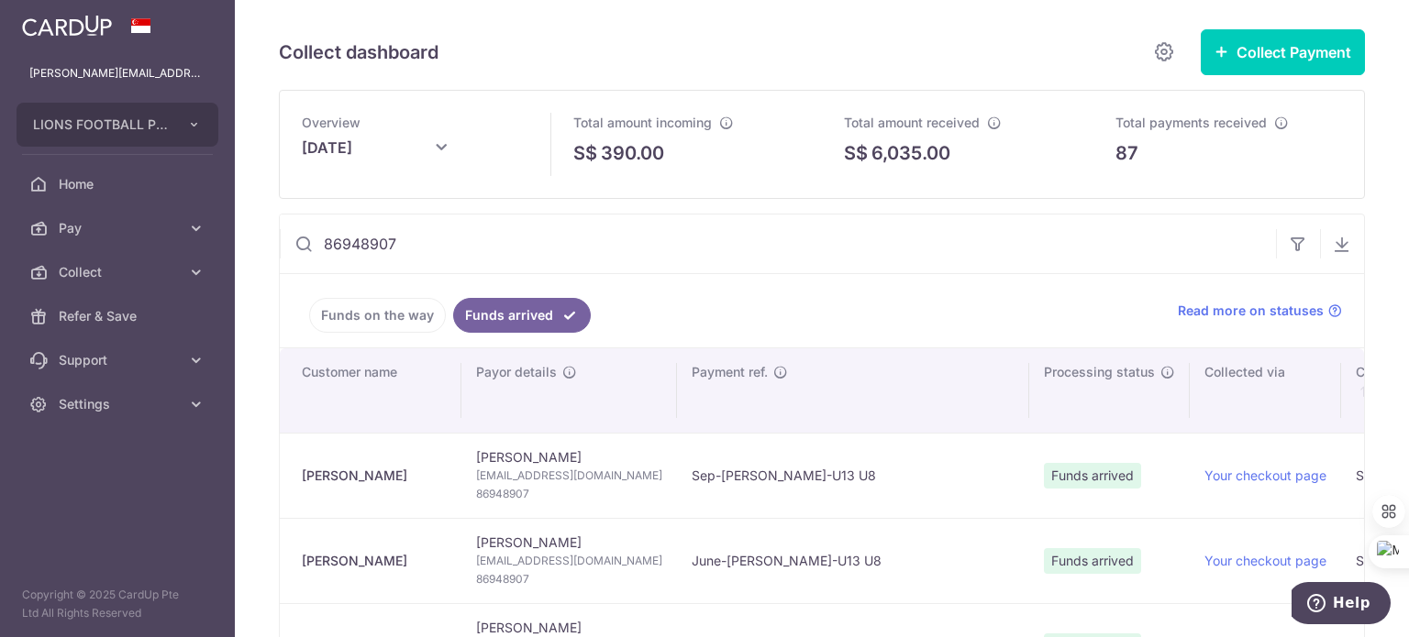
drag, startPoint x: 394, startPoint y: 242, endPoint x: 290, endPoint y: 238, distance: 104.6
click at [290, 238] on input "86948907" at bounding box center [778, 244] width 996 height 59
paste input "0967866"
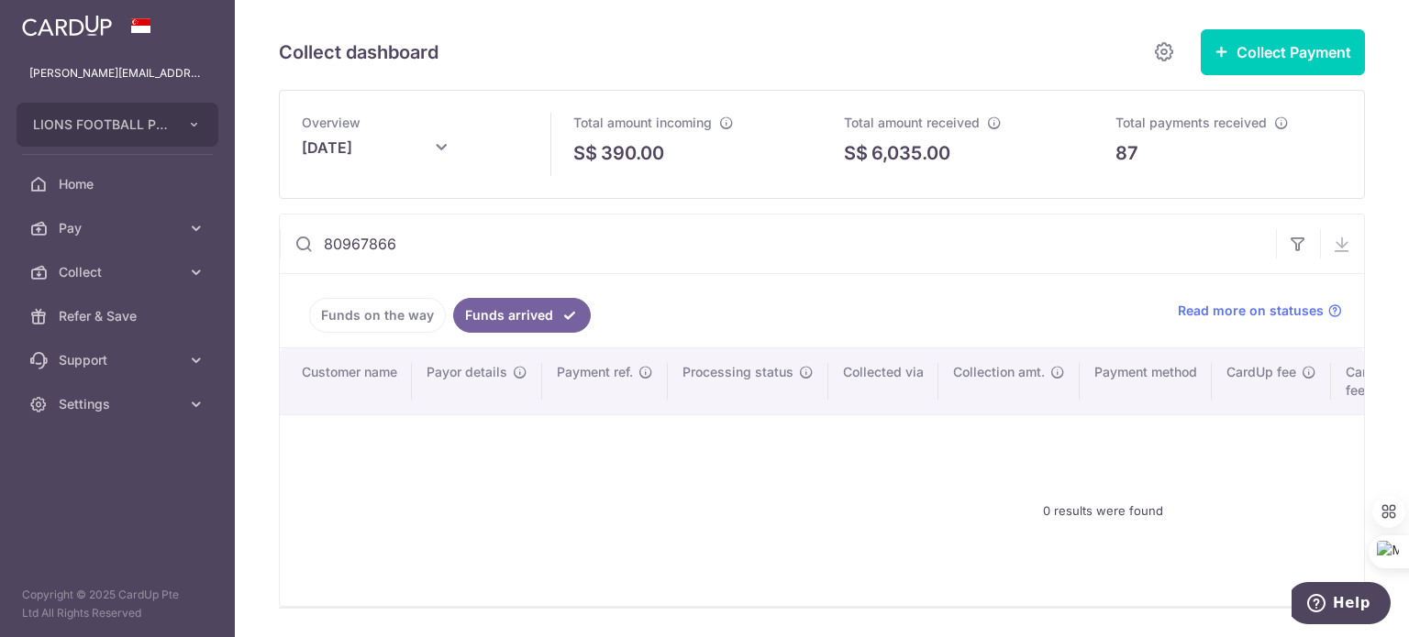
drag, startPoint x: 411, startPoint y: 243, endPoint x: 306, endPoint y: 242, distance: 104.5
click at [302, 242] on div "80967866" at bounding box center [778, 244] width 996 height 59
paste input "93678462"
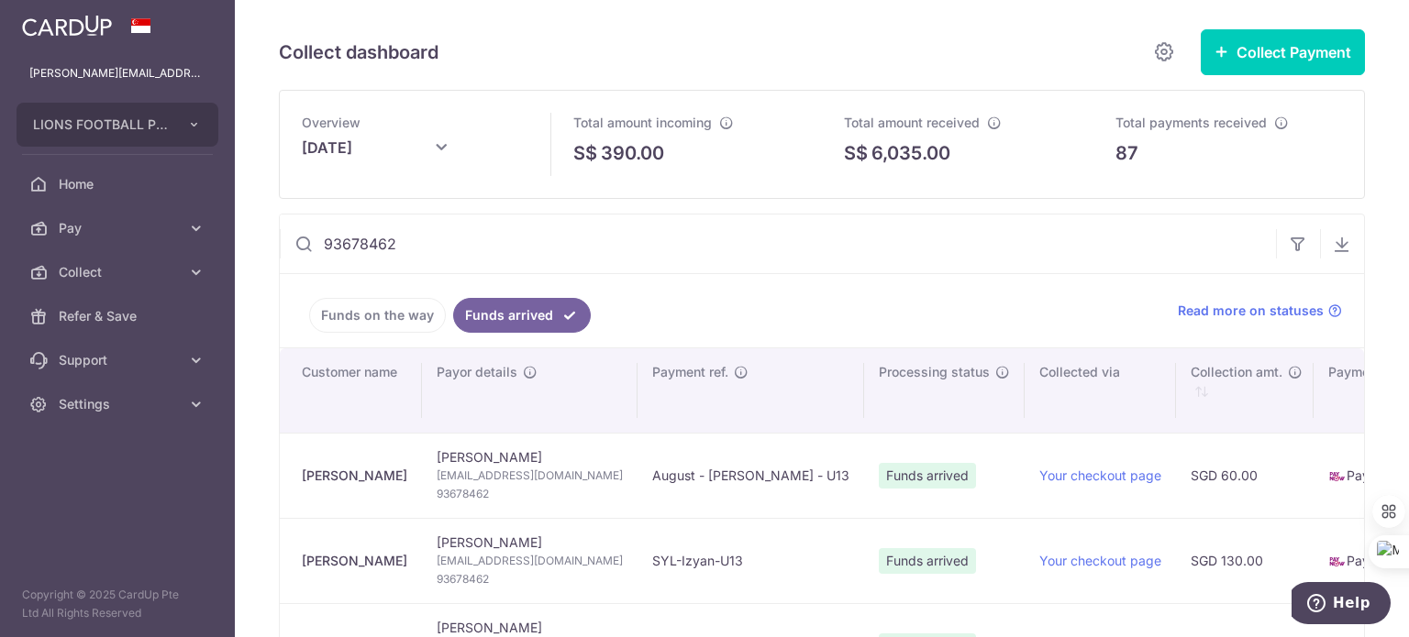
drag, startPoint x: 423, startPoint y: 256, endPoint x: 322, endPoint y: 249, distance: 101.1
click at [319, 249] on input "93678462" at bounding box center [778, 244] width 996 height 59
paste input "0272964"
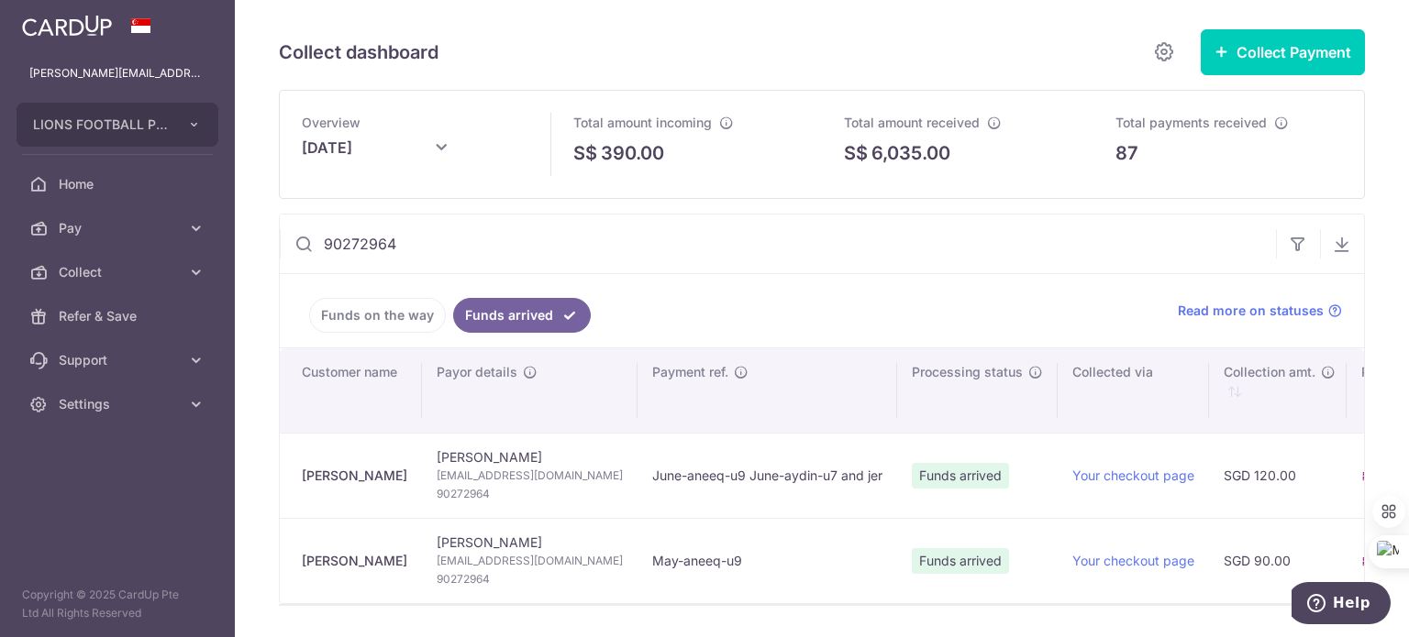
scroll to position [92, 0]
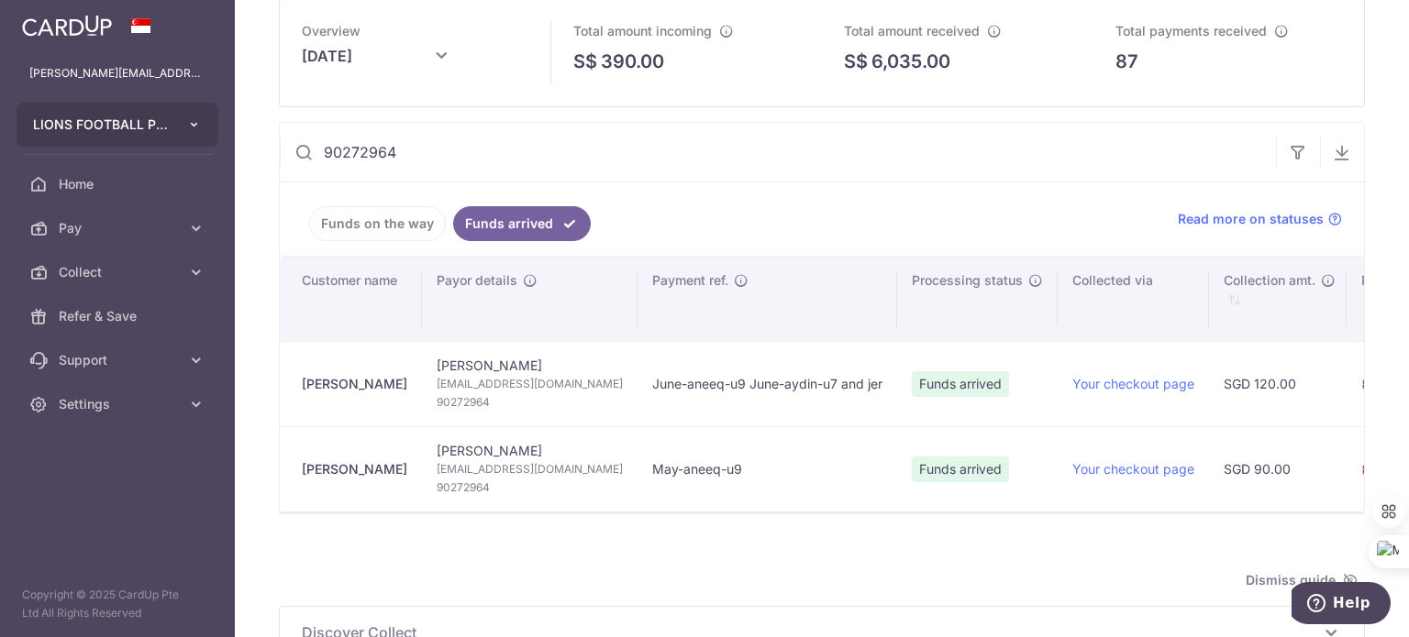
drag, startPoint x: 304, startPoint y: 146, endPoint x: 210, endPoint y: 146, distance: 94.5
click at [210, 146] on main "[PERSON_NAME][EMAIL_ADDRESS][DOMAIN_NAME] LIONS FOOTBALL PTE. LTD. Add new comp…" at bounding box center [704, 318] width 1409 height 637
paste input "6348429"
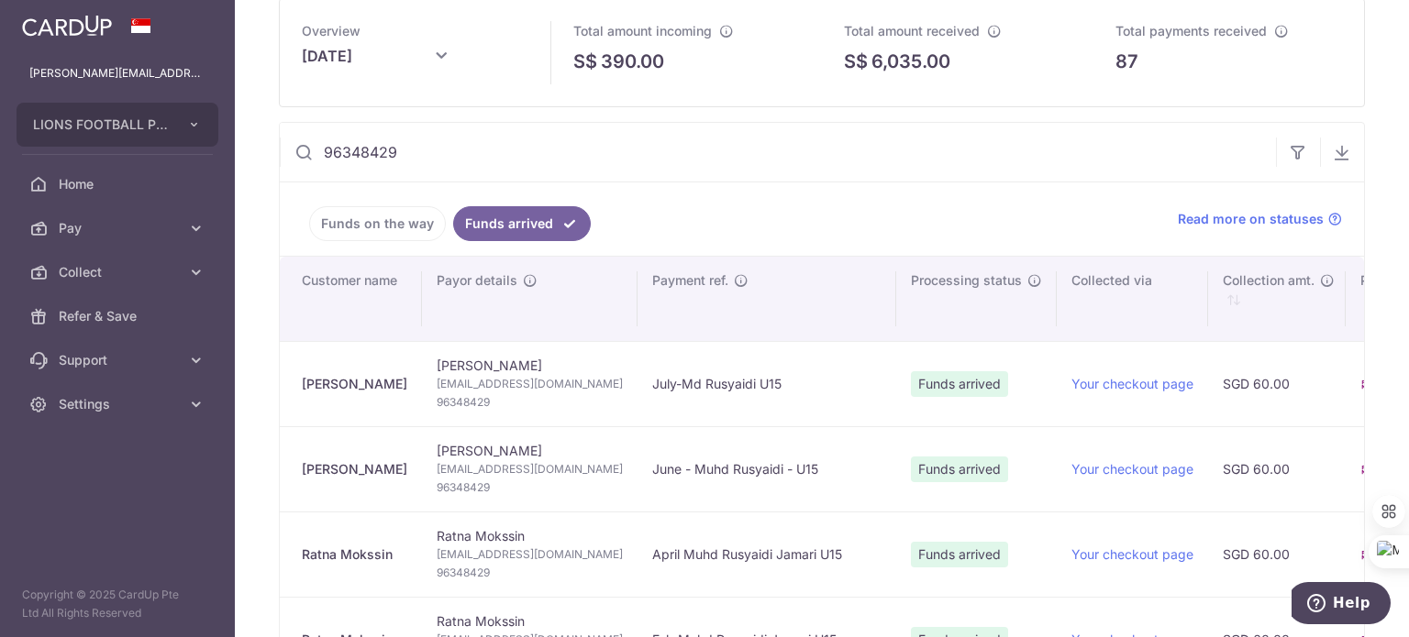
drag, startPoint x: 373, startPoint y: 149, endPoint x: 198, endPoint y: 153, distance: 175.2
click at [199, 153] on main "[PERSON_NAME][EMAIL_ADDRESS][DOMAIN_NAME] LIONS FOOTBALL PTE. LTD. Add new comp…" at bounding box center [704, 318] width 1409 height 637
paste input "0275378"
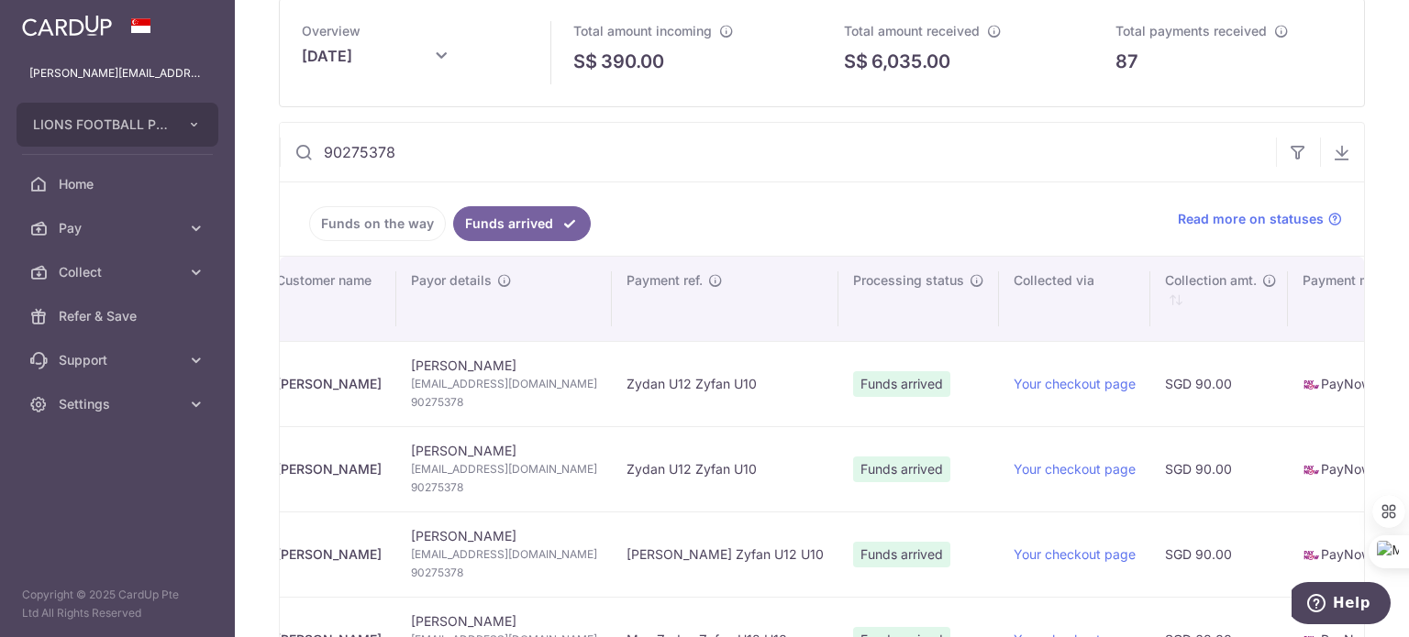
scroll to position [0, 0]
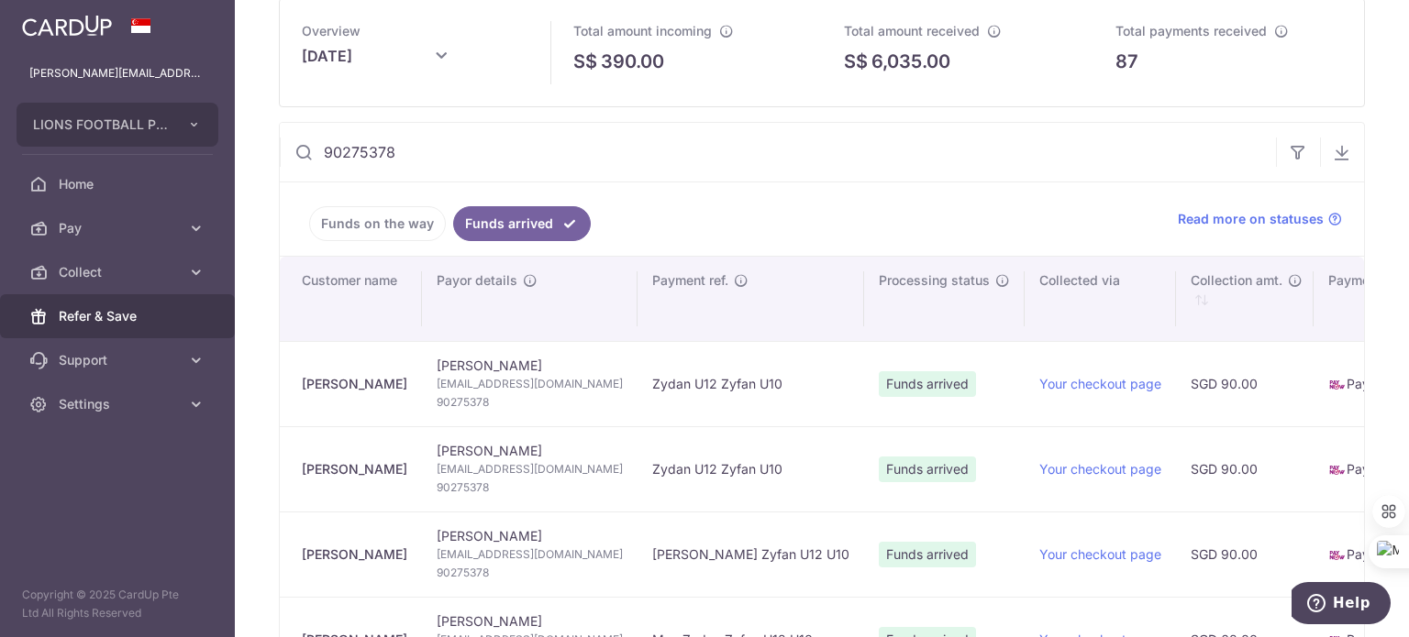
type input "90275378"
